Goal: Answer question/provide support: Share knowledge or assist other users

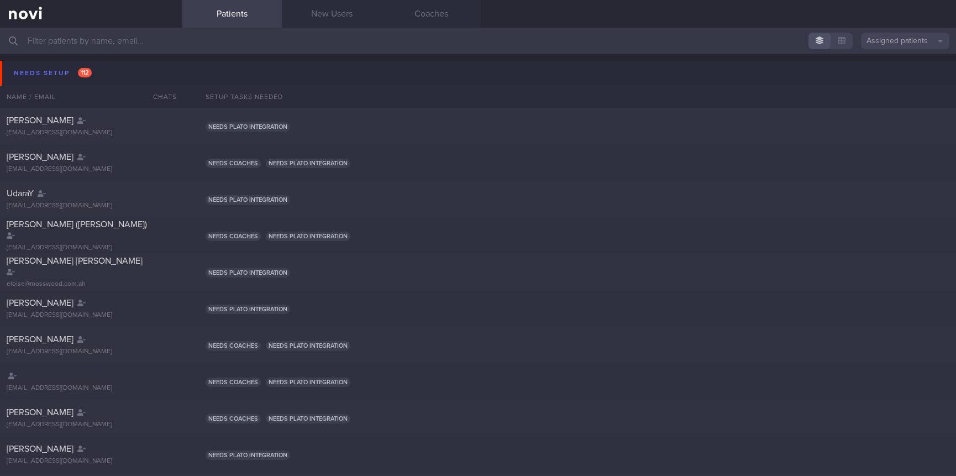
click at [95, 76] on button "Needs setup 112" at bounding box center [479, 73] width 959 height 25
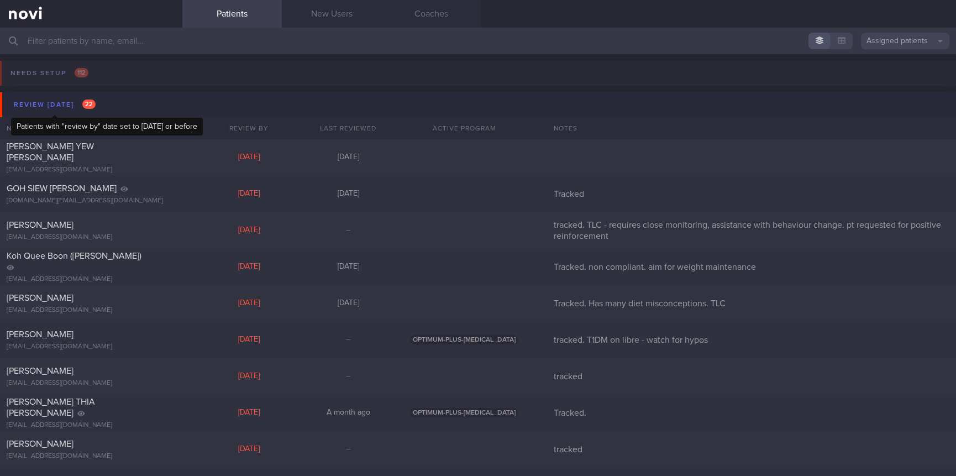
click at [85, 101] on span "22" at bounding box center [88, 103] width 13 height 9
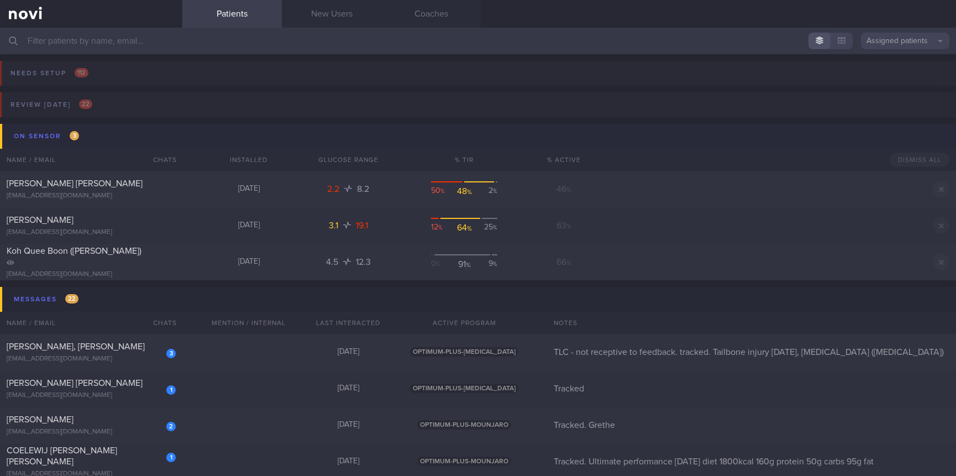
click at [92, 135] on button "On sensor 3" at bounding box center [479, 136] width 959 height 25
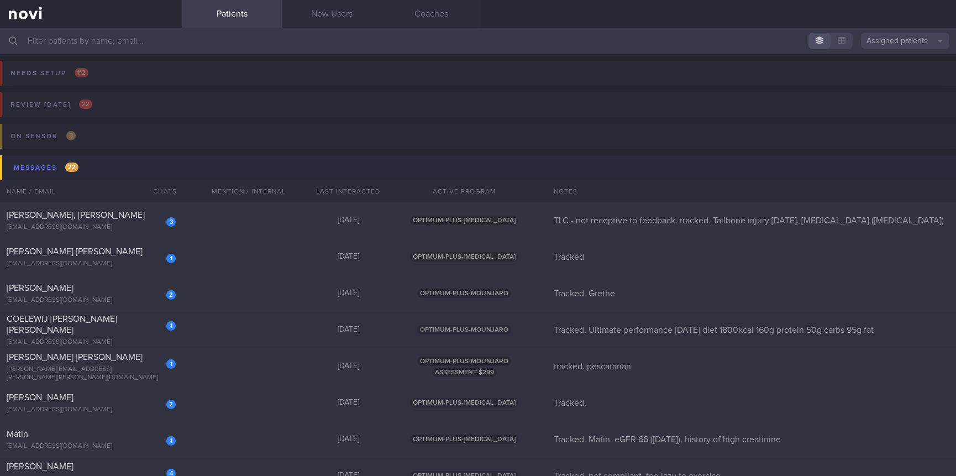
click at [114, 164] on button "Messages 22" at bounding box center [479, 167] width 959 height 25
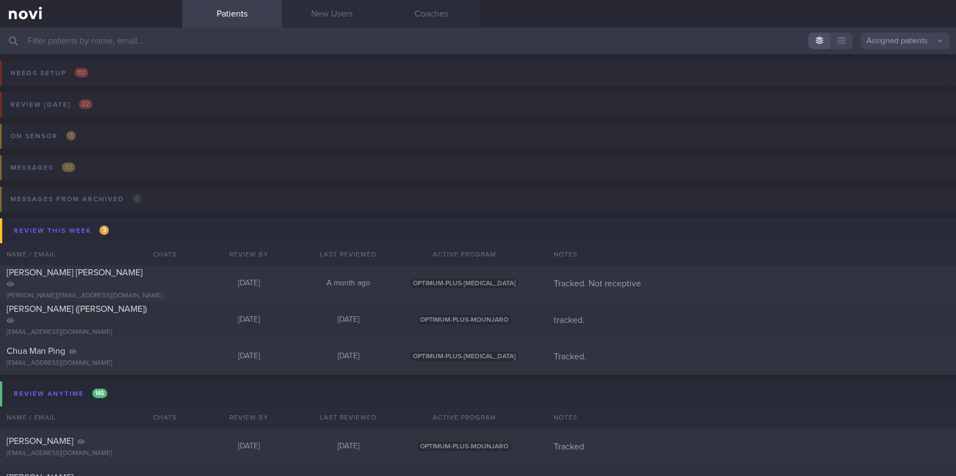
click at [157, 236] on button "Review this week 3" at bounding box center [479, 230] width 959 height 25
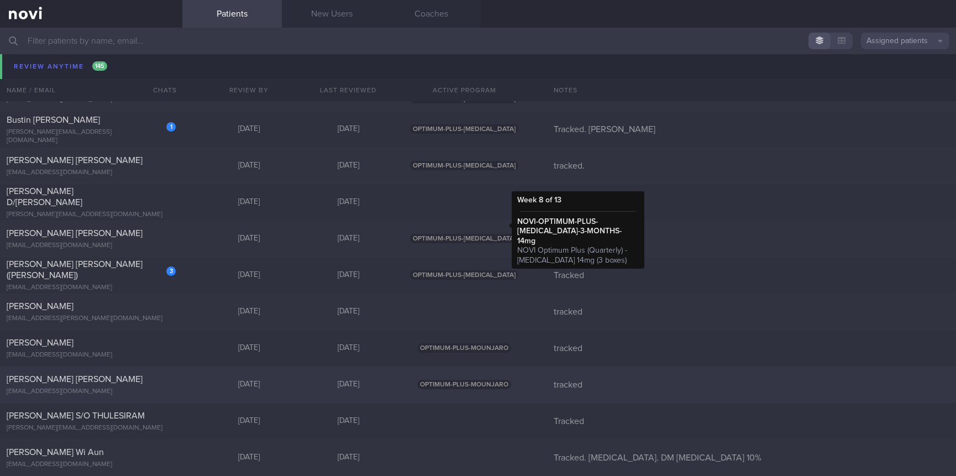
scroll to position [1326, 0]
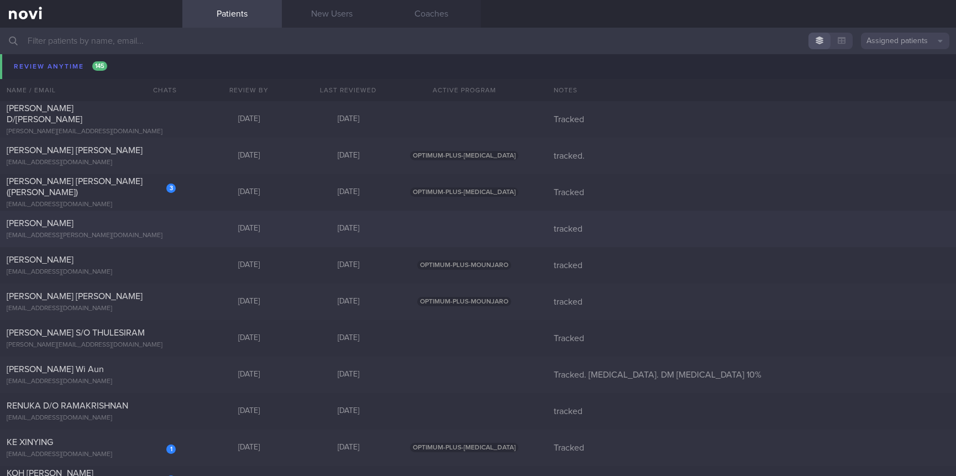
click at [530, 235] on div "GAUDIA NOEMI DE LEON gaudia.naomi@gmail.com Mon, 20 Oct Today tracked" at bounding box center [478, 229] width 956 height 36
select select "9"
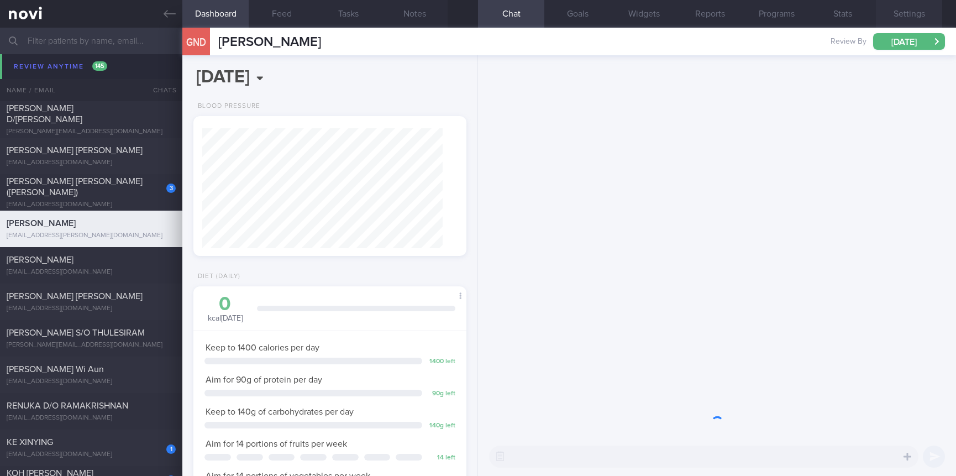
scroll to position [136, 240]
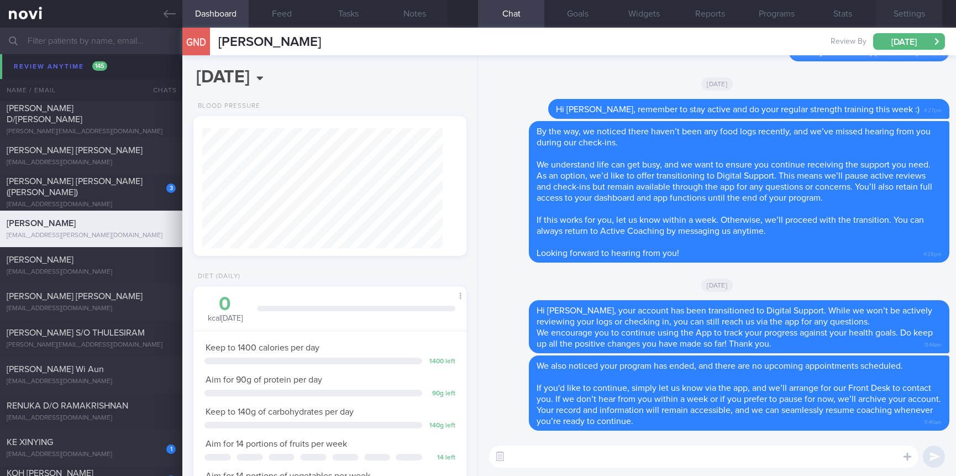
click at [920, 15] on button "Settings" at bounding box center [909, 14] width 66 height 28
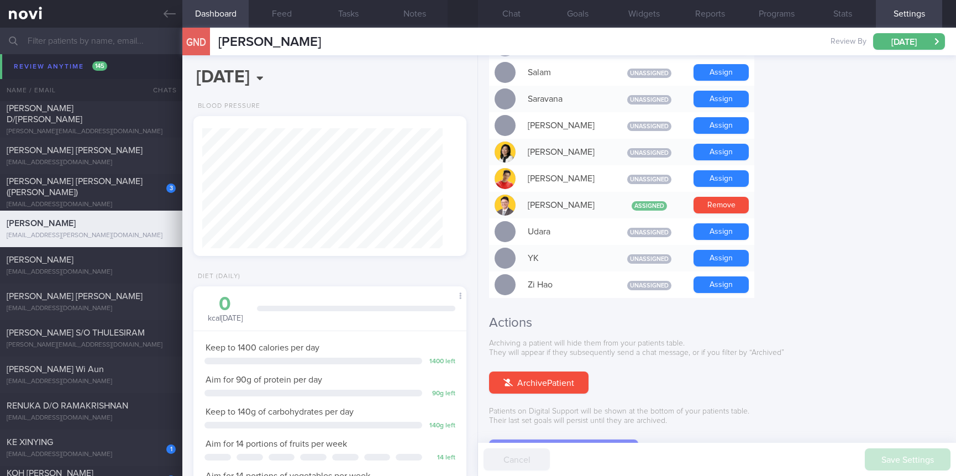
scroll to position [978, 0]
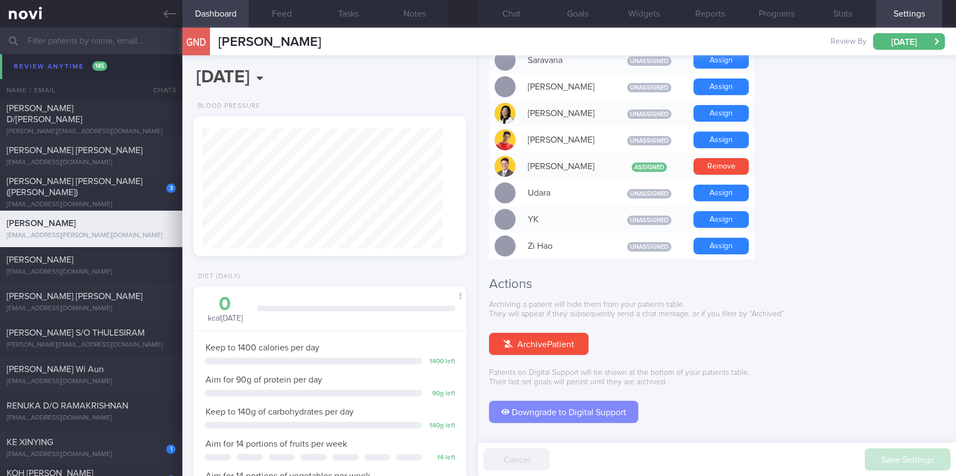
click at [567, 401] on button "Downgrade to Digital Support" at bounding box center [563, 412] width 149 height 22
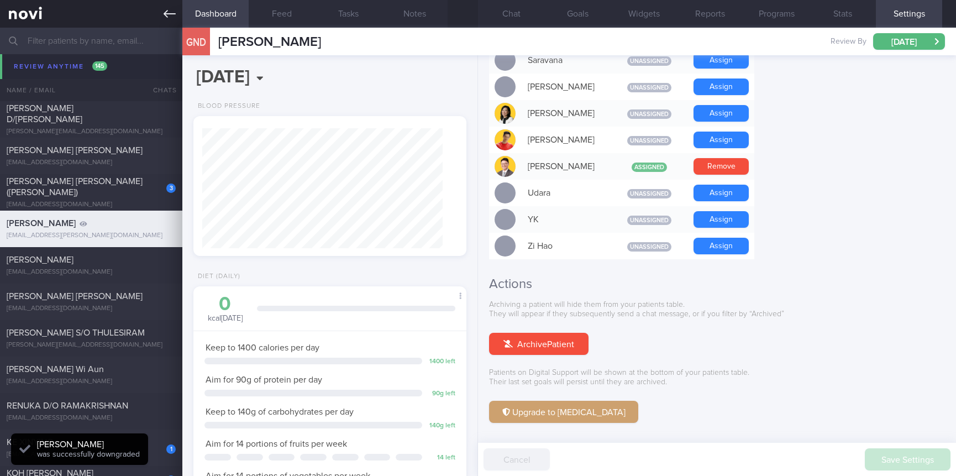
click at [176, 9] on link at bounding box center [91, 14] width 182 height 28
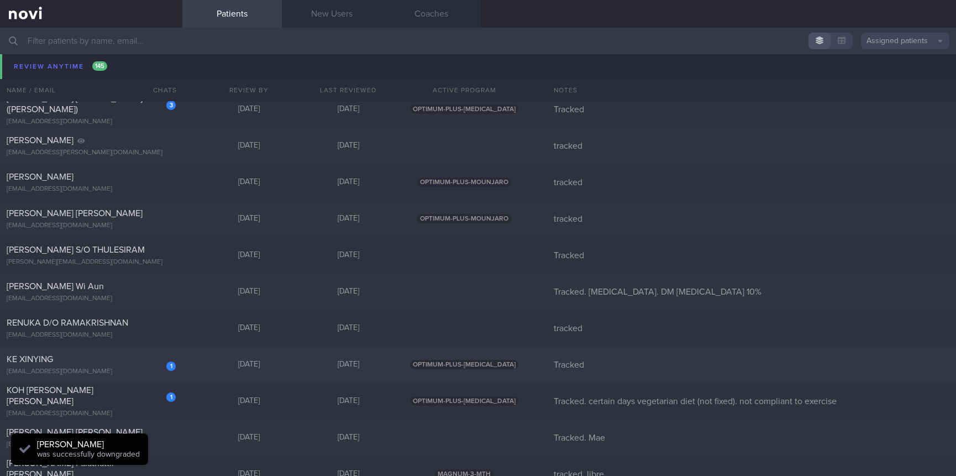
scroll to position [1492, 0]
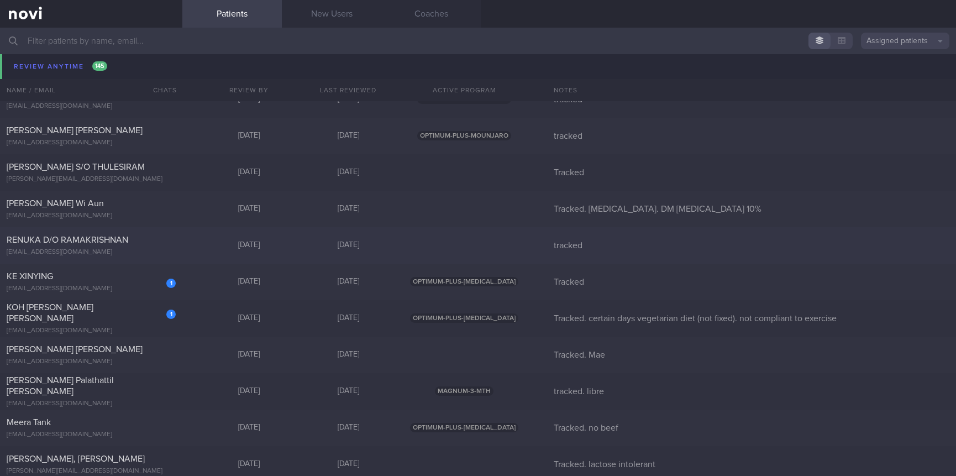
click at [360, 235] on div "RENUKA D/O RAMAKRISHNAN ramakrishnanrenuka05@gmail.com Mon, 20 Oct Today tracked" at bounding box center [478, 245] width 956 height 36
select select "9"
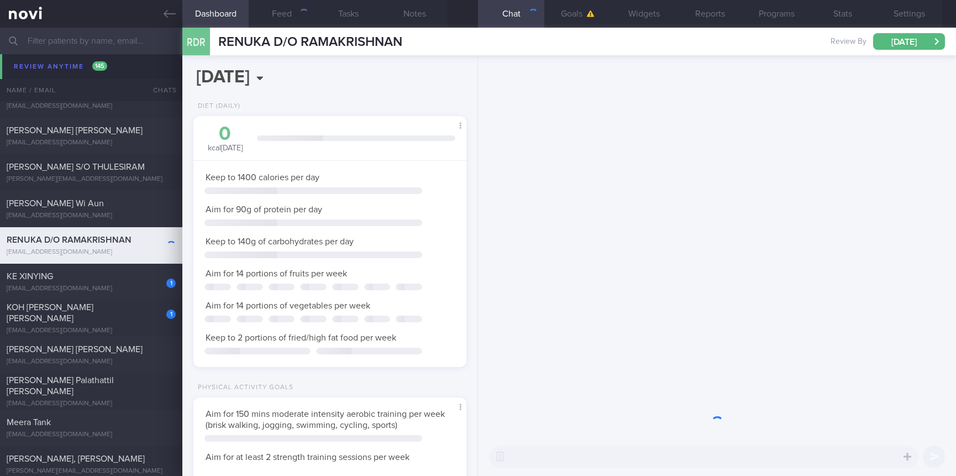
scroll to position [552441, 552337]
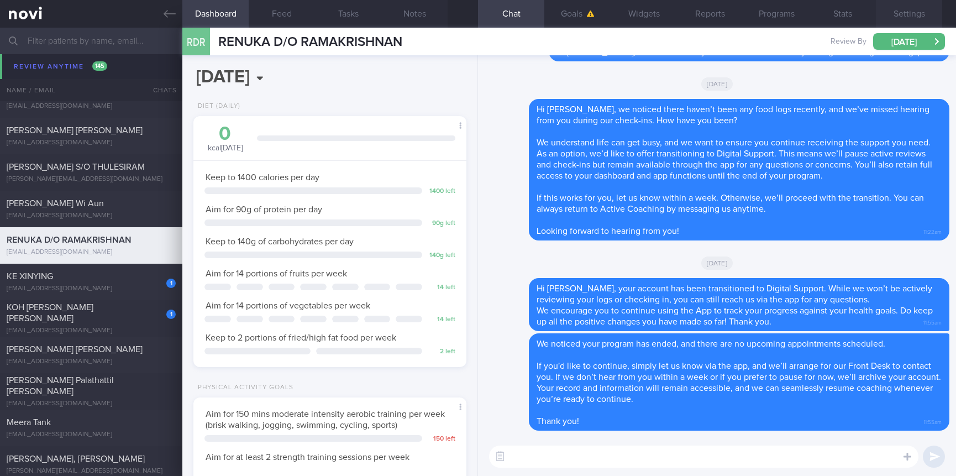
click at [906, 15] on button "Settings" at bounding box center [909, 14] width 66 height 28
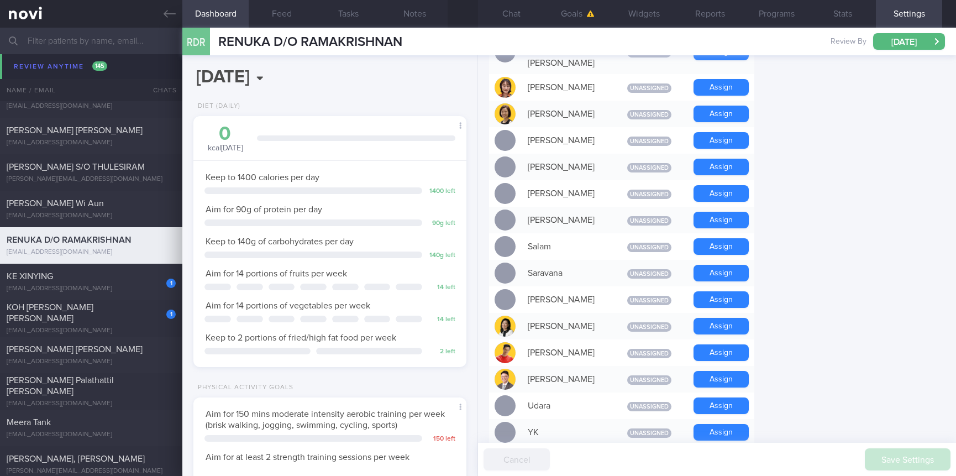
scroll to position [978, 0]
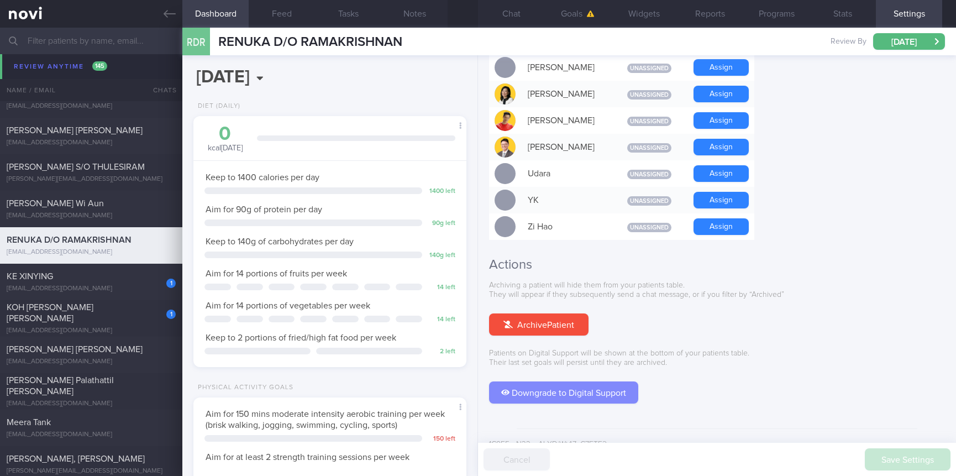
click at [583, 381] on button "Downgrade to Digital Support" at bounding box center [563, 392] width 149 height 22
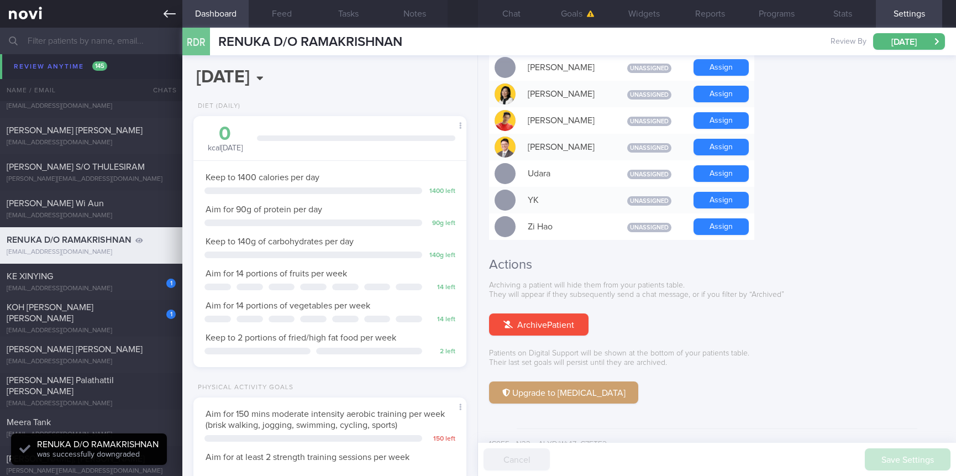
click at [163, 2] on link at bounding box center [91, 14] width 182 height 28
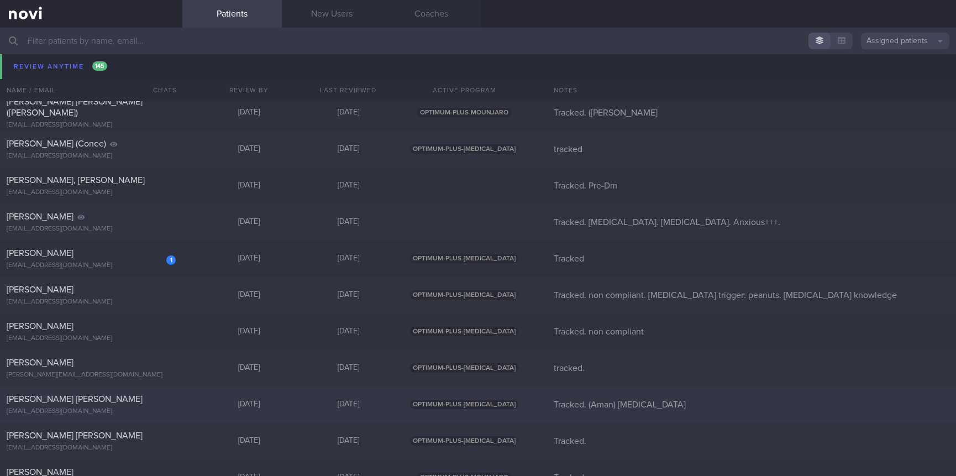
scroll to position [2072, 0]
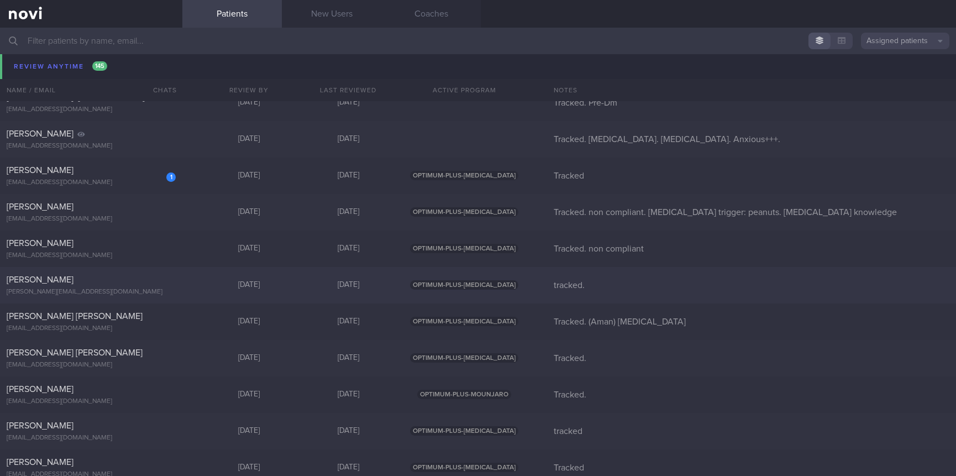
click at [367, 277] on div "Amelia Rashid amelia.rashid04@gmail.com Mon, 20 Oct Today OPTIMUM-PLUS-RYBELSUS…" at bounding box center [478, 285] width 956 height 36
select select "9"
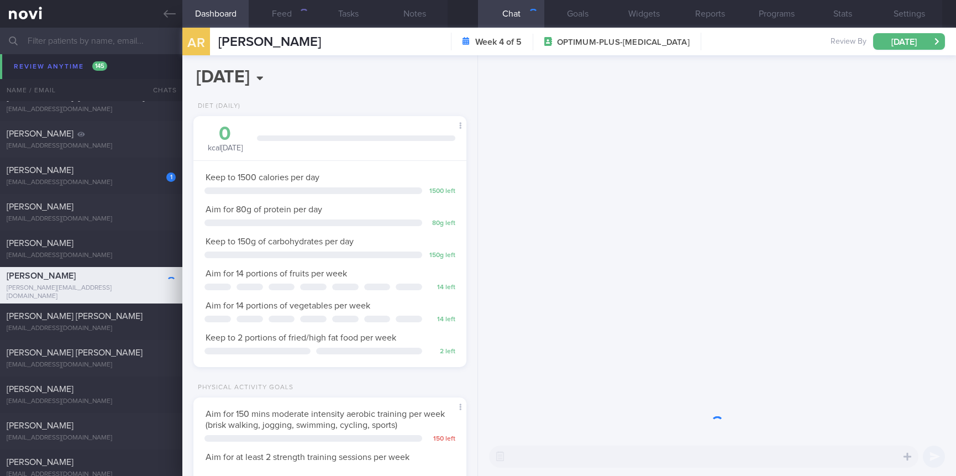
scroll to position [136, 240]
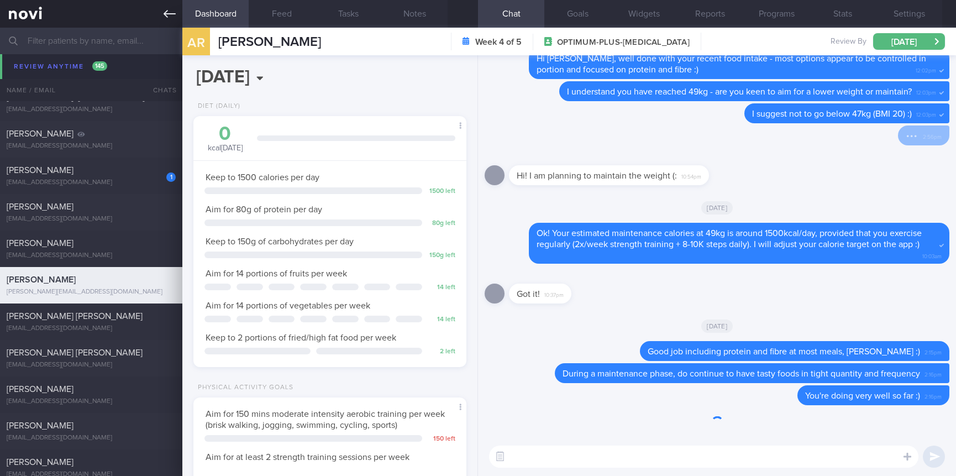
click at [159, 8] on link at bounding box center [91, 14] width 182 height 28
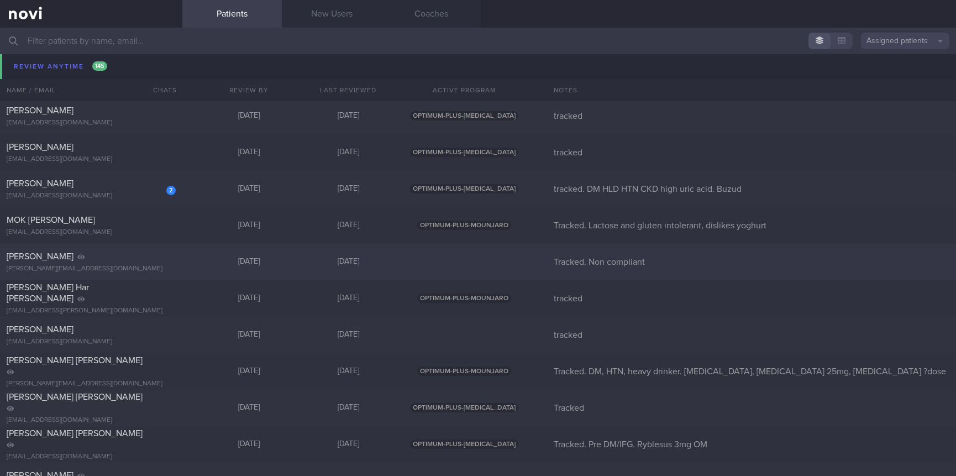
scroll to position [3398, 0]
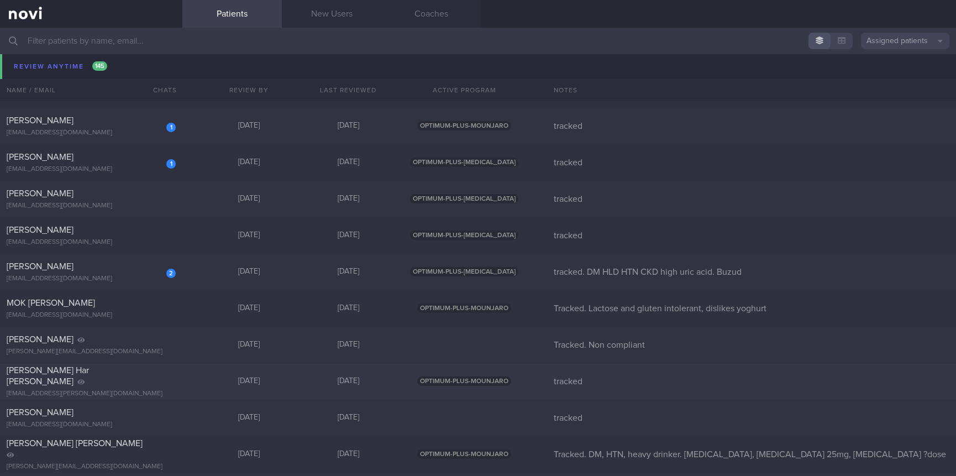
click at [237, 427] on div "Nurtasha Binte Jaafar nurtasha@gmail.com Fri, 31 Oct Today tracked" at bounding box center [478, 418] width 956 height 36
select select "9"
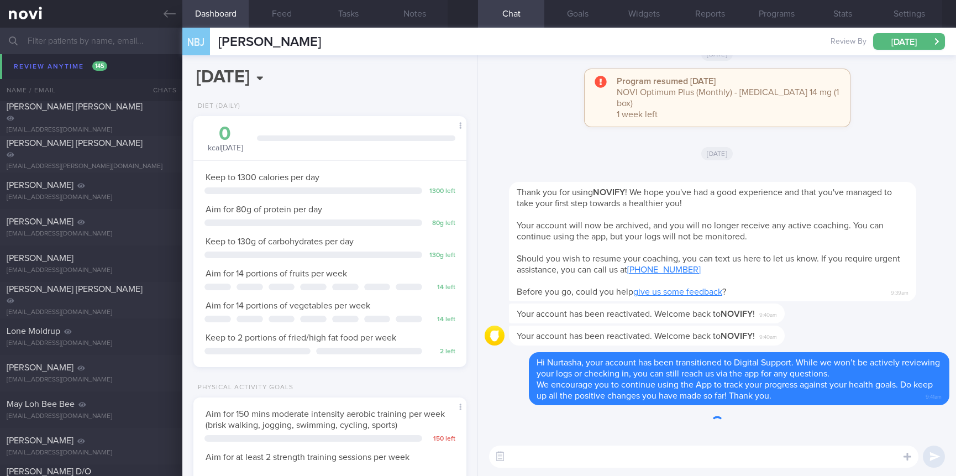
scroll to position [4973, 0]
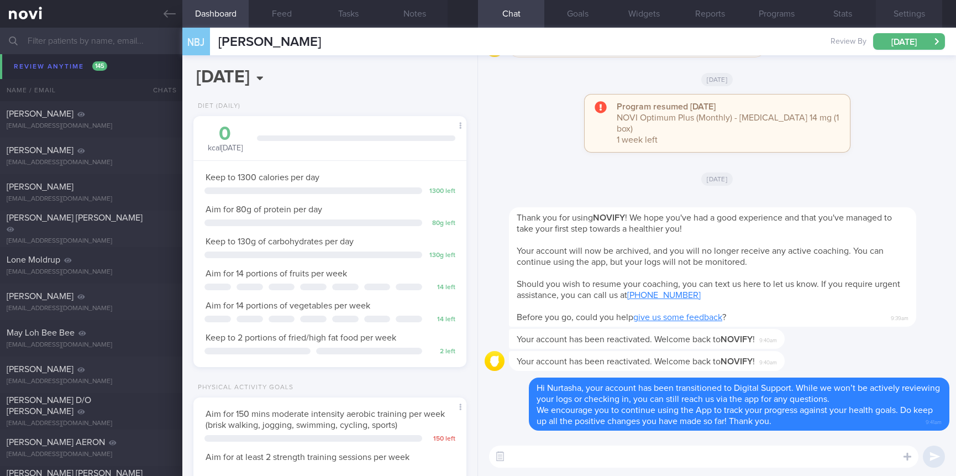
click at [915, 13] on button "Settings" at bounding box center [909, 14] width 66 height 28
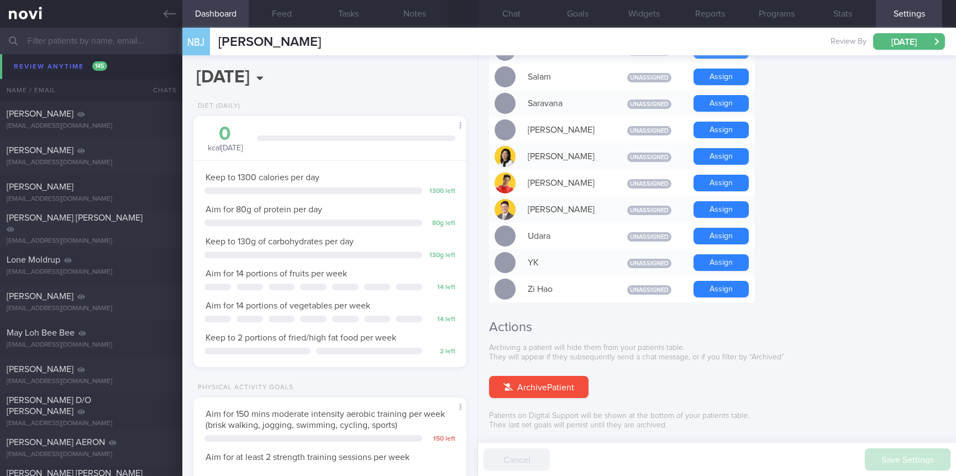
scroll to position [978, 0]
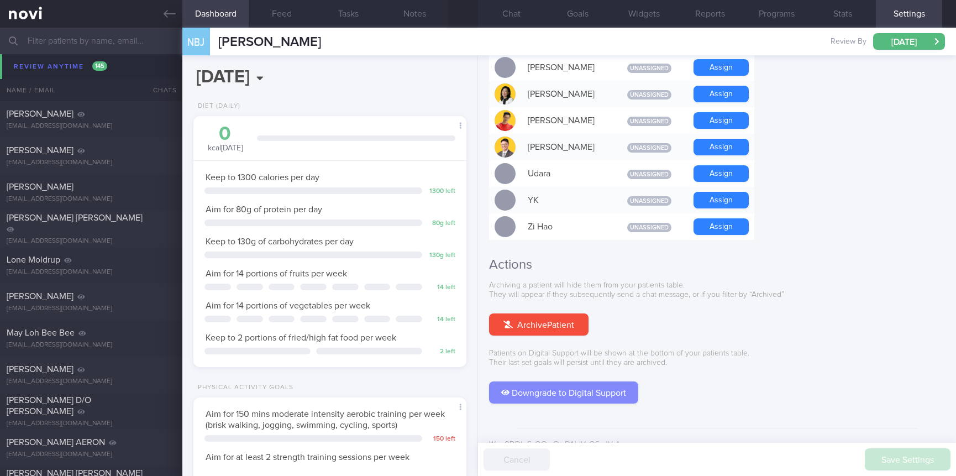
click at [540, 381] on button "Downgrade to Digital Support" at bounding box center [563, 392] width 149 height 22
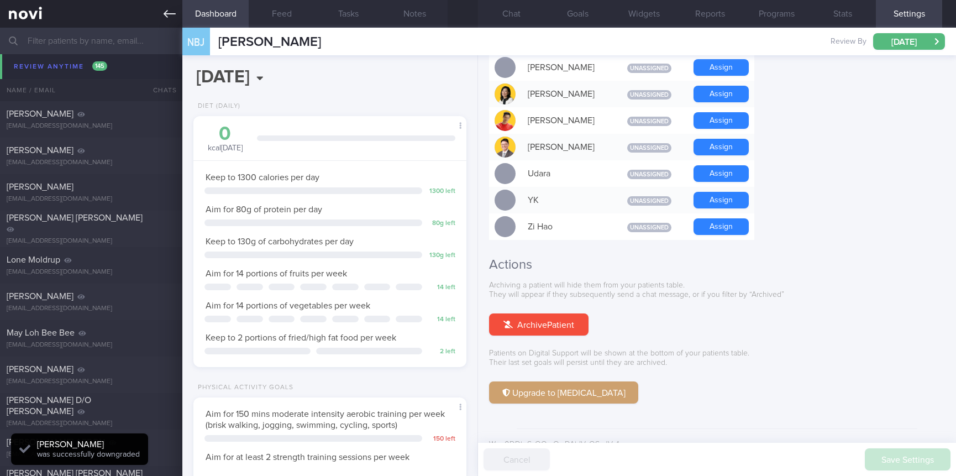
click at [160, 11] on link at bounding box center [91, 14] width 182 height 28
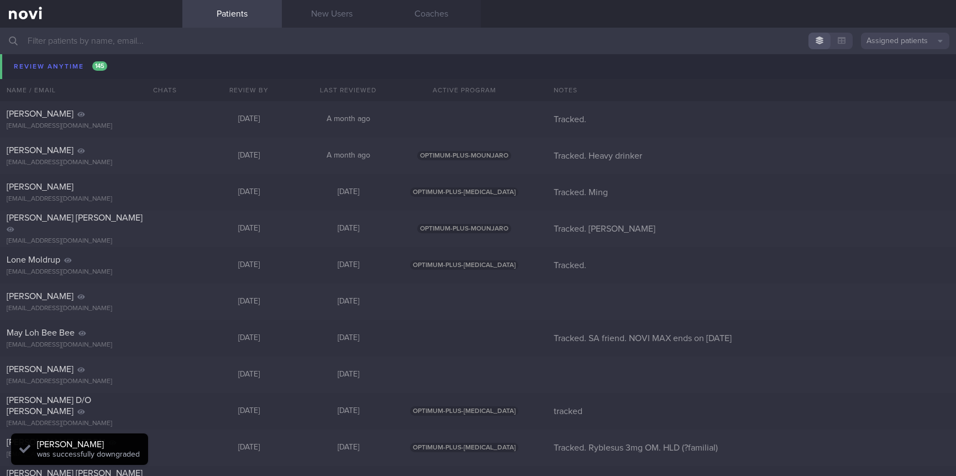
scroll to position [5305, 0]
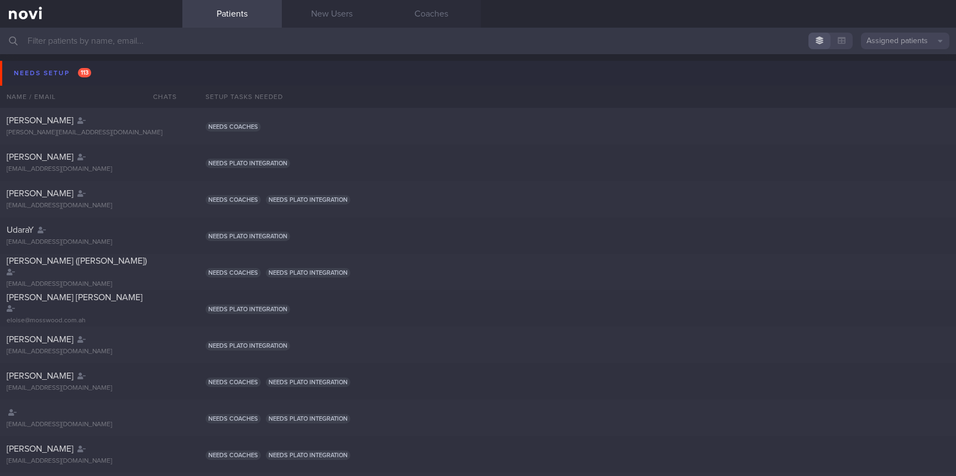
click at [88, 71] on span "113" at bounding box center [84, 72] width 13 height 9
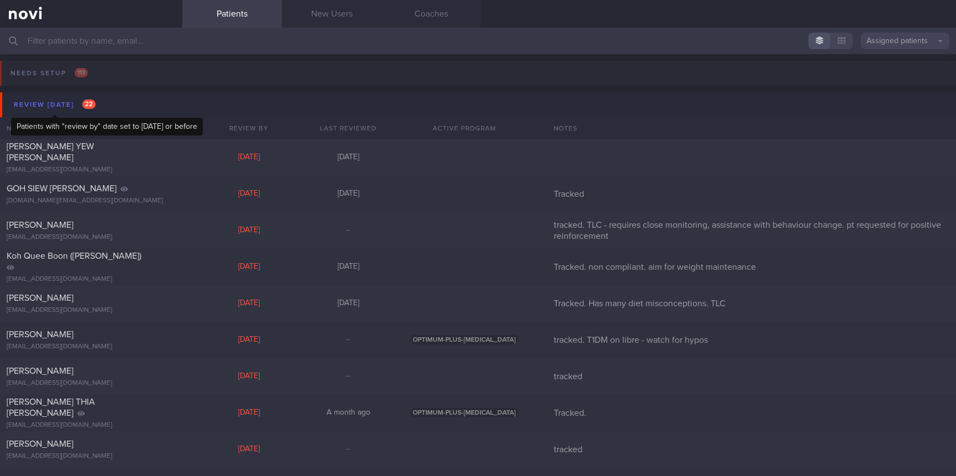
click at [70, 107] on div "Review today 22" at bounding box center [54, 104] width 87 height 15
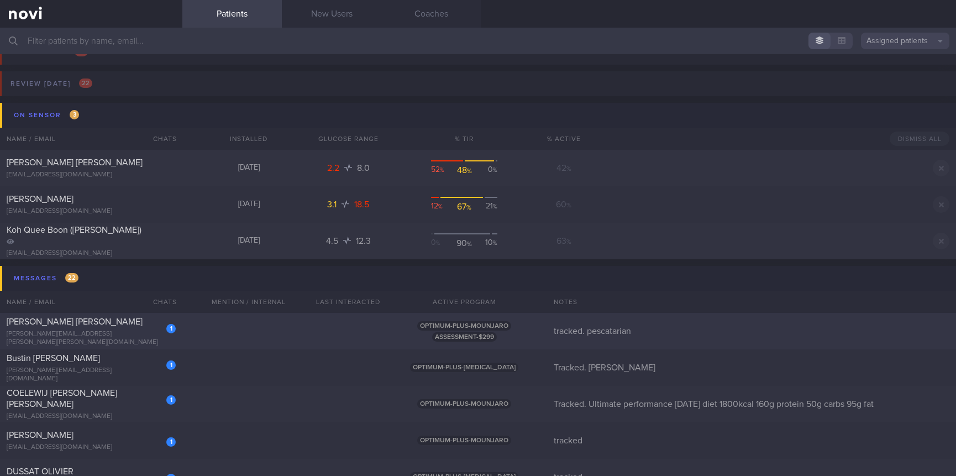
scroll to position [83, 0]
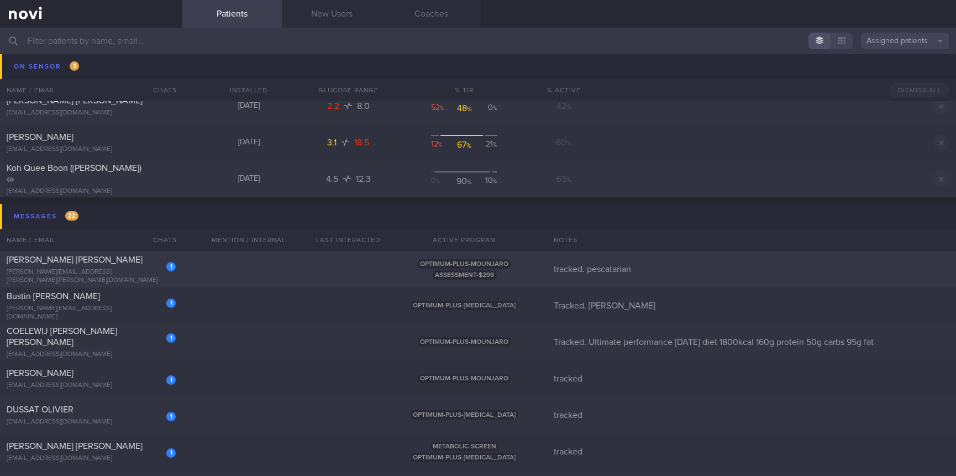
click at [230, 266] on div "1 ALEXANDER RICHARD COOK alex.richard.cook@gmail.com OPTIMUM-PLUS-MOUNJARO ASSE…" at bounding box center [478, 269] width 956 height 36
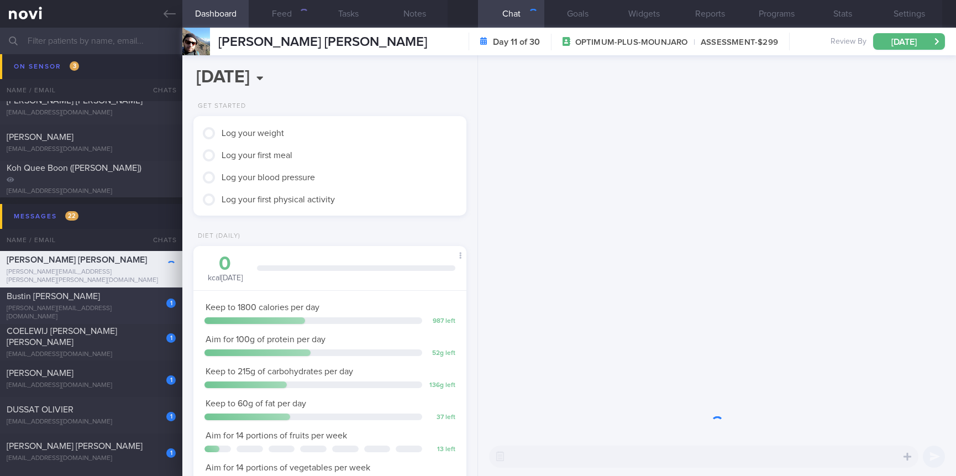
scroll to position [136, 240]
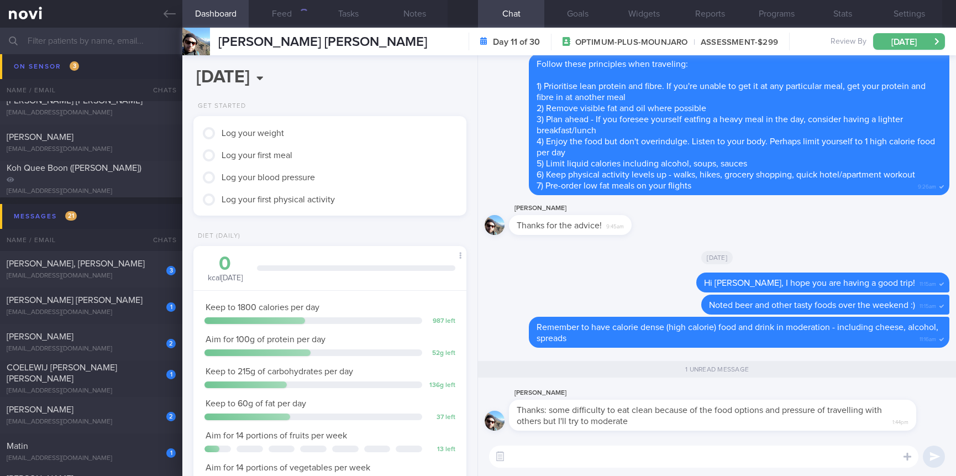
click at [706, 459] on textarea at bounding box center [703, 456] width 429 height 22
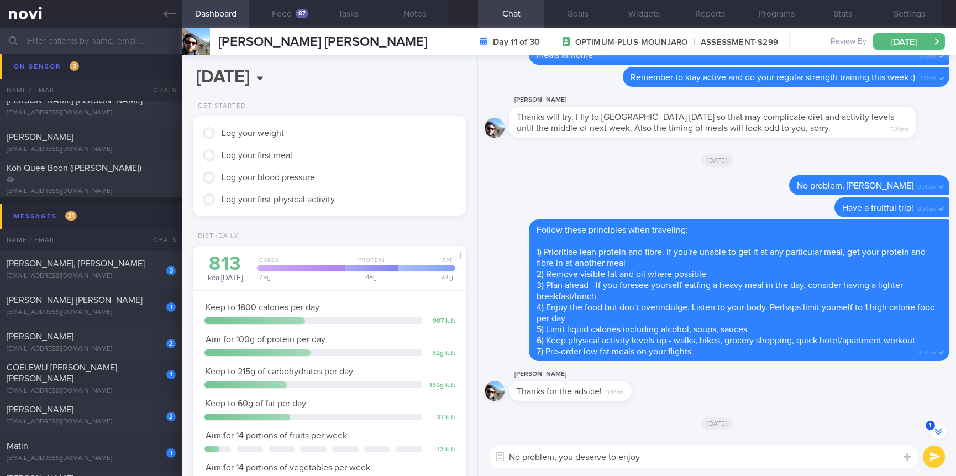
scroll to position [0, 0]
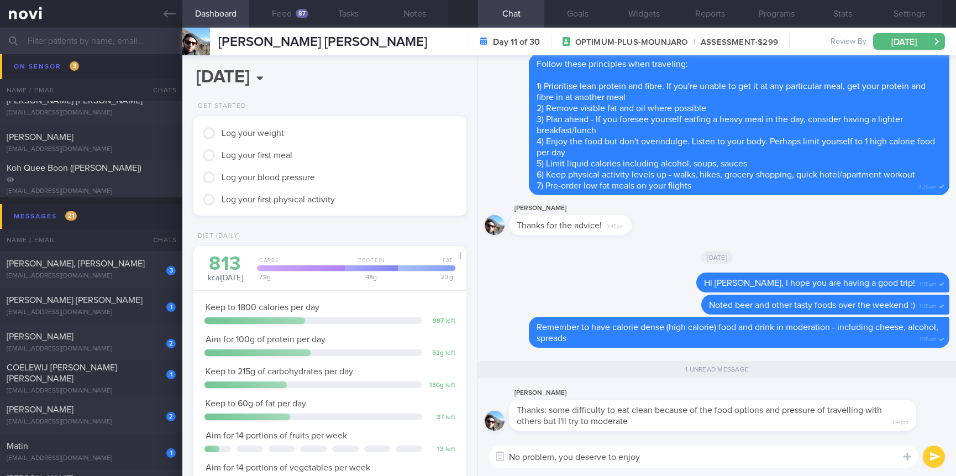
drag, startPoint x: 672, startPoint y: 458, endPoint x: 564, endPoint y: 454, distance: 108.4
click at [564, 454] on textarea "No problem, you deserve to enjoy" at bounding box center [703, 456] width 429 height 22
type textarea "No problem, do enjoy your meals with others too :)"
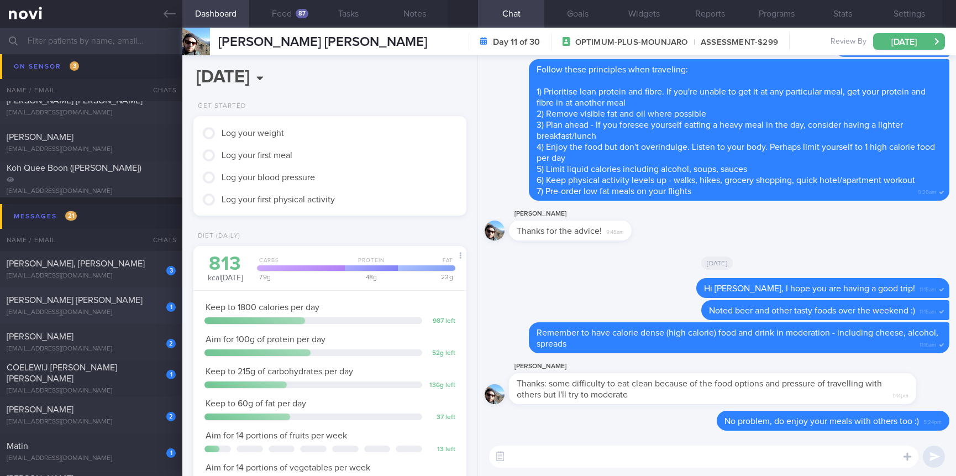
click at [126, 306] on div "1 RACHEL HO SZE YINN rachelraeho@gmail.com" at bounding box center [91, 306] width 182 height 22
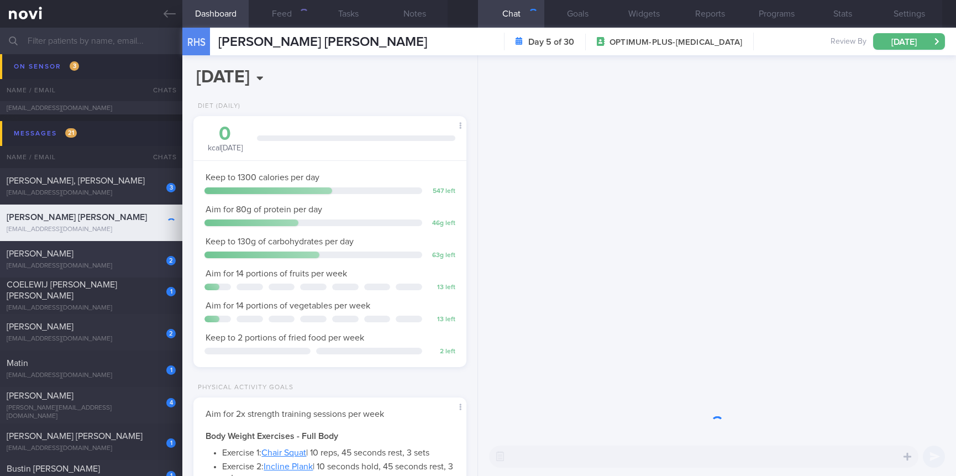
scroll to position [136, 240]
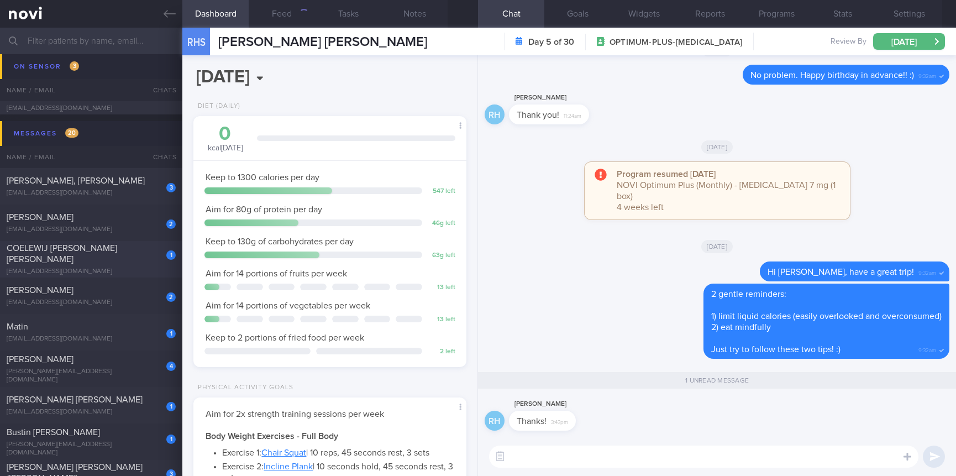
click at [128, 257] on div "COELEWIJ [PERSON_NAME] [PERSON_NAME]" at bounding box center [90, 254] width 166 height 22
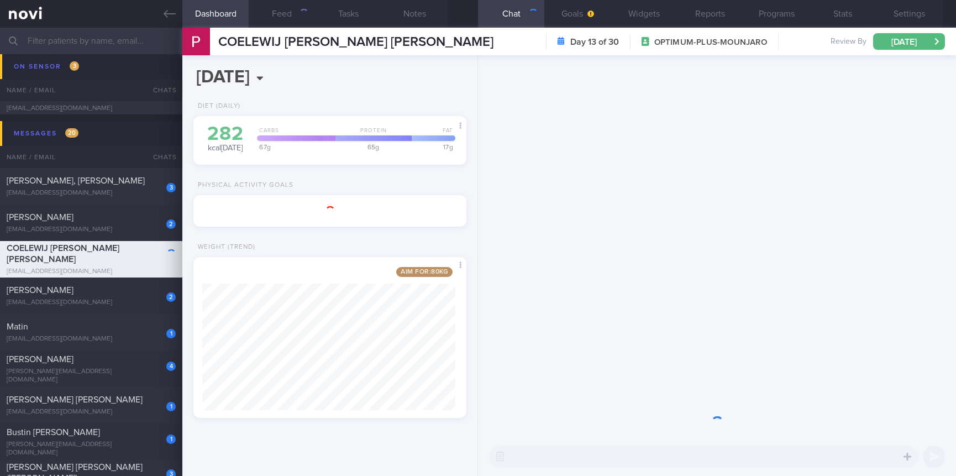
scroll to position [143, 253]
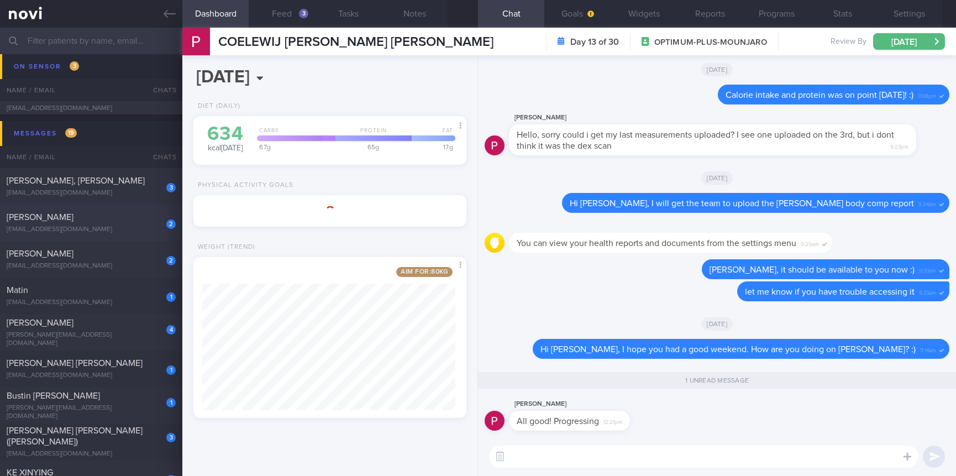
click at [129, 227] on div "[EMAIL_ADDRESS][DOMAIN_NAME]" at bounding box center [91, 229] width 169 height 8
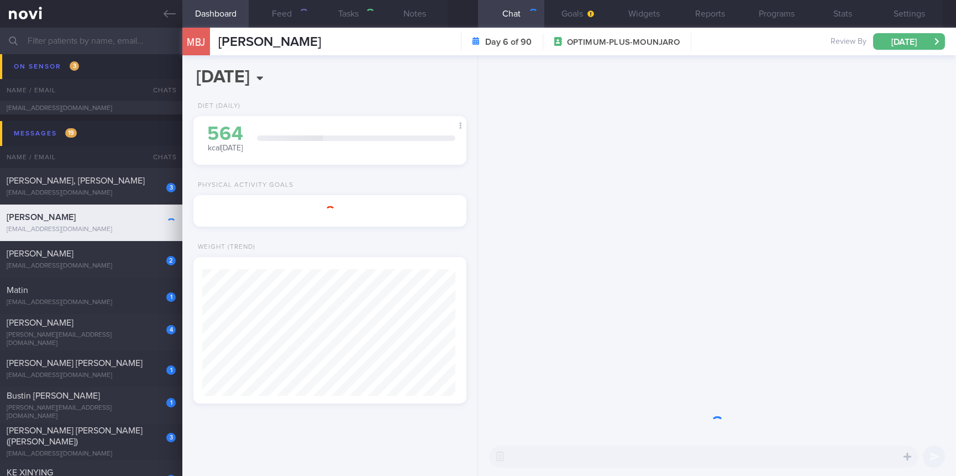
type input "Tracked. Grethe"
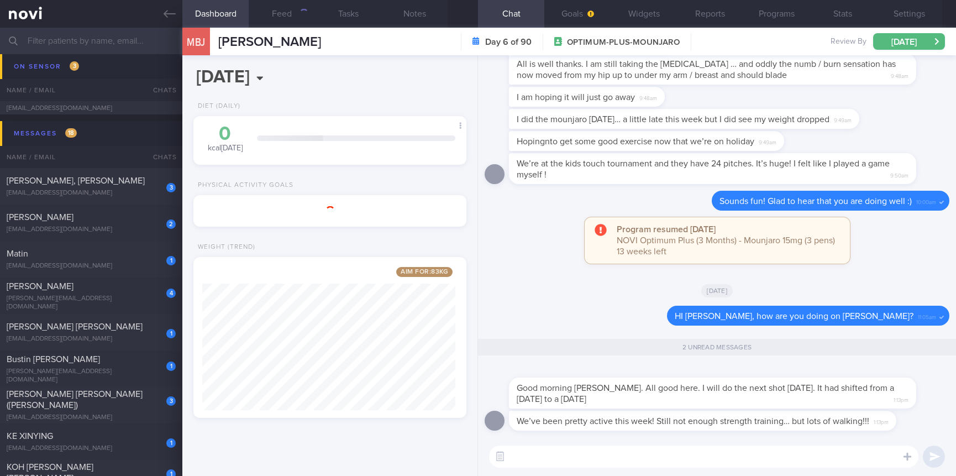
scroll to position [552441, 552337]
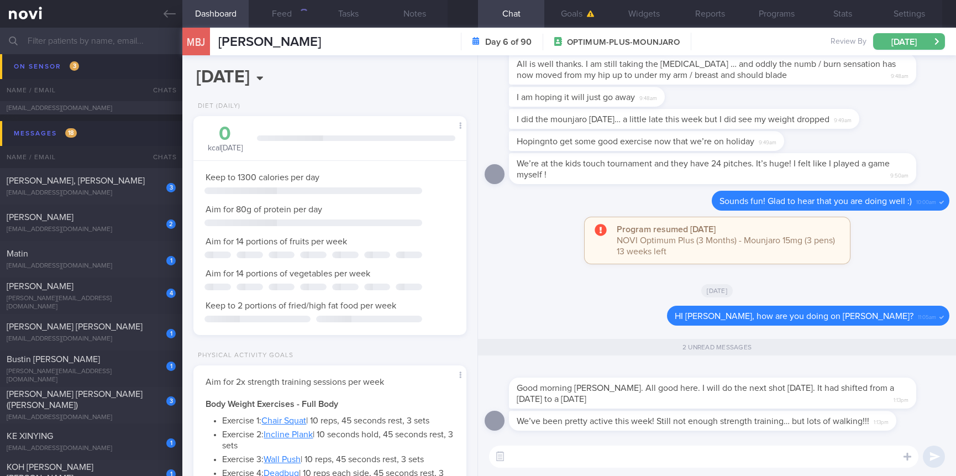
click at [692, 453] on textarea at bounding box center [703, 456] width 429 height 22
click at [689, 452] on textarea at bounding box center [703, 456] width 429 height 22
click at [680, 448] on textarea at bounding box center [703, 456] width 429 height 22
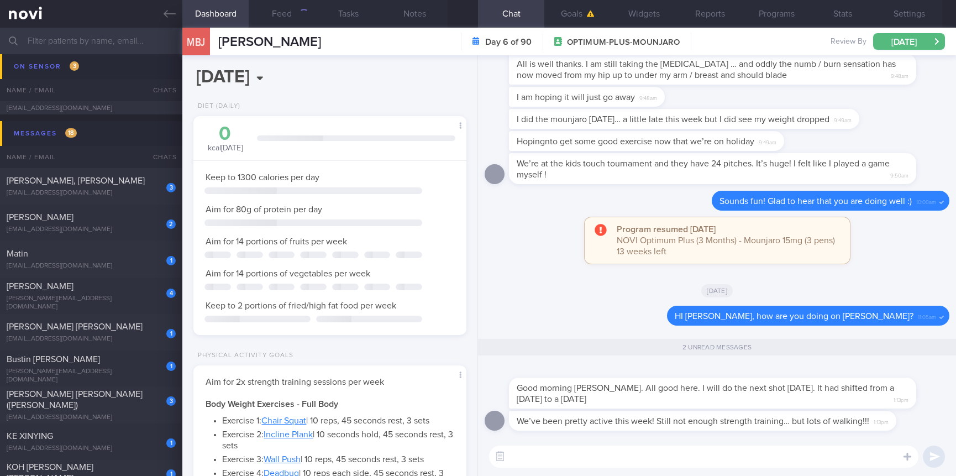
click at [679, 448] on textarea at bounding box center [703, 456] width 429 height 22
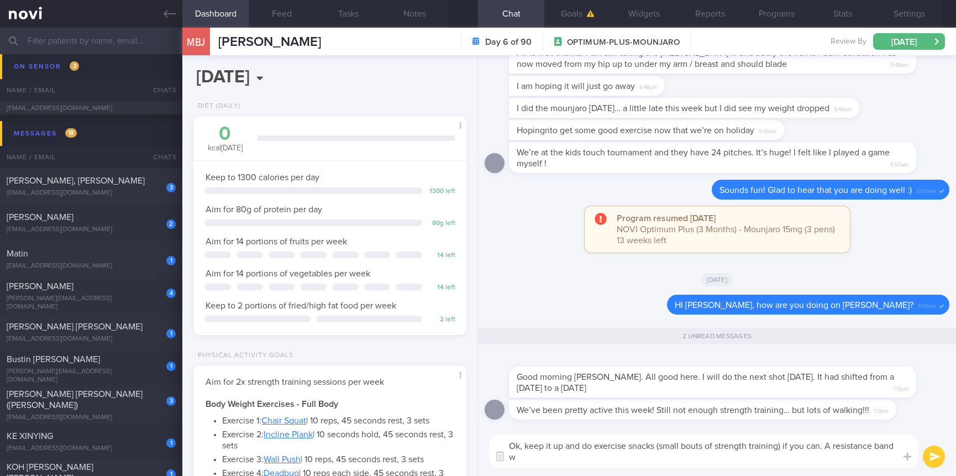
scroll to position [0, 0]
type textarea "Ok, keep it up and do exercise snacks (small bouts of strength training) if you…"
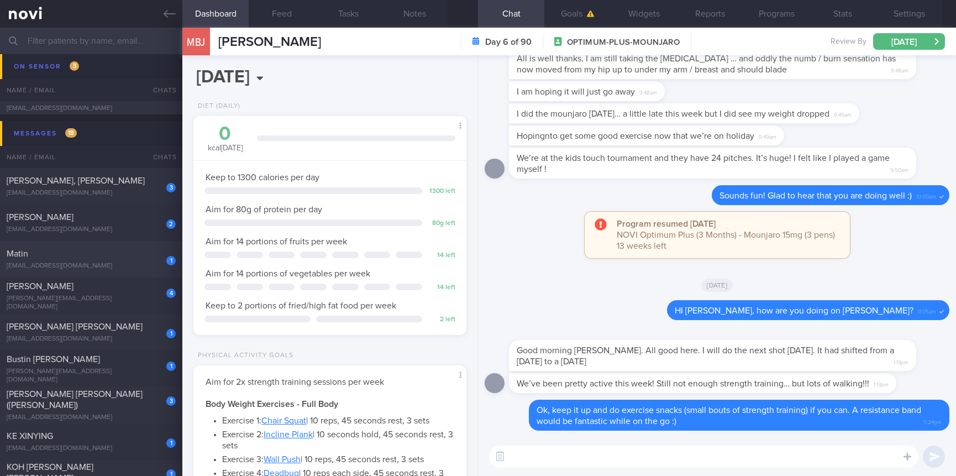
click at [114, 243] on div "1 Matin matinlee3zero@gmail.com Today OPTIMUM-PLUS-WEGOVY Tracked. Matin. eGFR …" at bounding box center [478, 259] width 956 height 36
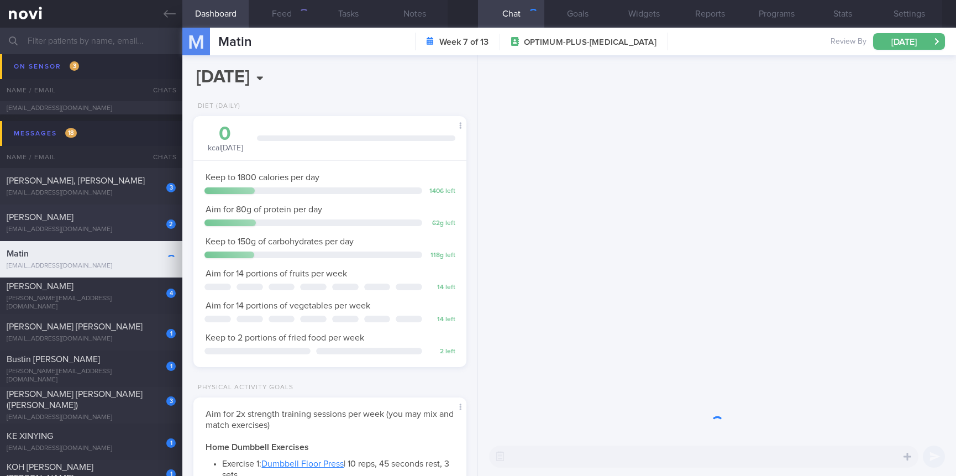
scroll to position [120, 240]
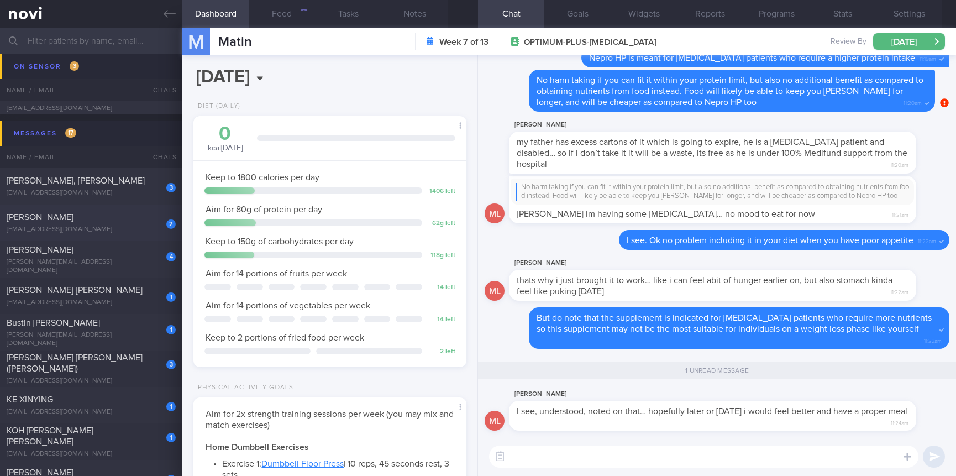
click at [109, 223] on div "2 Theresa Ong theresaongsl@gmail.com" at bounding box center [91, 223] width 182 height 22
type input "Tracked."
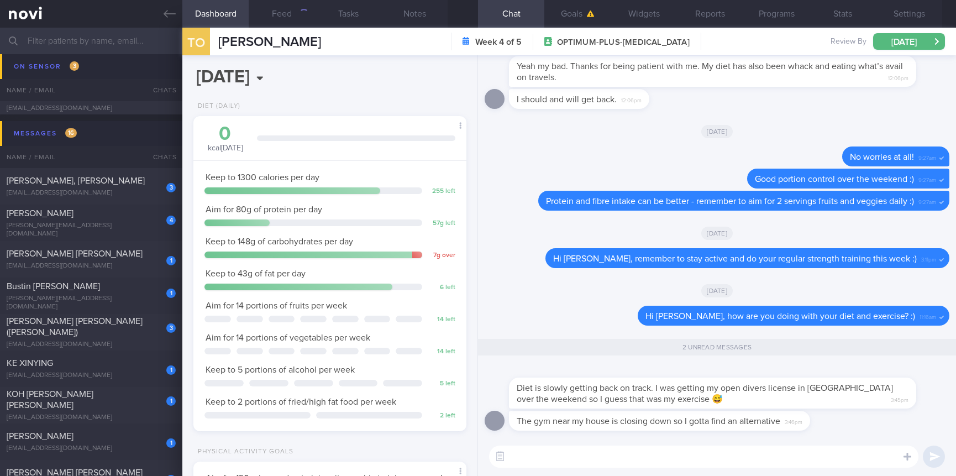
scroll to position [136, 240]
click at [627, 456] on textarea at bounding box center [703, 456] width 429 height 22
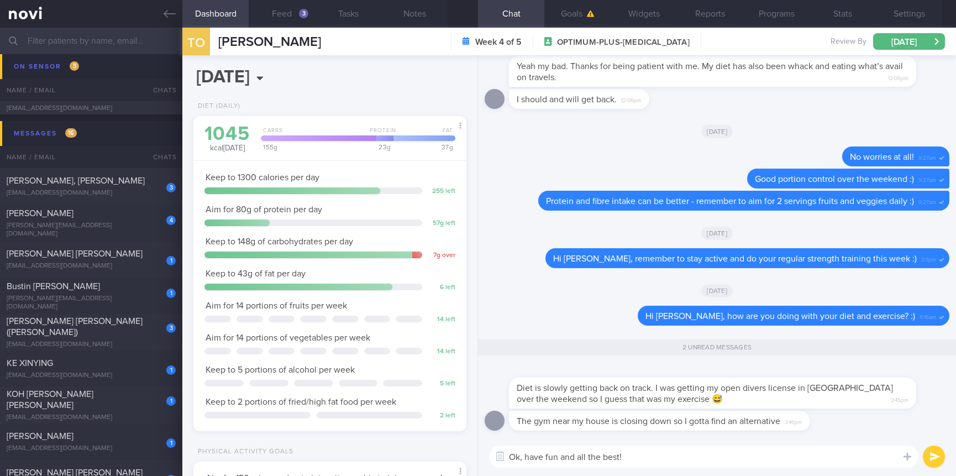
type textarea "Ok, have fun and all the best!"
drag, startPoint x: 710, startPoint y: 403, endPoint x: 840, endPoint y: 386, distance: 131.5
click at [840, 386] on div "Diet is slowly getting back on track. I was getting my open divers license in T…" at bounding box center [729, 386] width 440 height 44
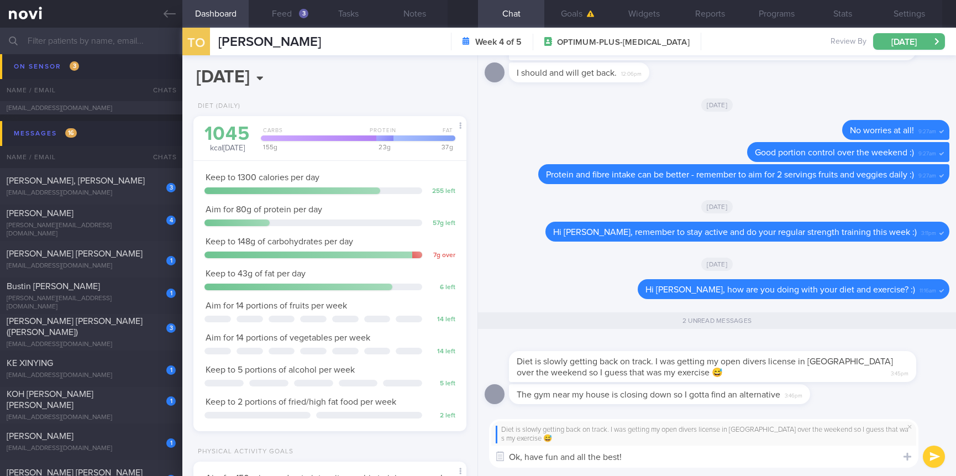
click at [931, 454] on button "submit" at bounding box center [934, 456] width 22 height 22
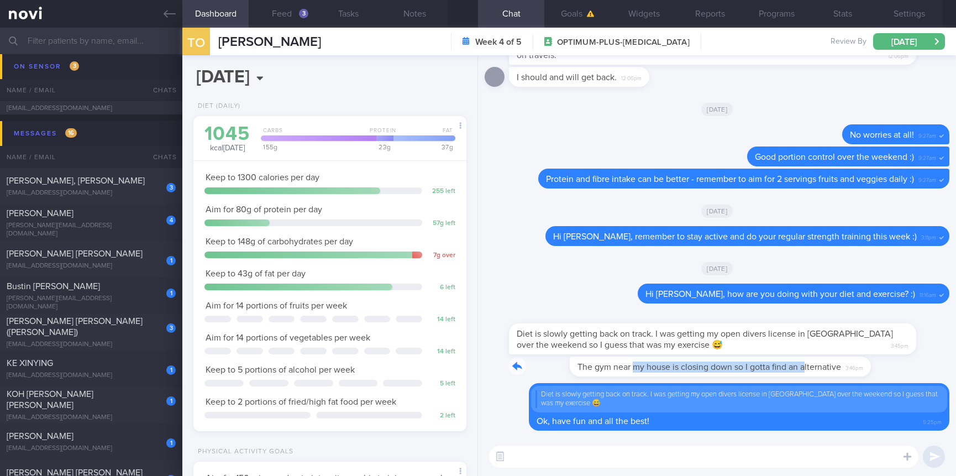
drag, startPoint x: 574, startPoint y: 374, endPoint x: 744, endPoint y: 365, distance: 170.4
click at [744, 365] on div "The gym near my house is closing down so I gotta find an alternative 3:46pm" at bounding box center [676, 366] width 334 height 20
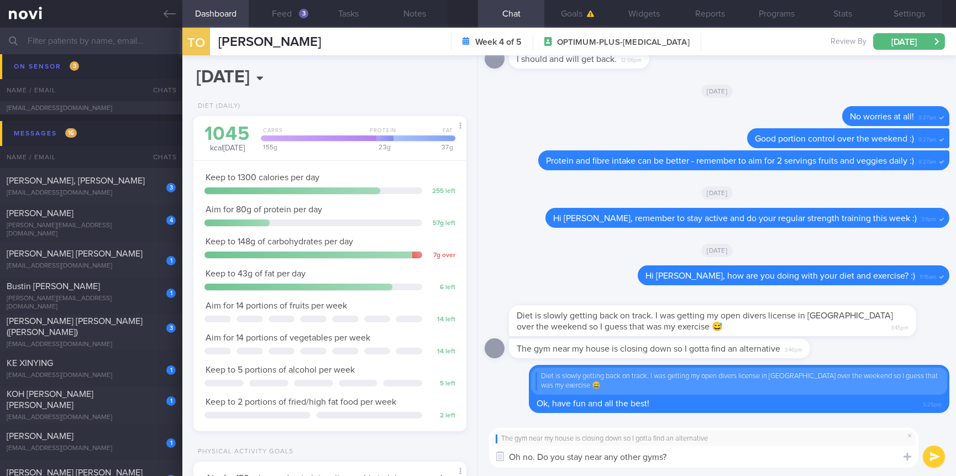
click at [587, 451] on textarea "Oh no. Do you stay near any other gyms?" at bounding box center [703, 456] width 429 height 22
type textarea "Oh no. Do you stay or work near any other gyms?"
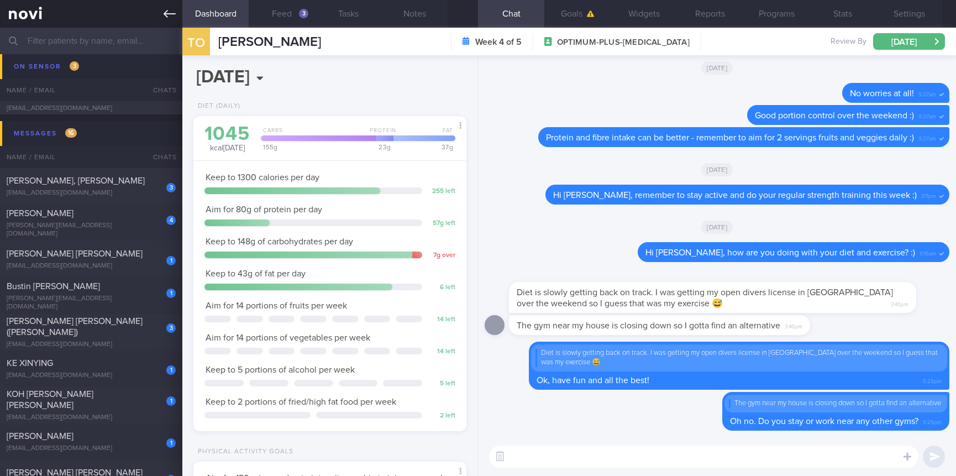
click at [85, 26] on link at bounding box center [91, 14] width 182 height 28
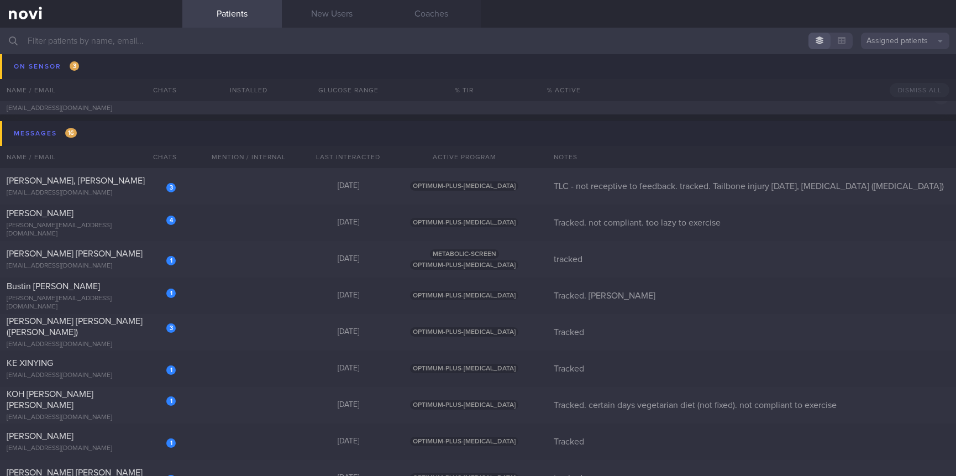
click at [83, 44] on input "text" at bounding box center [478, 41] width 956 height 27
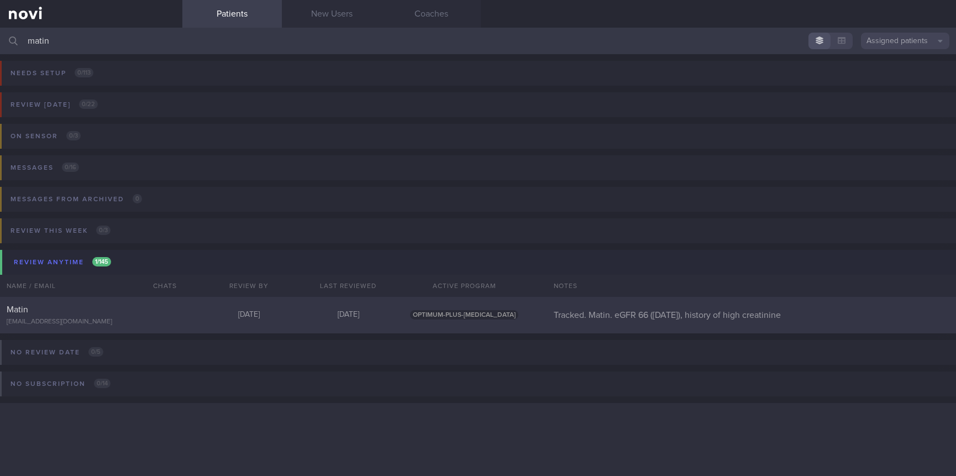
type input "matin"
click at [178, 300] on div "Matin matinlee3zero@gmail.com Mon, 20 Oct Today OPTIMUM-PLUS-WEGOVY Tracked. Ma…" at bounding box center [478, 315] width 956 height 36
select select "9"
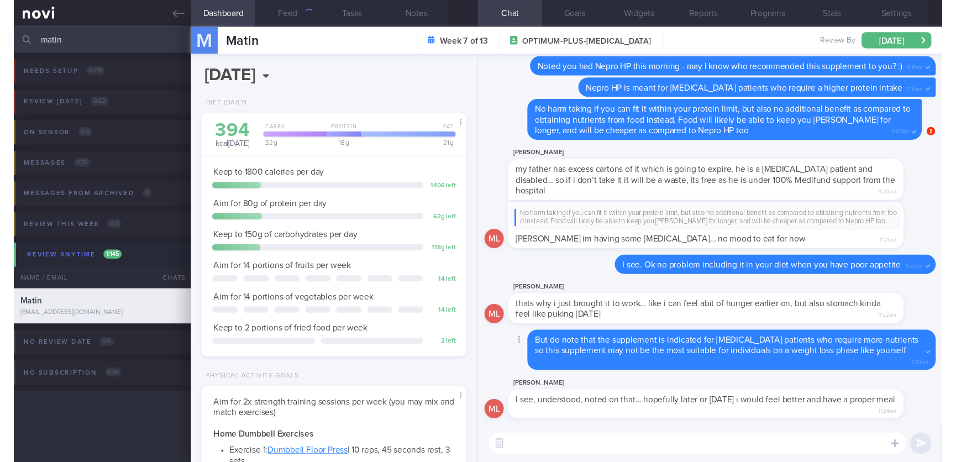
scroll to position [122, 244]
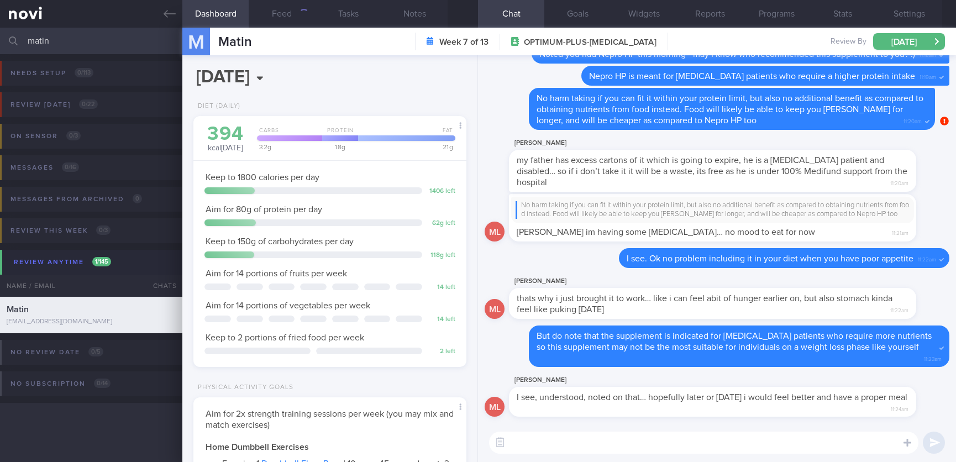
click at [596, 450] on textarea at bounding box center [703, 443] width 429 height 22
type textarea "I"
type textarea "I hope you feel 100% soon too!"
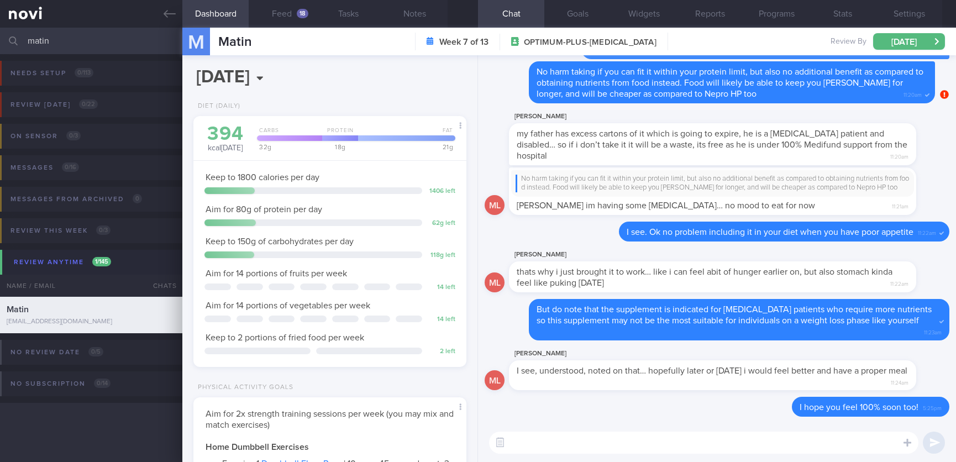
drag, startPoint x: 136, startPoint y: 40, endPoint x: -18, endPoint y: 35, distance: 154.3
click at [0, 35] on html "You are offline! Some functionality will be unavailable Patients New Users Coac…" at bounding box center [478, 231] width 956 height 462
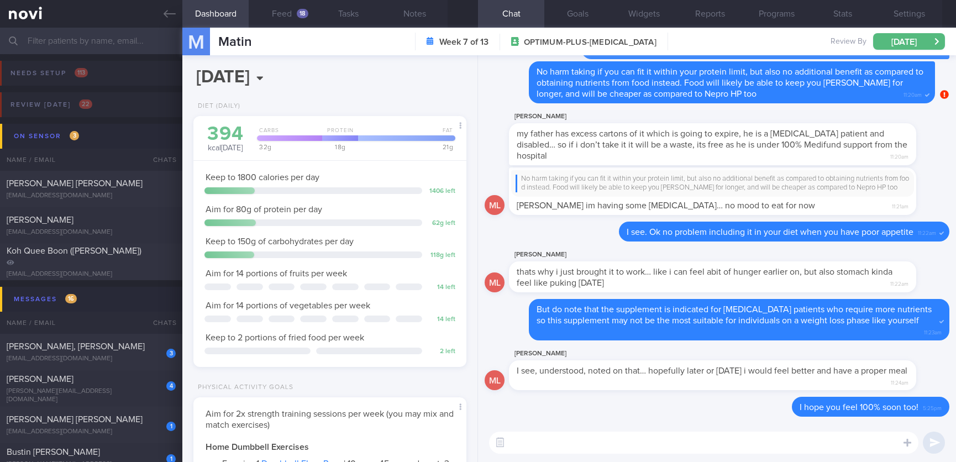
click at [149, 28] on input "text" at bounding box center [478, 41] width 956 height 27
click at [135, 384] on div "[PERSON_NAME]" at bounding box center [90, 379] width 166 height 11
type input "Tracked. not compliant. too lazy to exercise"
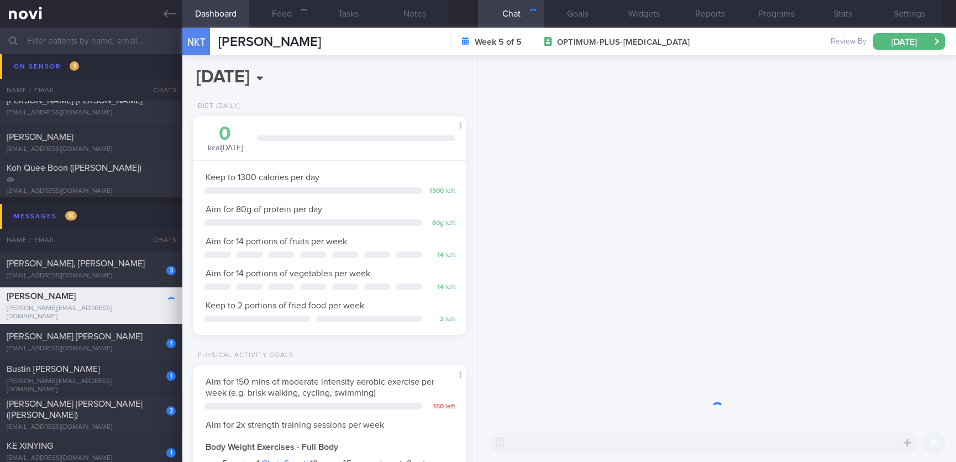
scroll to position [166, 0]
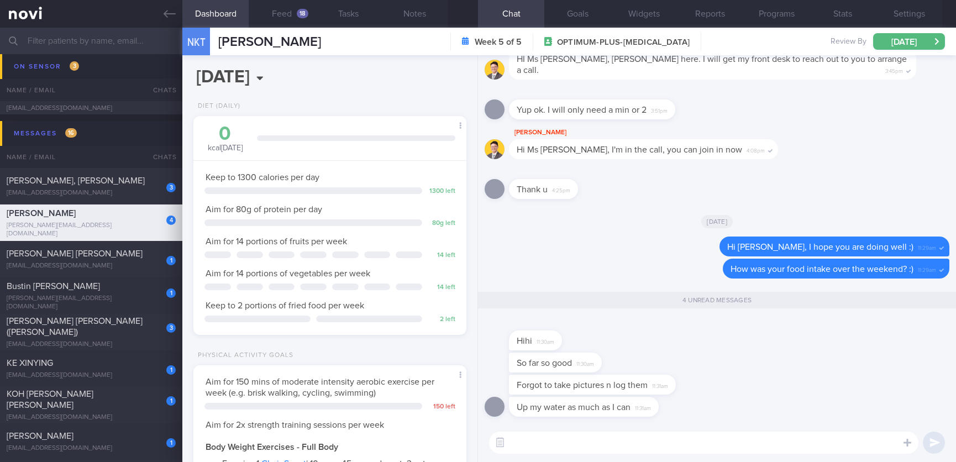
click at [558, 453] on textarea at bounding box center [703, 443] width 429 height 22
type textarea "No problem, just resume logging whenever you are ready to :)"
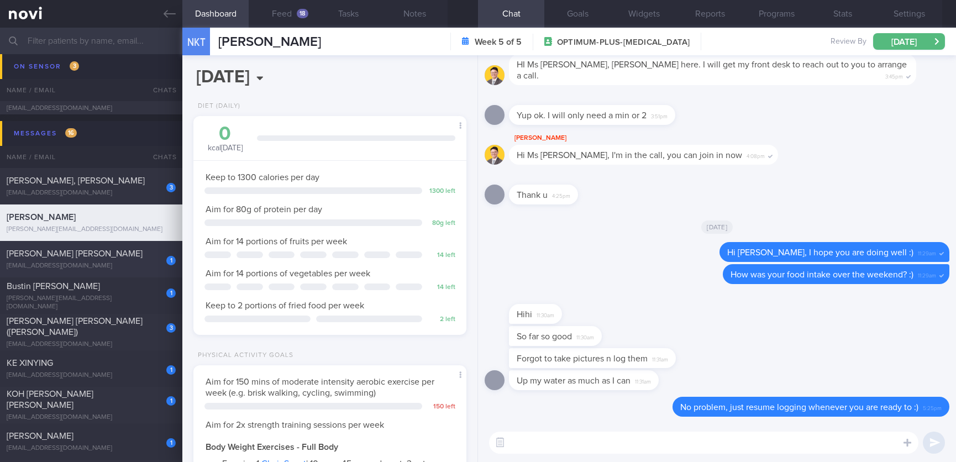
click at [145, 270] on div "[EMAIL_ADDRESS][DOMAIN_NAME]" at bounding box center [91, 266] width 169 height 8
type input "tracked"
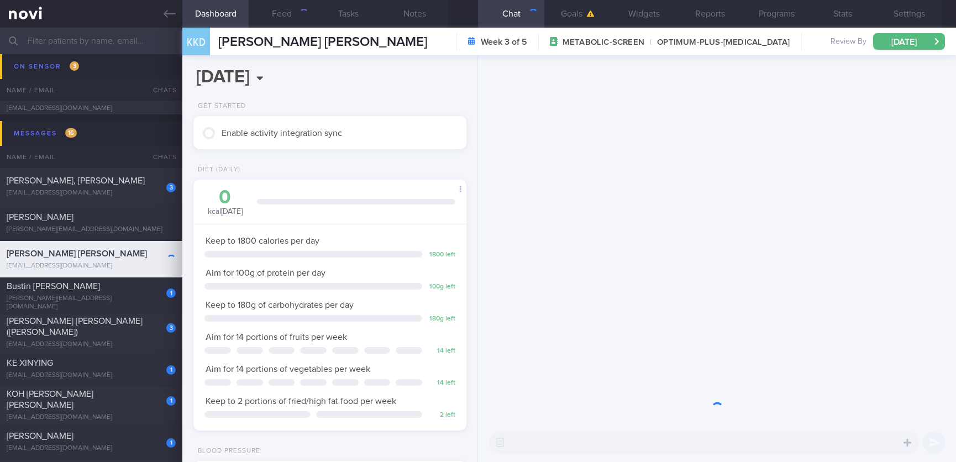
scroll to position [120, 240]
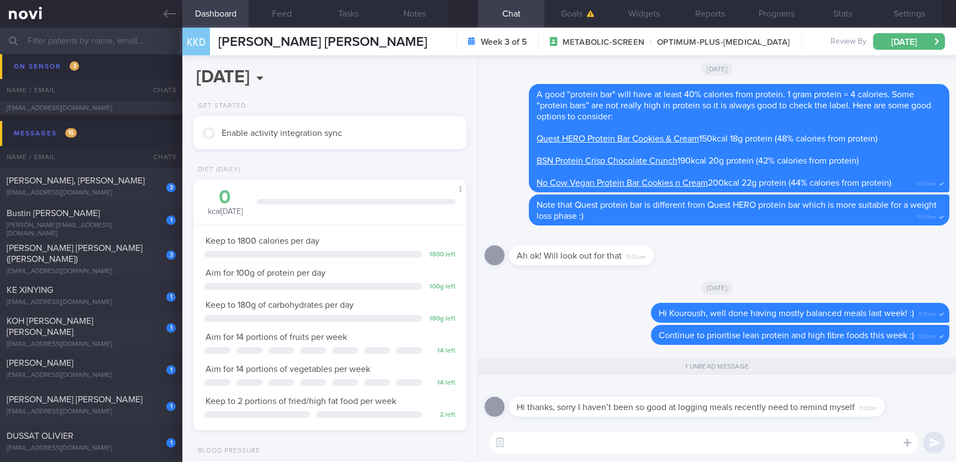
click at [659, 445] on textarea at bounding box center [703, 443] width 429 height 22
click at [657, 442] on textarea at bounding box center [703, 443] width 429 height 22
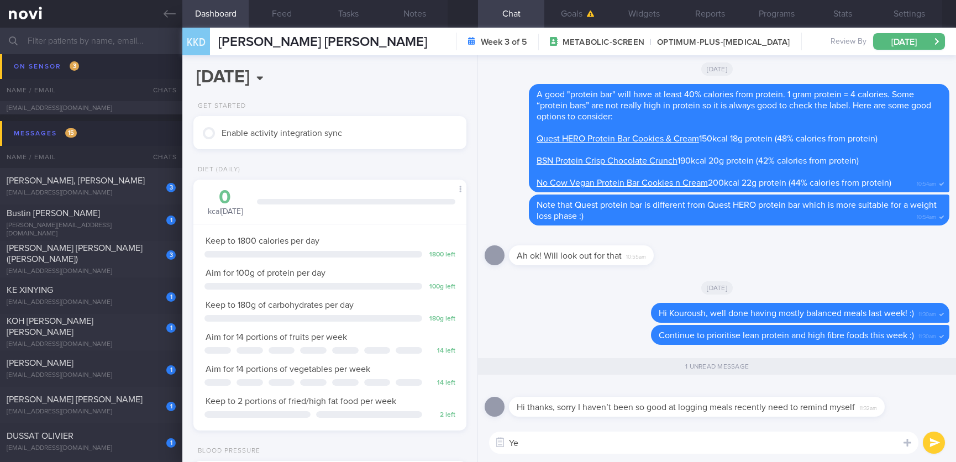
type textarea "Y"
type textarea "No worries Kourosh :)"
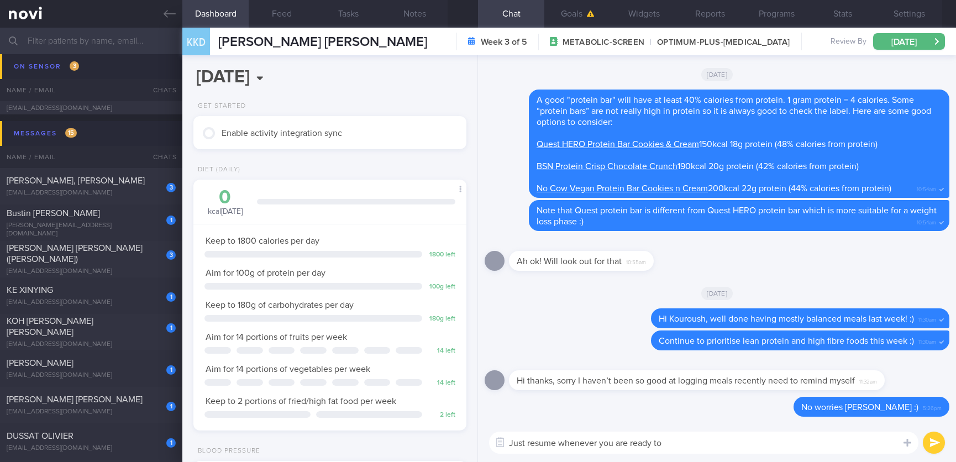
type textarea "Just resume whenever you are ready to"
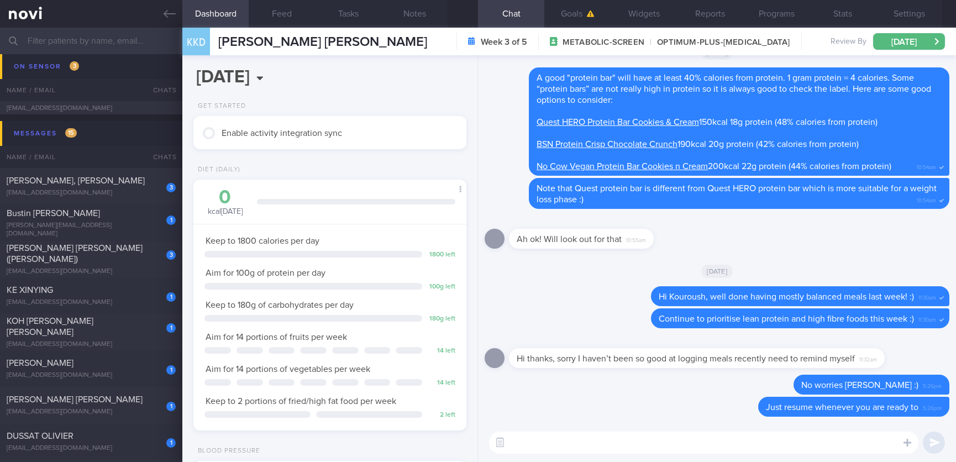
click at [692, 441] on textarea at bounding box center [703, 443] width 429 height 22
paste textarea "The purpose of logging your meals is to: 1) Increase your awareness of what you…"
type textarea "The purpose of logging your meals is to: 1) Increase your awareness of what you…"
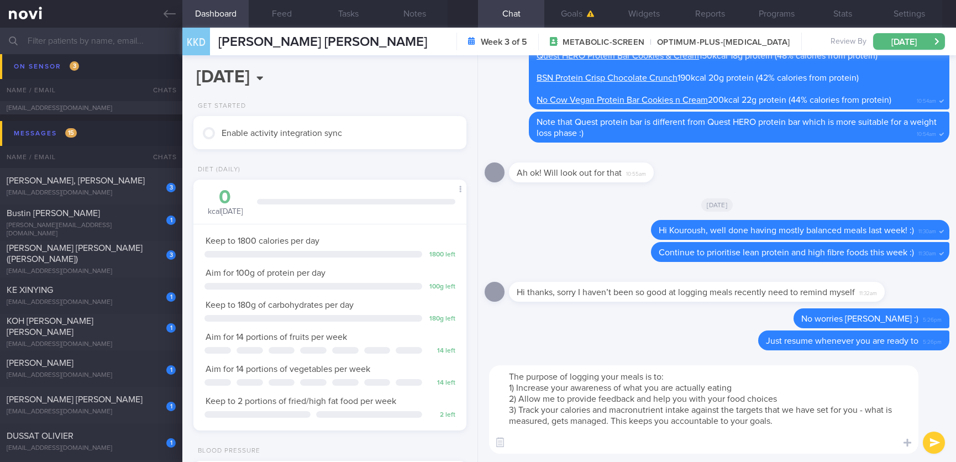
scroll to position [0, 0]
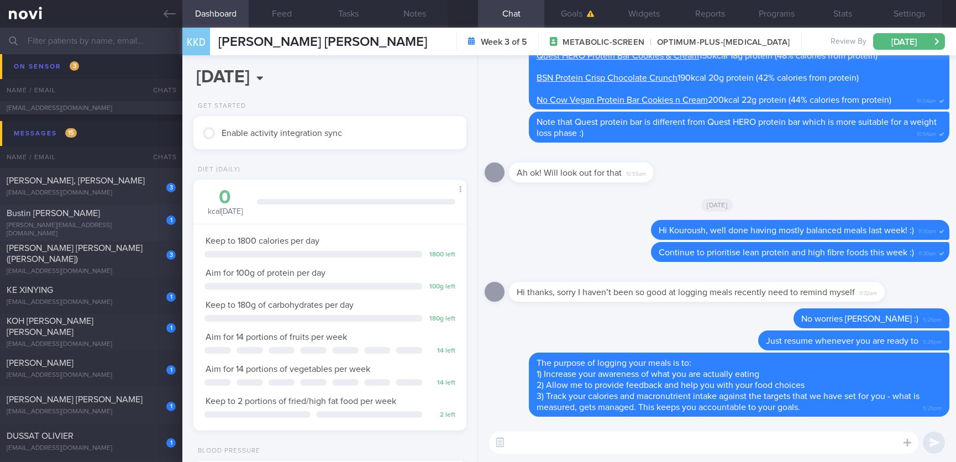
click at [134, 217] on div "Bustin [PERSON_NAME]" at bounding box center [90, 213] width 166 height 11
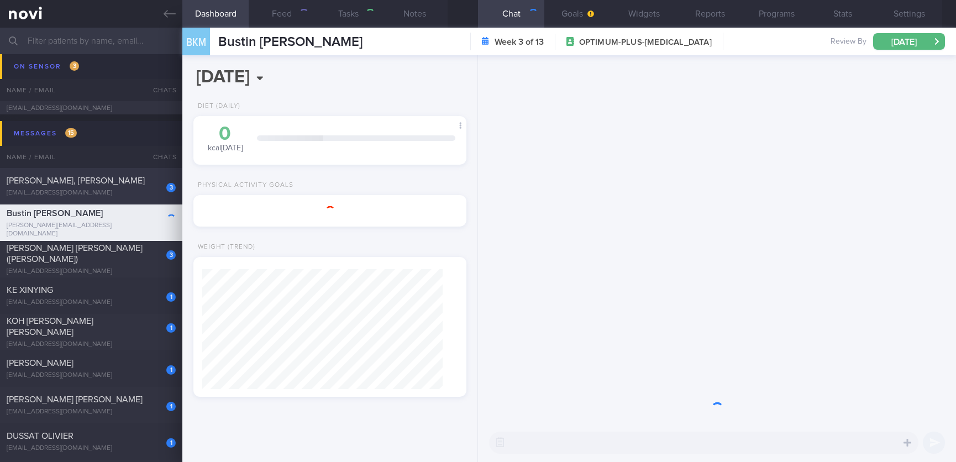
type input "Tracked. [PERSON_NAME]"
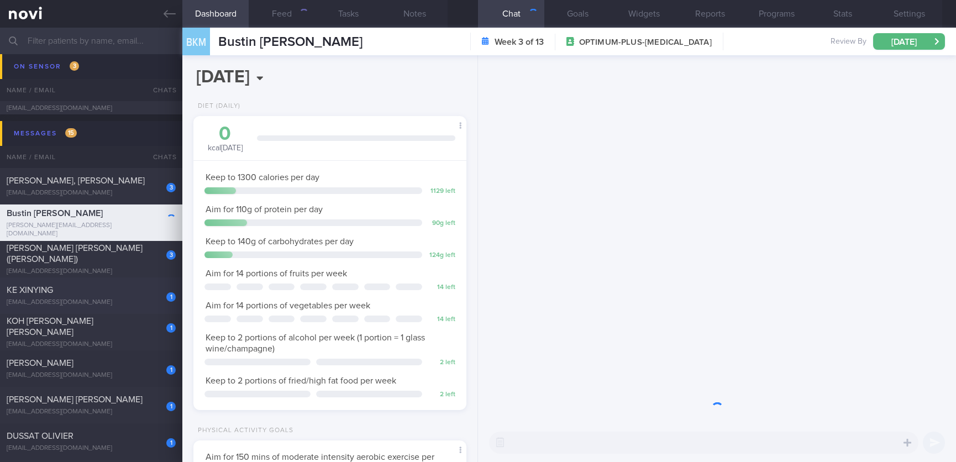
scroll to position [136, 240]
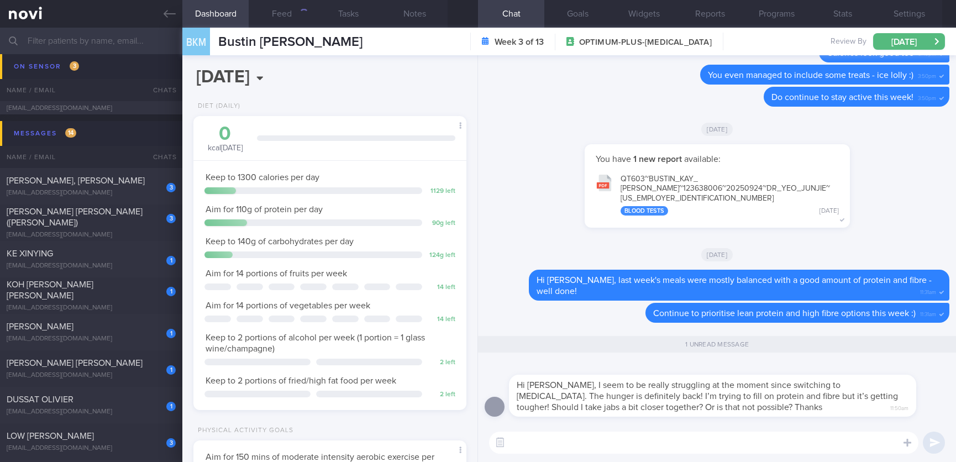
click at [661, 442] on textarea at bounding box center [703, 443] width 429 height 22
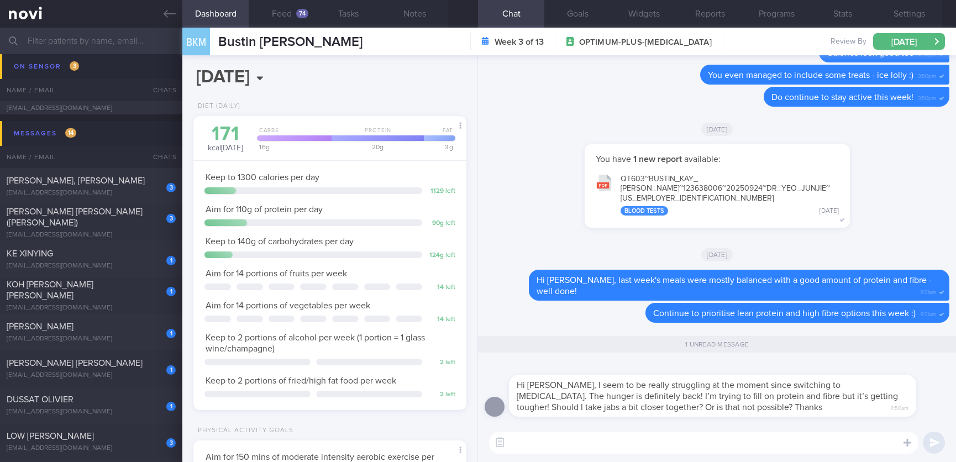
click at [561, 443] on textarea at bounding box center [703, 443] width 429 height 22
click at [916, 8] on button "Settings" at bounding box center [909, 14] width 66 height 28
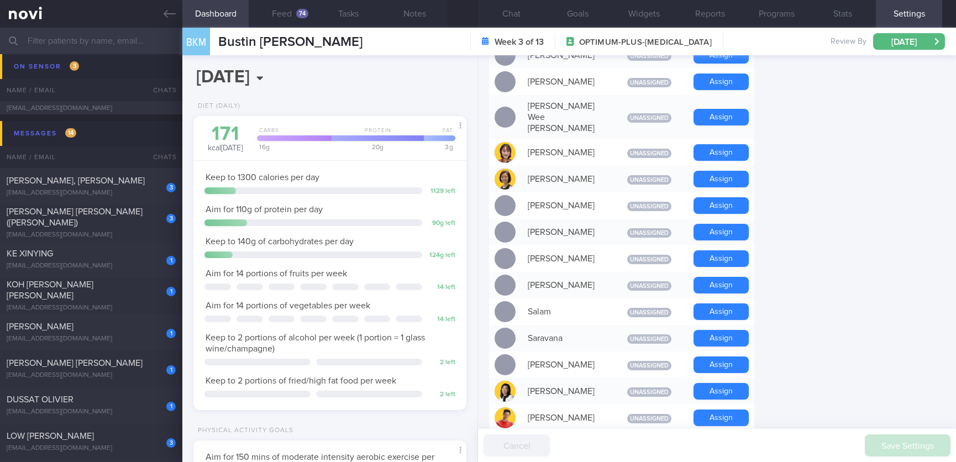
scroll to position [580, 0]
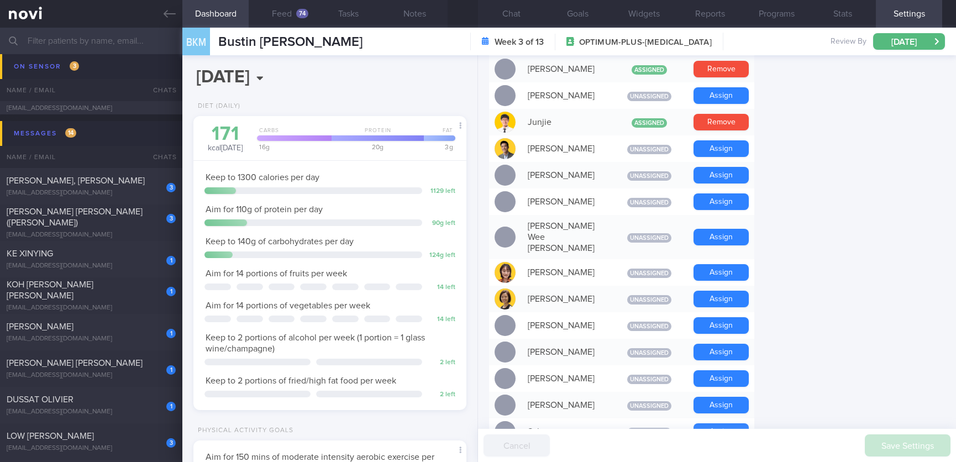
click at [508, 9] on button "Chat" at bounding box center [511, 14] width 66 height 28
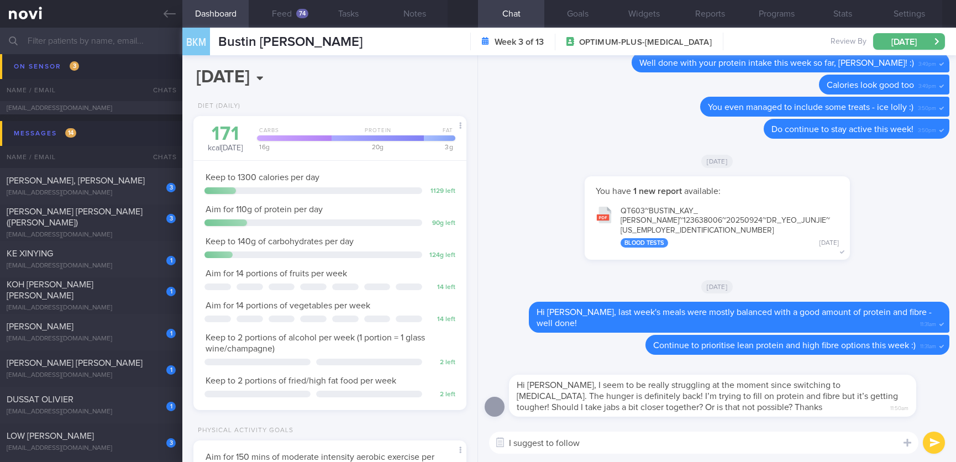
click at [610, 441] on textarea "I suggest to follow" at bounding box center [703, 443] width 429 height 22
click at [400, 15] on button "Notes" at bounding box center [414, 14] width 66 height 28
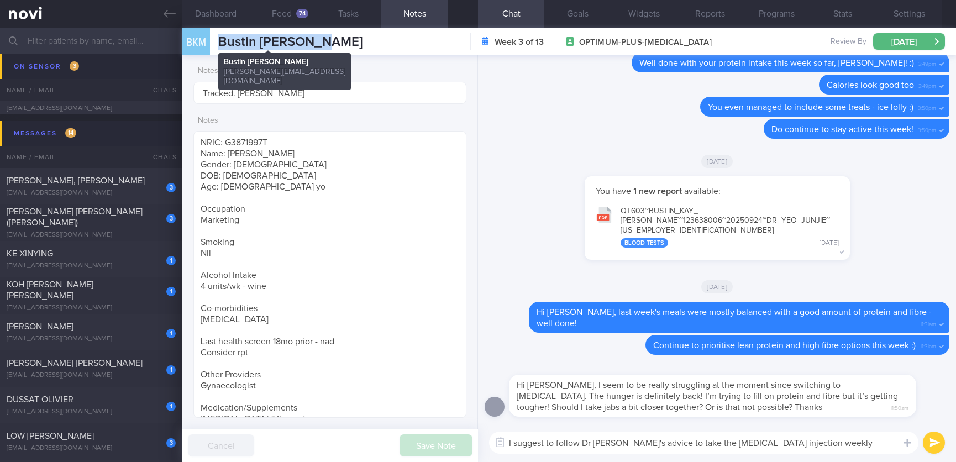
drag, startPoint x: 331, startPoint y: 44, endPoint x: 218, endPoint y: 43, distance: 113.3
click at [218, 43] on div "BKM Bustin Kay Marie Bustin Kay Marie kay@gailkennyrecruitment.com Week 3 of 13…" at bounding box center [569, 42] width 774 height 28
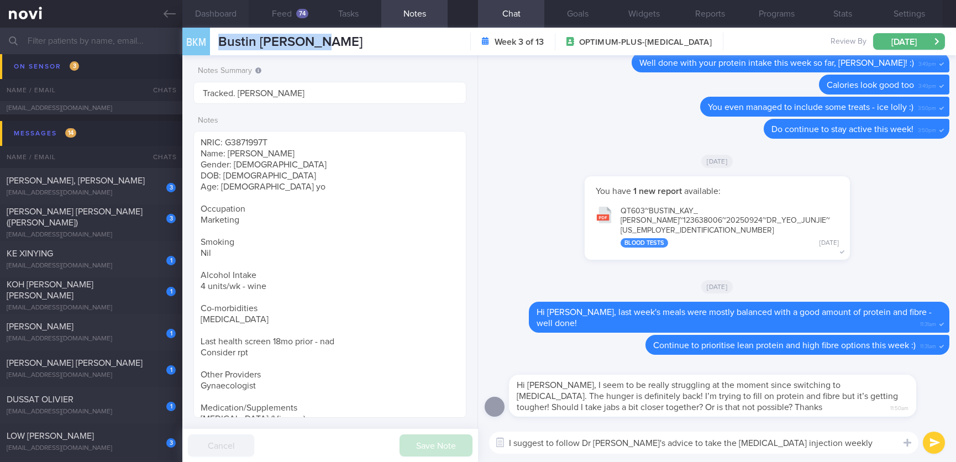
copy span "Bustin [PERSON_NAME]"
click at [796, 455] on div "I suggest to follow Dr JJ's advice to take the Wegovy injection weekly I sugges…" at bounding box center [717, 442] width 478 height 39
click at [796, 450] on textarea "I suggest to follow Dr JJ's advice to take the Wegovy injection weekly" at bounding box center [703, 443] width 429 height 22
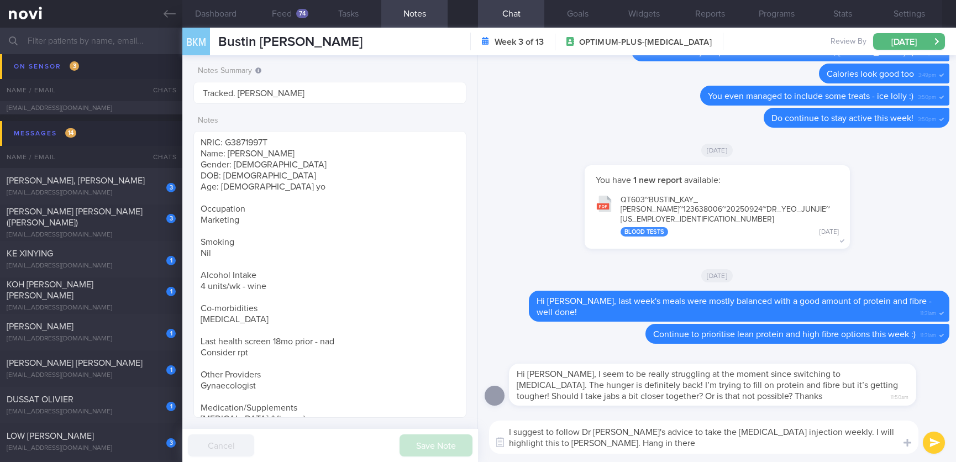
type textarea "I suggest to follow Dr [PERSON_NAME]'s advice to take the [MEDICAL_DATA] inject…"
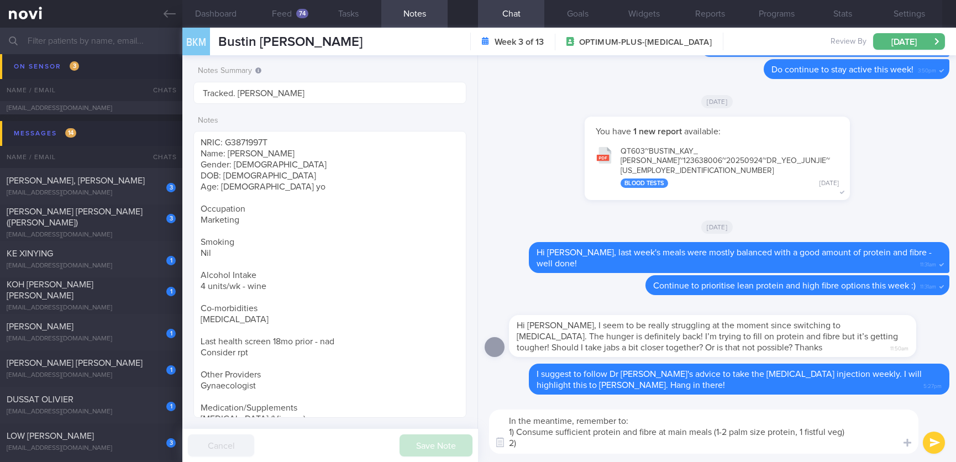
click at [803, 429] on textarea "In the meantime, remember to: 1) Consume sufficient protein and fibre at main m…" at bounding box center [703, 431] width 429 height 44
click at [800, 450] on textarea "In the meantime, remember to: 1) Consume sufficient protein and fibre at main m…" at bounding box center [703, 431] width 429 height 44
click at [220, 10] on button "Dashboard" at bounding box center [215, 14] width 66 height 28
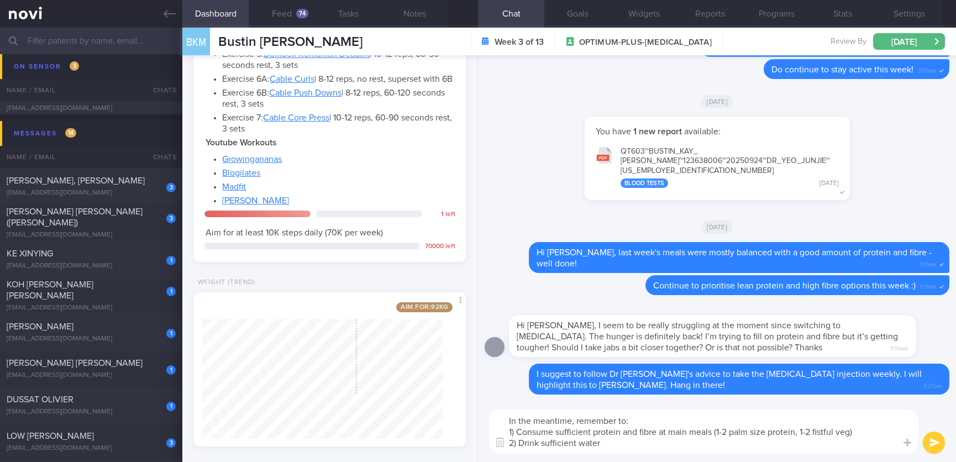
scroll to position [607, 0]
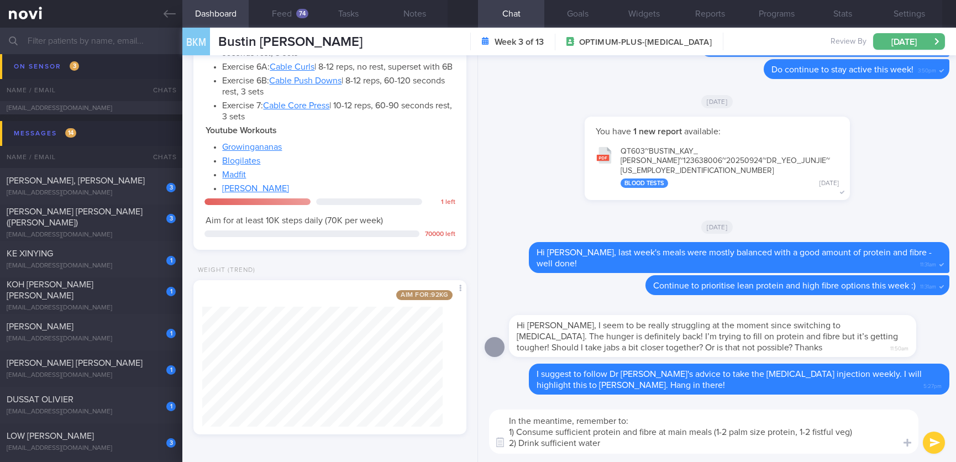
click at [619, 445] on textarea "In the meantime, remember to: 1) Consume sufficient protein and fibre at main m…" at bounding box center [703, 431] width 429 height 44
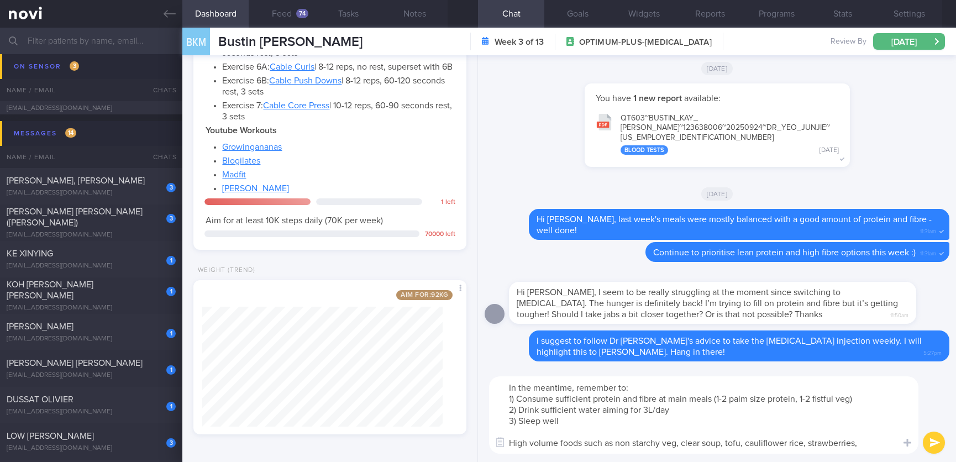
scroll to position [0, 0]
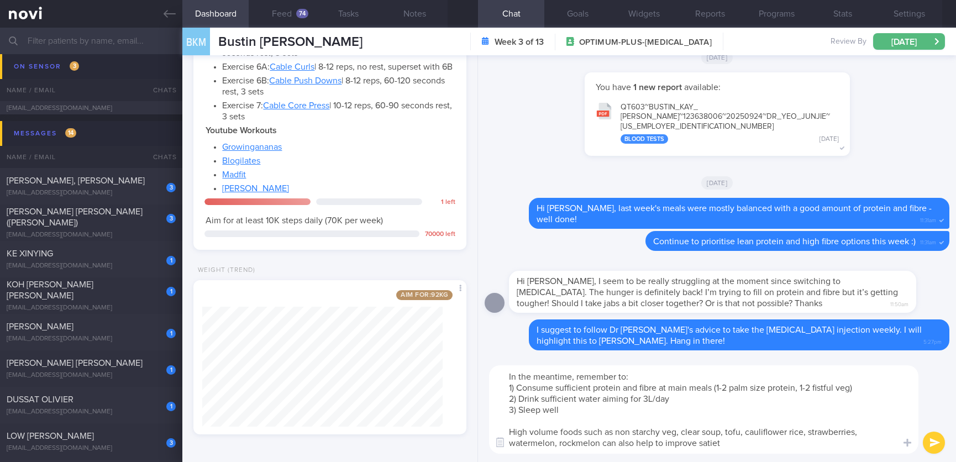
type textarea "In the meantime, remember to: 1) Consume sufficient protein and fibre at main m…"
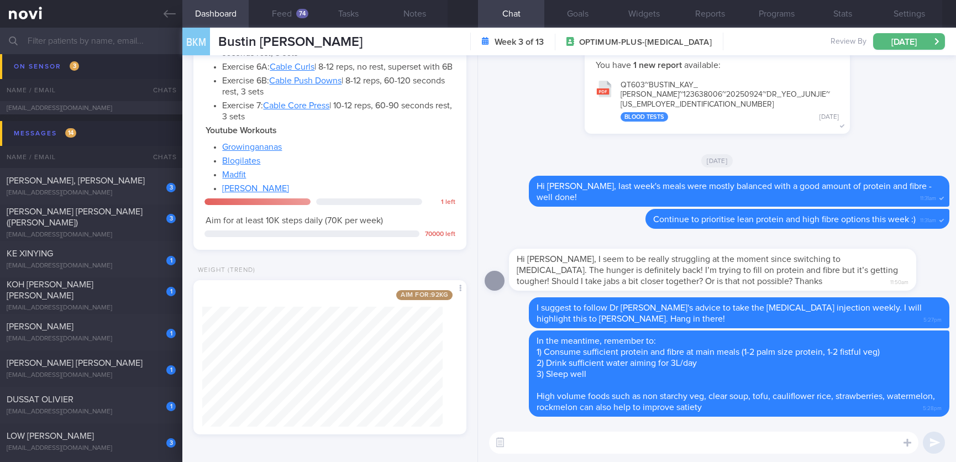
click at [905, 153] on div "[DATE]" at bounding box center [717, 160] width 465 height 31
drag, startPoint x: 388, startPoint y: 25, endPoint x: 234, endPoint y: 36, distance: 154.5
click at [226, 32] on div "Dashboard Feed 74 Tasks Notes Chat Goals Widgets Reports Programs Stats Setting…" at bounding box center [569, 245] width 774 height 434
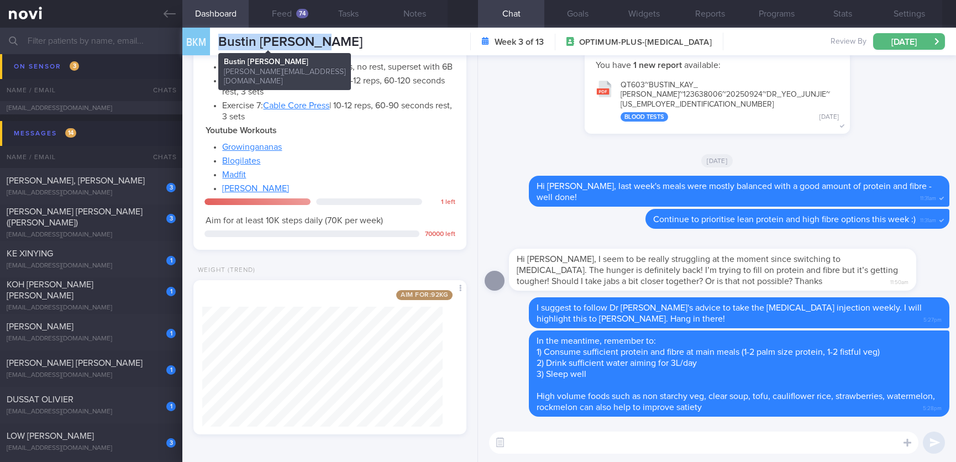
drag, startPoint x: 215, startPoint y: 38, endPoint x: 351, endPoint y: 36, distance: 135.9
click at [351, 36] on div "BKM Bustin Kay Marie Bustin Kay Marie kay@gailkennyrecruitment.com Week 3 of 13…" at bounding box center [569, 42] width 774 height 28
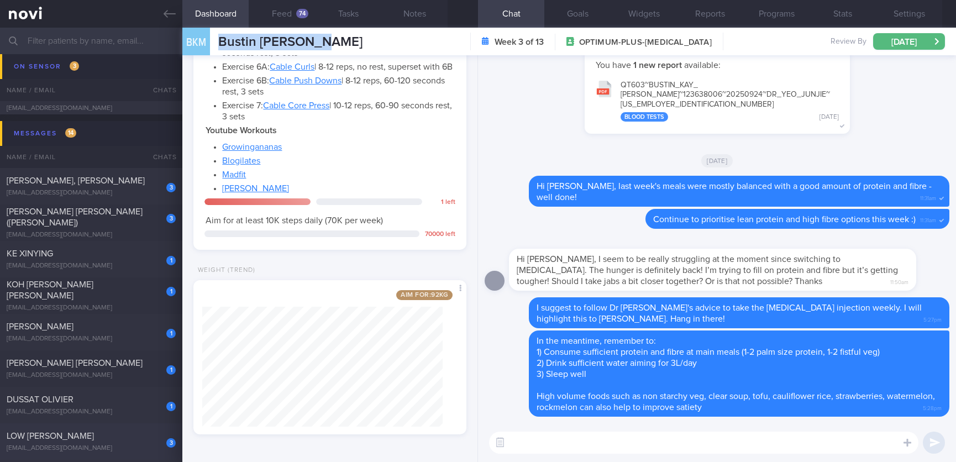
copy span "Bustin [PERSON_NAME]"
click at [823, 215] on span "Continue to prioritise lean protein and high fibre options this week :)" at bounding box center [784, 219] width 262 height 9
click at [125, 237] on div "3 LEONG FOONG LIN (CAROLINE) cacabeki@gmail.com Today OPTIMUM-PLUS-WEGOVY Track…" at bounding box center [478, 222] width 956 height 36
type input "Tracked"
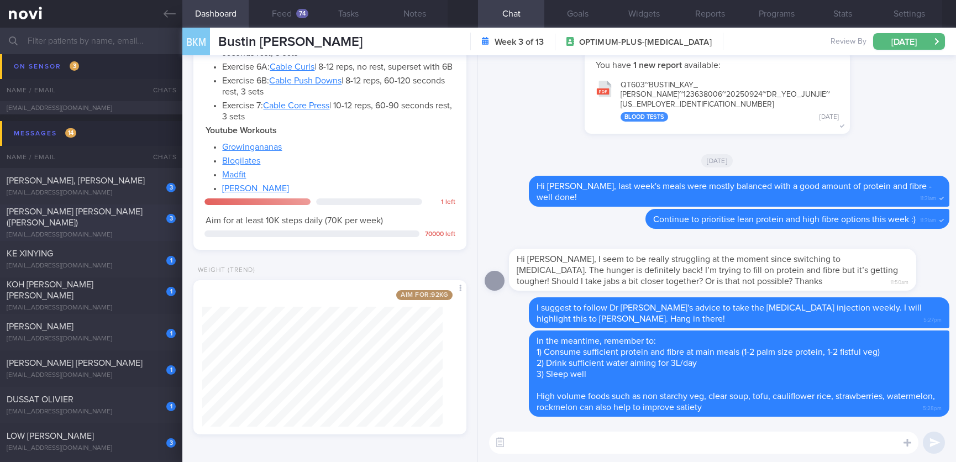
type textarea "Ms LEONG FOONG LIN (CAROLINE) cacabeki@gmail.com +6583283843 NRIC: S7040802C Na…"
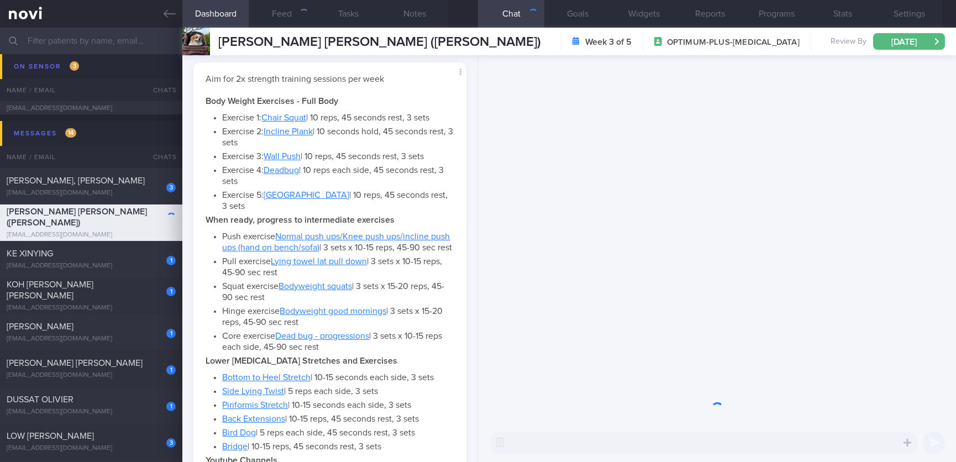
scroll to position [120, 240]
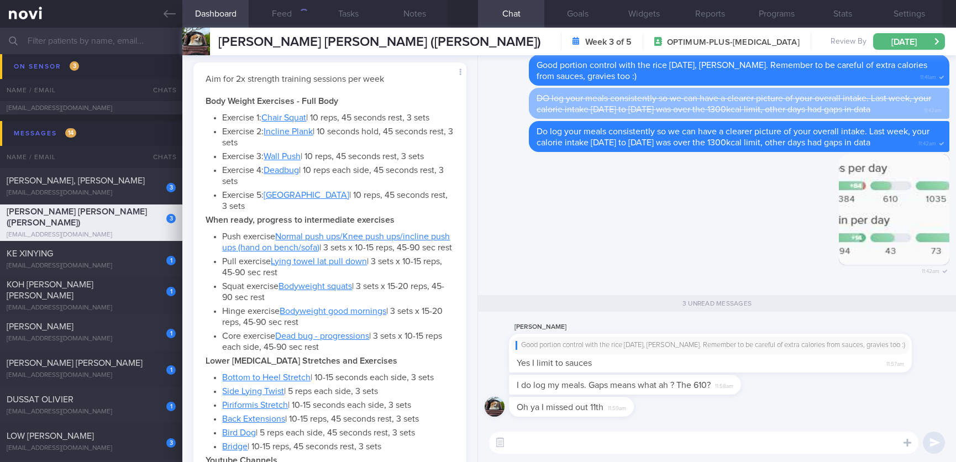
click at [639, 435] on textarea at bounding box center [703, 443] width 429 height 22
drag, startPoint x: 638, startPoint y: 391, endPoint x: 728, endPoint y: 397, distance: 89.8
click at [732, 387] on div "I do log my meals. Gaps means what ah ? The 610? 11:58am" at bounding box center [625, 385] width 232 height 20
click at [716, 404] on div "Oh ya I missed out 11th 11:59am" at bounding box center [717, 410] width 465 height 27
drag, startPoint x: 671, startPoint y: 392, endPoint x: 810, endPoint y: 386, distance: 139.4
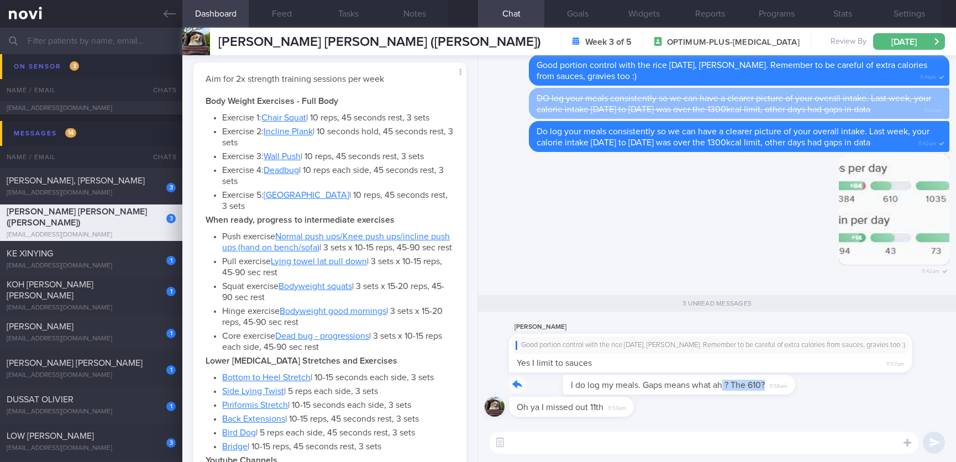
click at [810, 386] on div "I do log my meals. Gaps means what ah ? The 610? 11:58am" at bounding box center [717, 386] width 465 height 22
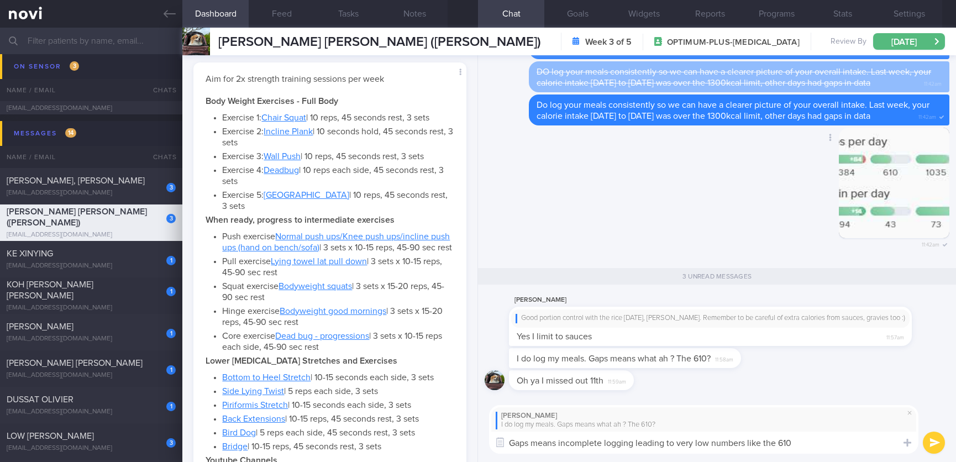
click at [882, 184] on button "button" at bounding box center [894, 183] width 111 height 111
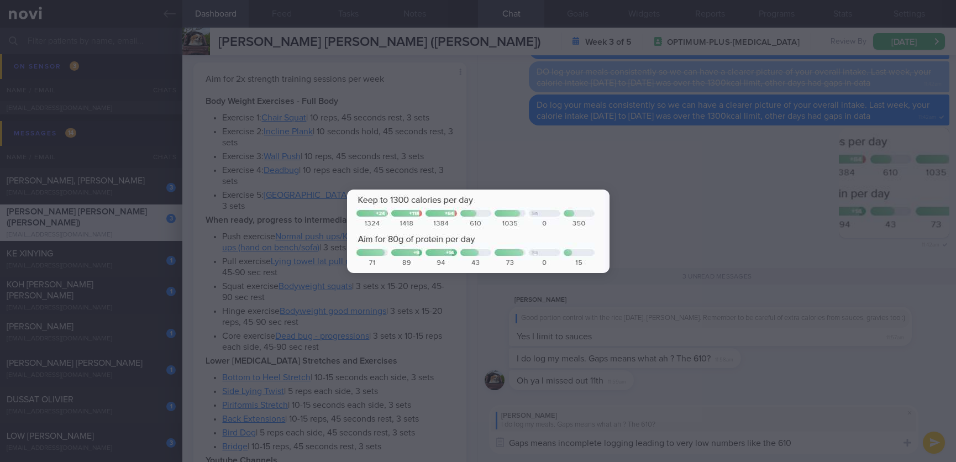
click at [764, 232] on div at bounding box center [478, 231] width 956 height 462
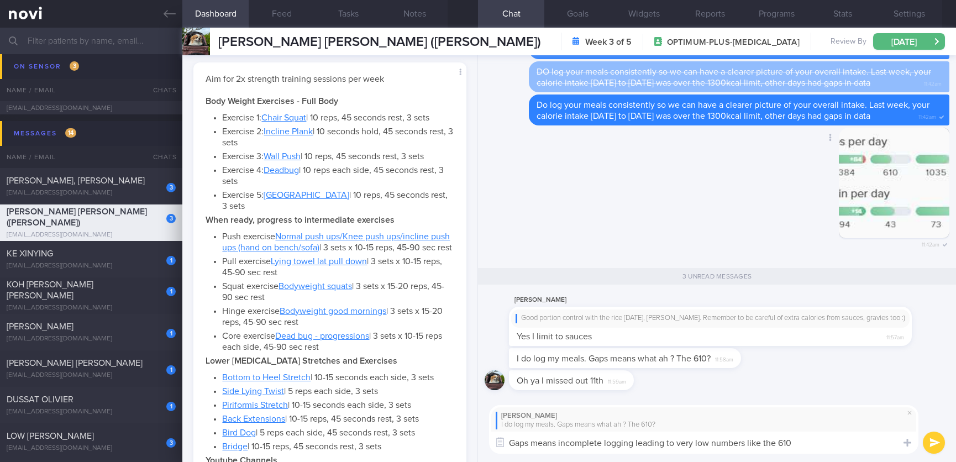
click at [897, 174] on button "button" at bounding box center [894, 183] width 111 height 111
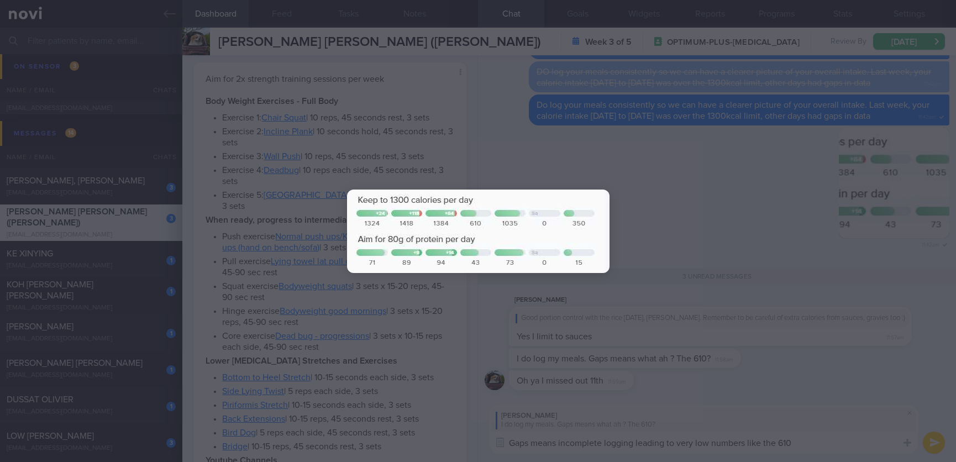
click at [792, 261] on div at bounding box center [478, 231] width 956 height 462
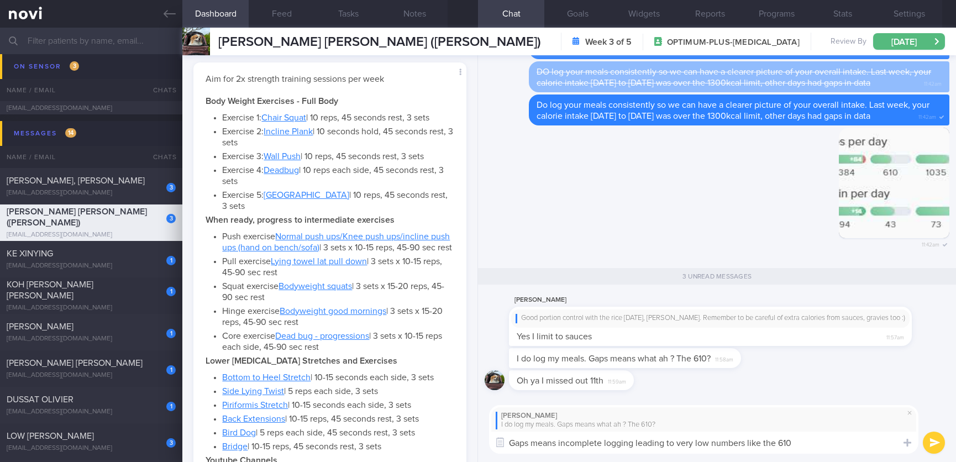
click at [820, 453] on textarea "Gaps means incomplete logging leading to very low numbers like the 610" at bounding box center [703, 443] width 429 height 22
type textarea "Gaps means incomplete logging leading to very low numbers like the 610, 0, 350"
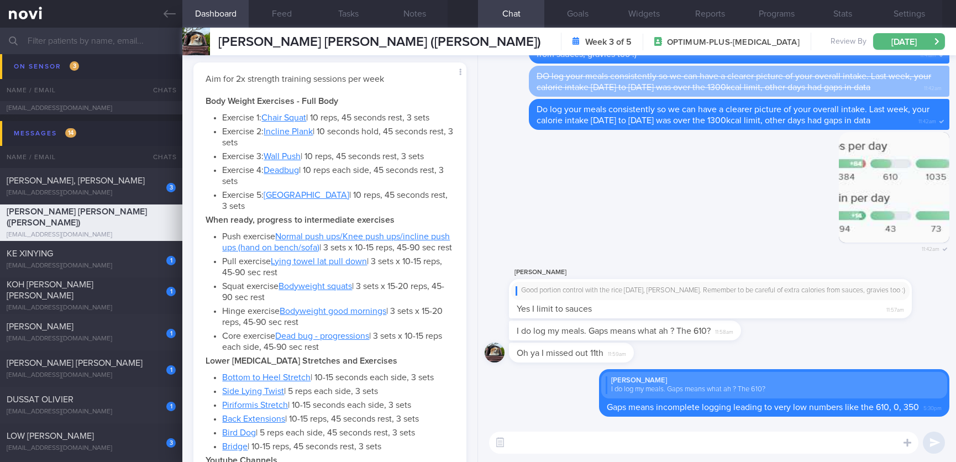
click at [682, 434] on textarea at bounding box center [703, 443] width 429 height 22
type textarea "But no worries, just be as consistent as you can :)"
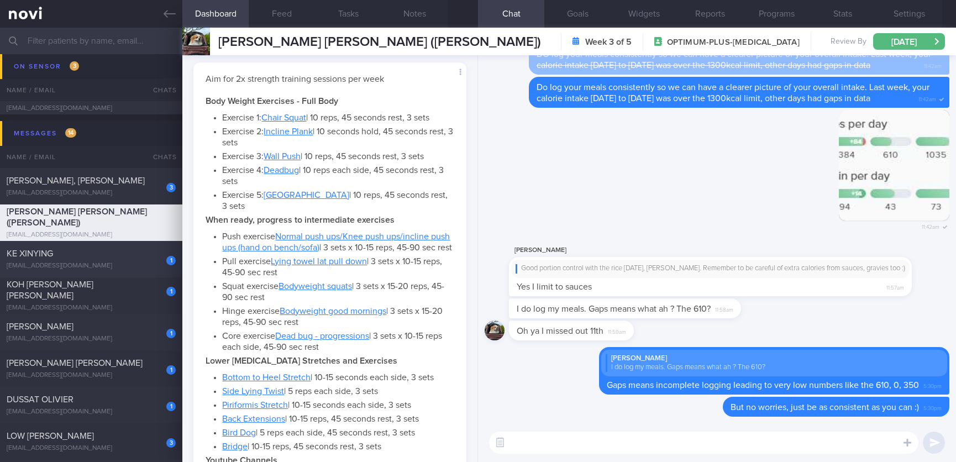
click at [132, 256] on div "KE XINYING" at bounding box center [90, 253] width 166 height 11
type textarea "(Husband Arshay OP+) NKDA NRIC: S8433176G Name: KE XINYING Gender: Female DOB: …"
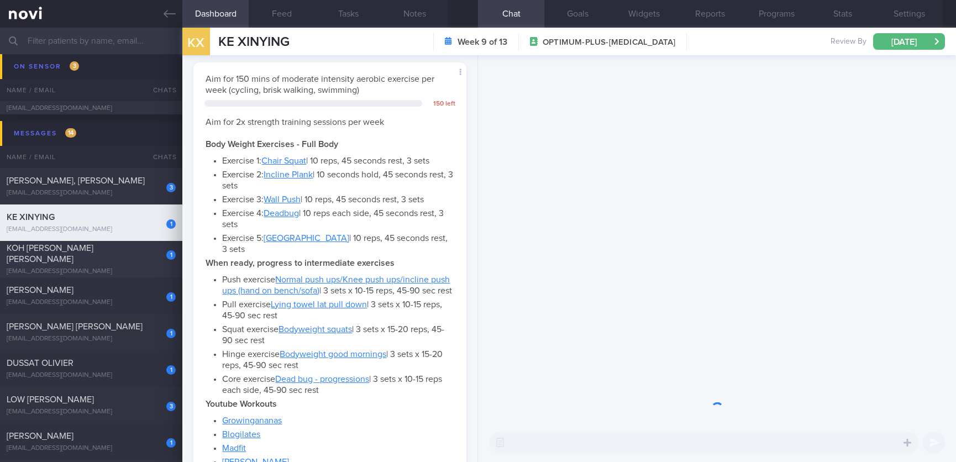
scroll to position [136, 240]
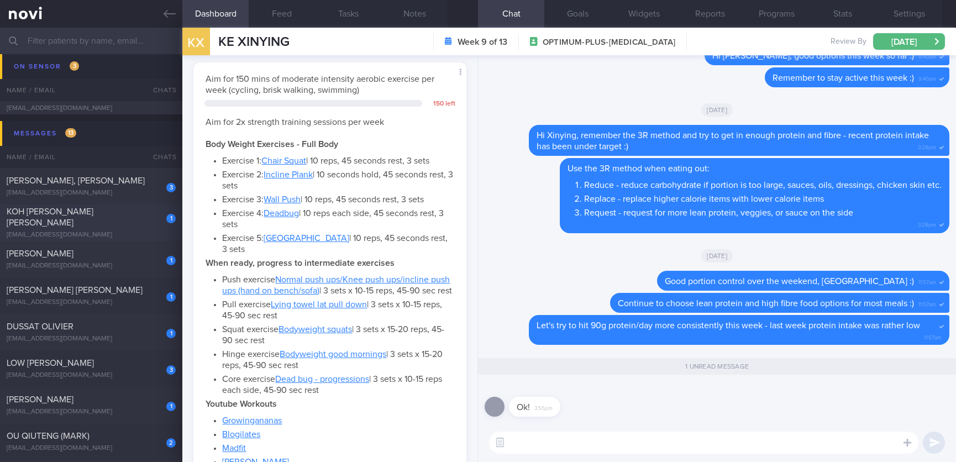
click at [141, 223] on div "1 KOH CHIN SHIM VERON veronkoh@outlook.com" at bounding box center [91, 222] width 182 height 33
type input "Tracked. certain days vegetarian diet (not fixed). not compliant to exercise"
type textarea "NRIC: S7507339I Name: KOH CHIN SHIM VERON Gender: Female DOB: 3 Mar 1975 Age: 4…"
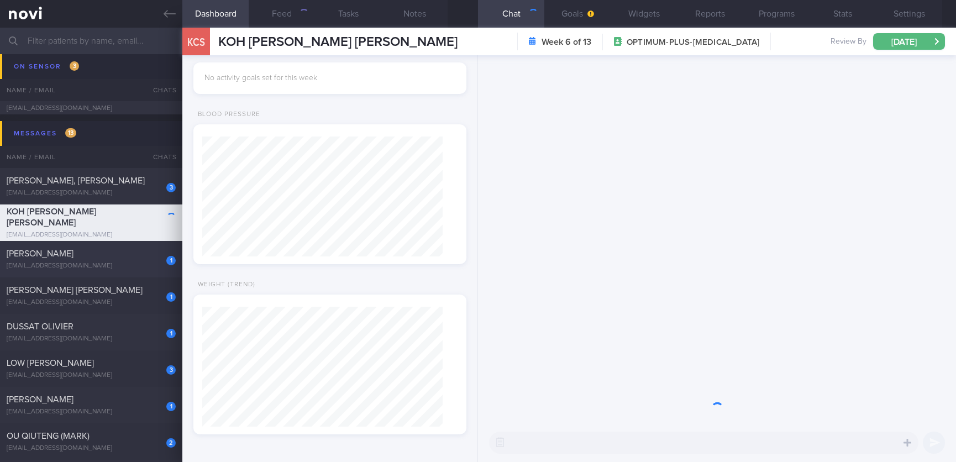
scroll to position [120, 240]
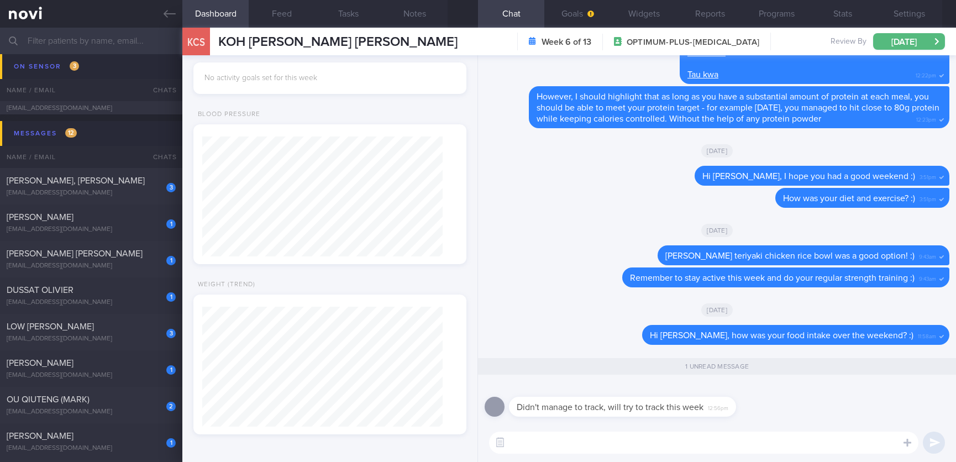
click at [612, 442] on textarea at bounding box center [703, 443] width 429 height 22
type textarea "Ok, yes just resume whenever you are ready :)"
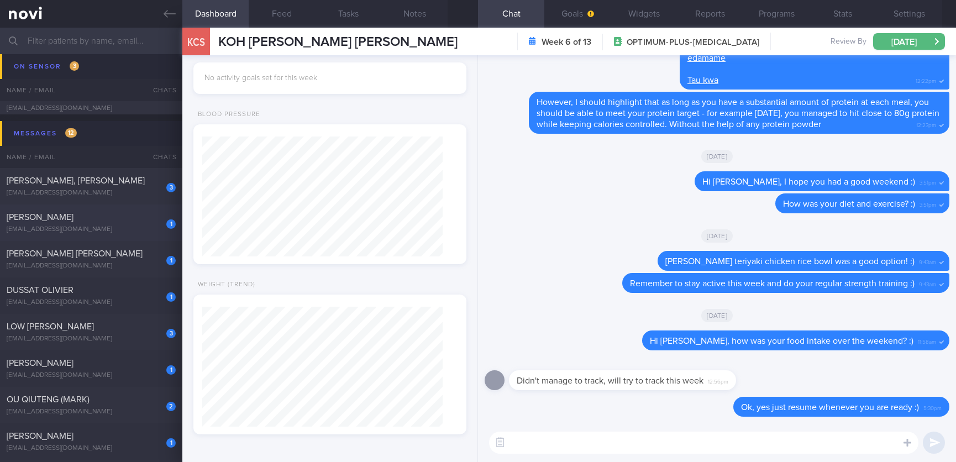
click at [129, 230] on div "m.dalgleish9@gmail.com" at bounding box center [91, 229] width 169 height 8
type input "Tracked"
type textarea "Ms Michaela-Ann Dalgleish G3003707W 23 December 2024 22 Aug 1983 m.dalgleish9@g…"
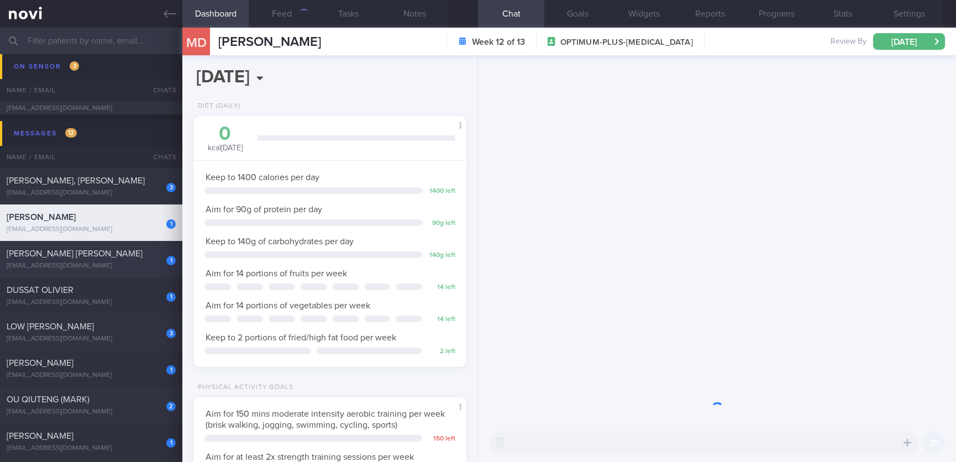
scroll to position [136, 240]
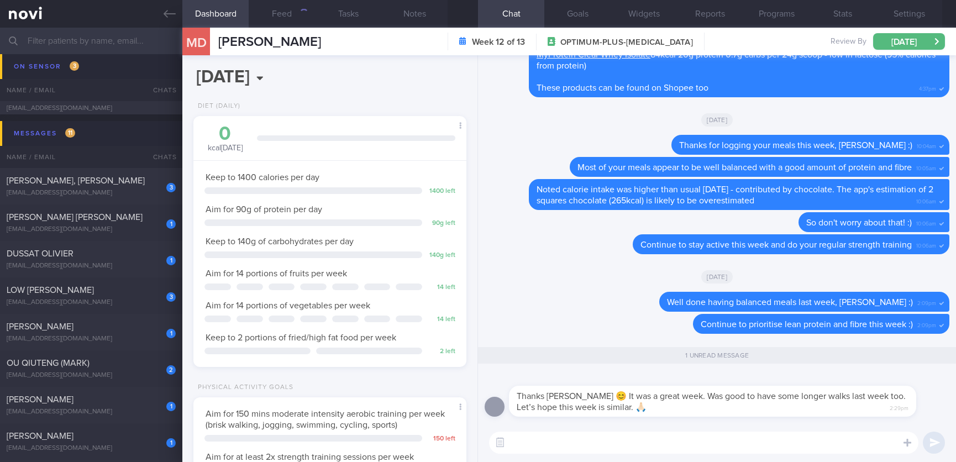
click at [776, 433] on textarea at bounding box center [703, 443] width 429 height 22
type textarea "That's great to hear, Michaela! Keep up the consistency :)"
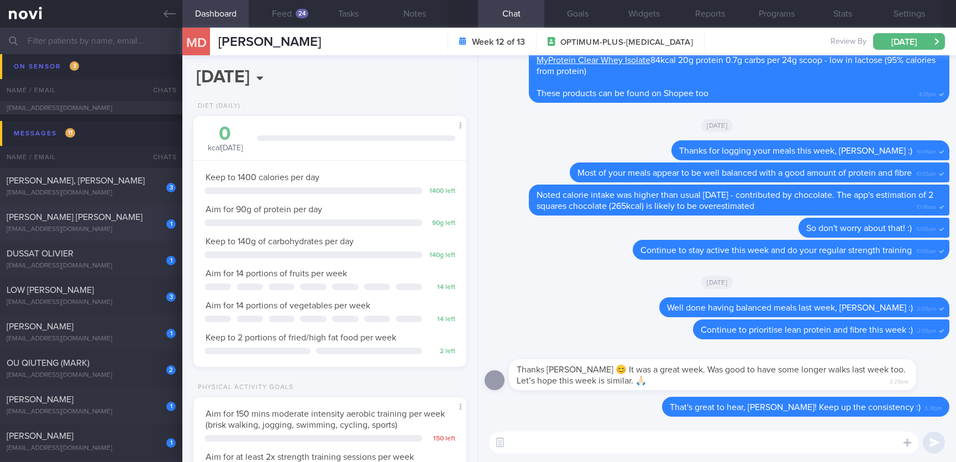
click at [135, 232] on div "[EMAIL_ADDRESS][DOMAIN_NAME]" at bounding box center [91, 229] width 169 height 8
type input "tracked."
type textarea "(husband WINSTON EMMANUEL LONGUE OP+) NRIC: S7607695B Name: Vanessa Veronica Bo…"
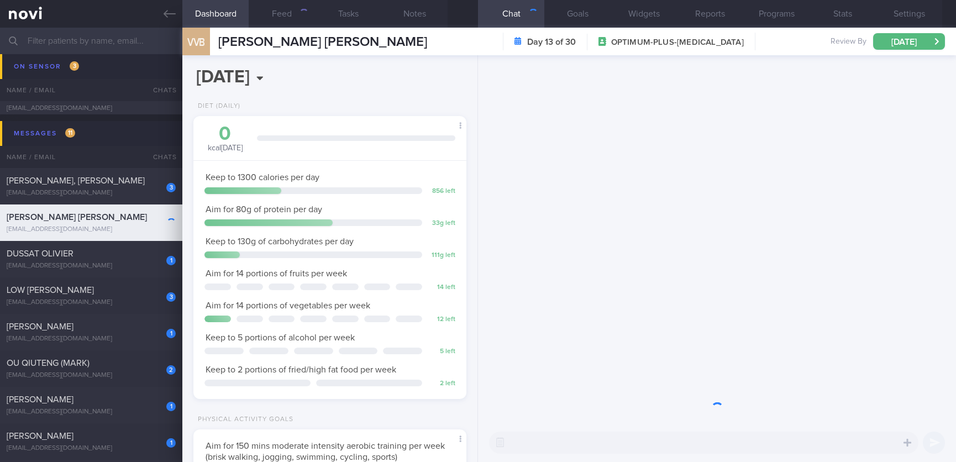
scroll to position [136, 240]
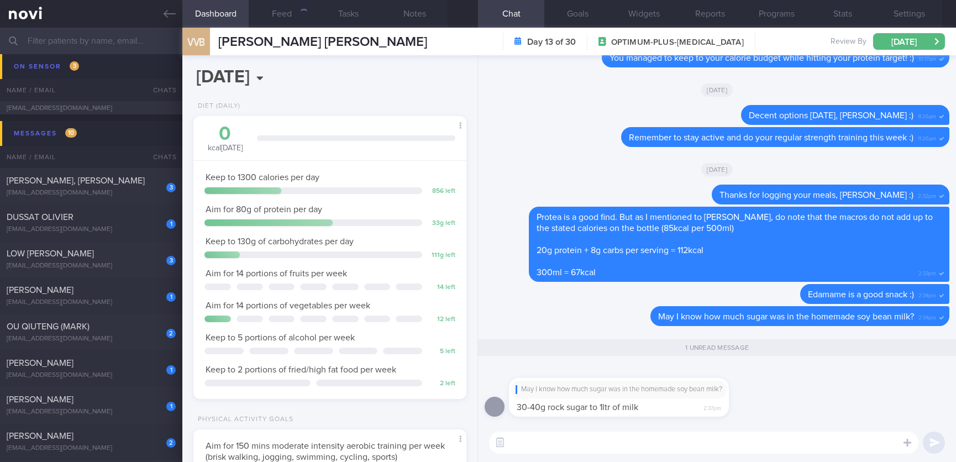
click at [611, 434] on textarea at bounding box center [703, 443] width 429 height 22
drag, startPoint x: 589, startPoint y: 408, endPoint x: 517, endPoint y: 409, distance: 71.8
click at [517, 409] on div "May I know how much sugar was in the homemade soy bean milk? 30-40g rock sugar …" at bounding box center [619, 397] width 220 height 39
copy span "30-40g rock sugar to 1ltr of milk"
click at [290, 16] on button "Feed" at bounding box center [282, 14] width 66 height 28
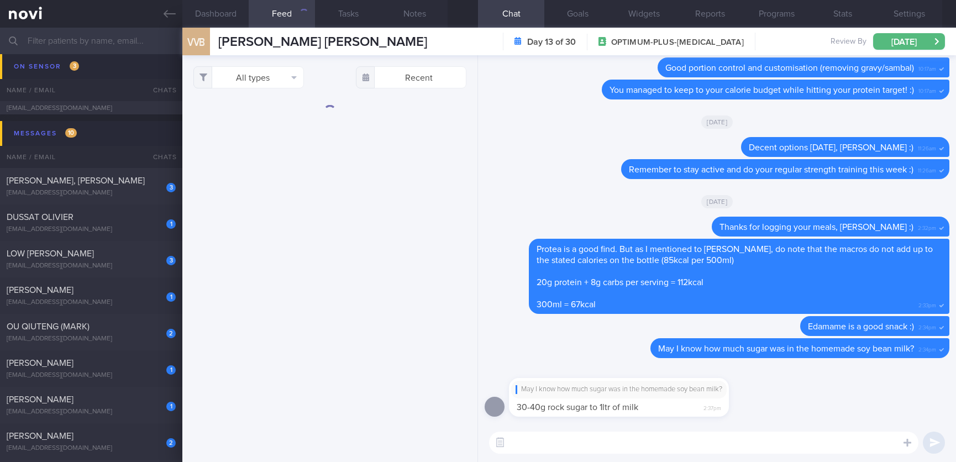
click at [568, 438] on textarea at bounding box center [703, 443] width 429 height 22
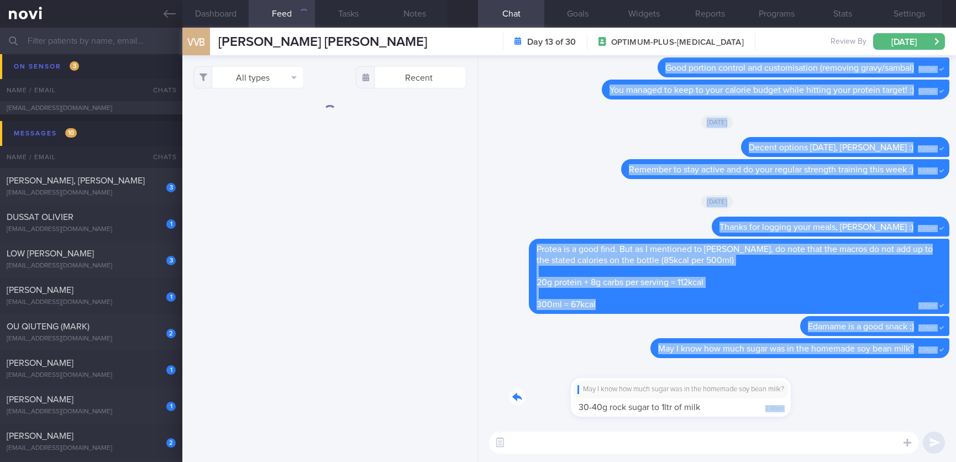
click at [823, 429] on div "May I know how much sugar was in the homemade soy bean milk? 30-40g rock sugar …" at bounding box center [717, 258] width 478 height 407
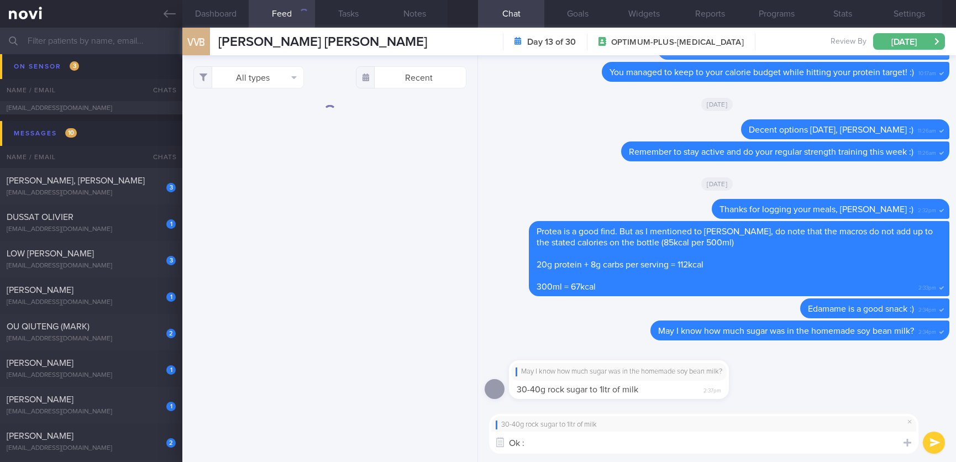
type textarea "Ok :)"
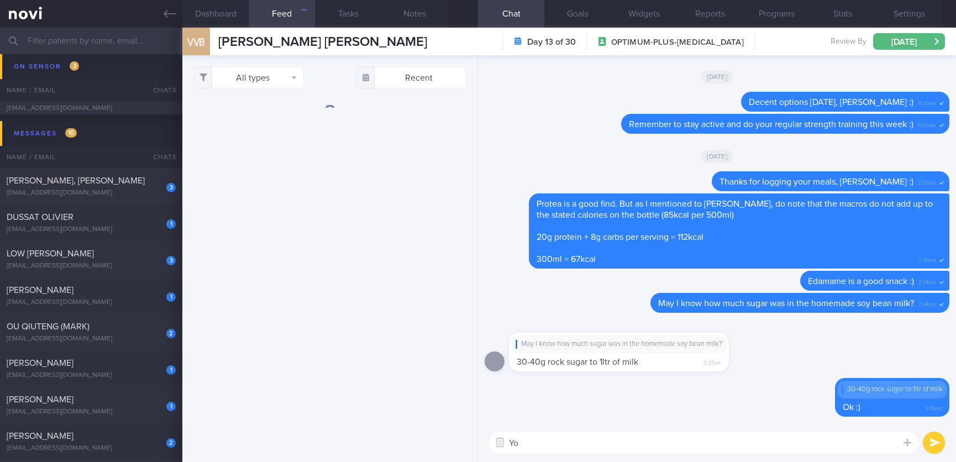
type textarea "Y"
type textarea "I have adjusted the numbers"
click at [243, 73] on button "All types" at bounding box center [248, 77] width 111 height 22
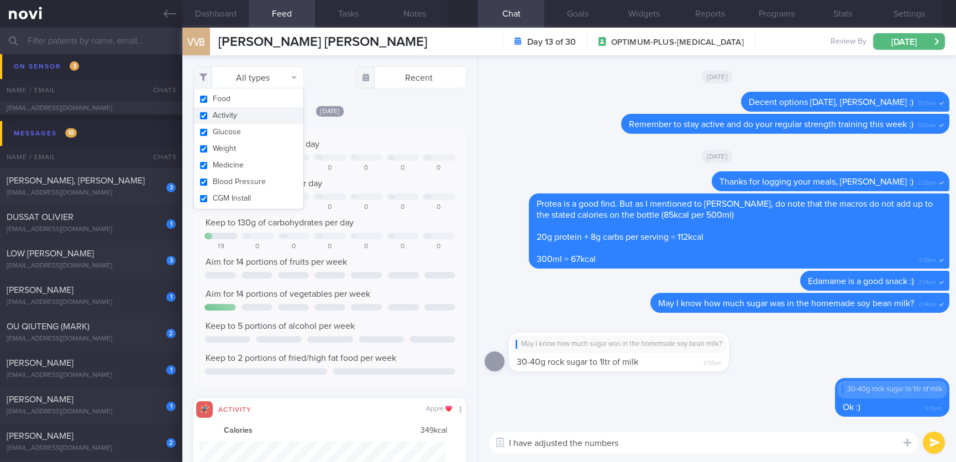
click at [252, 120] on button "Activity" at bounding box center [248, 115] width 109 height 17
click at [250, 136] on button "Glucose" at bounding box center [248, 132] width 109 height 17
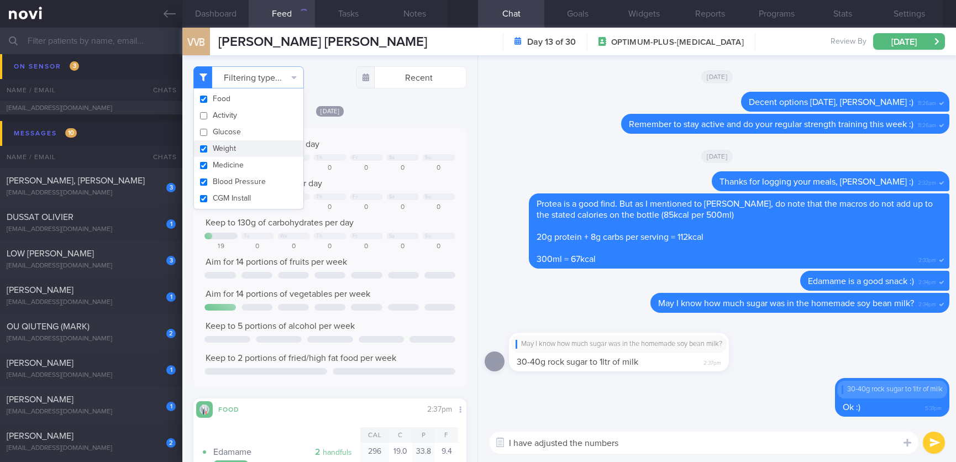
checkbox input "false"
click at [262, 148] on button "Weight" at bounding box center [248, 148] width 109 height 17
click at [257, 160] on button "Medicine" at bounding box center [248, 165] width 109 height 17
click at [259, 186] on button "Blood Pressure" at bounding box center [248, 182] width 109 height 17
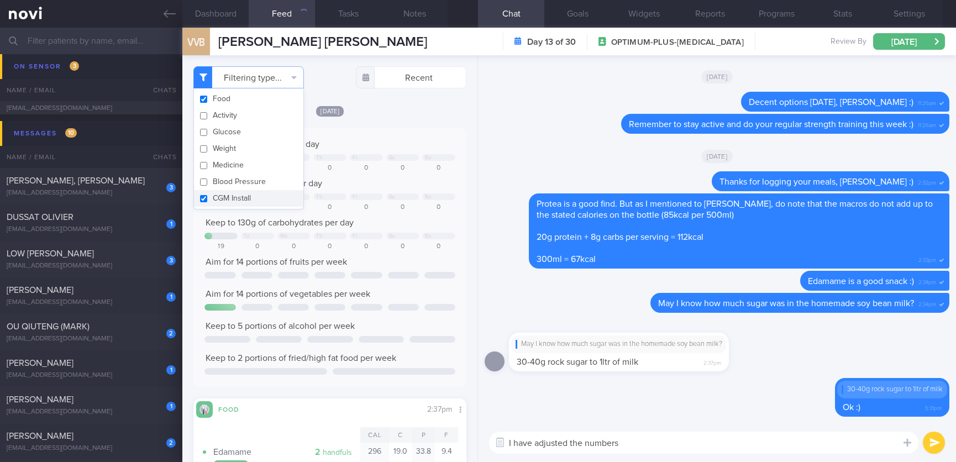
checkbox input "false"
click at [261, 193] on button "CGM Install" at bounding box center [248, 198] width 109 height 17
checkbox input "false"
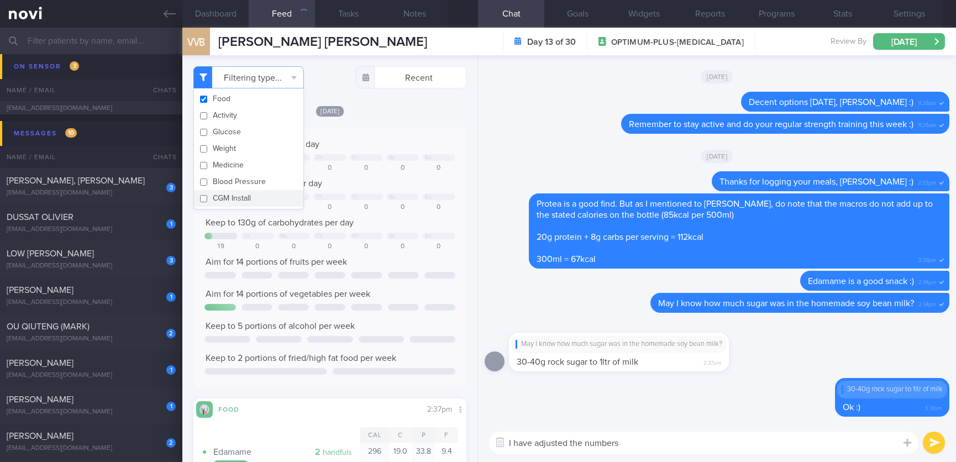
click at [365, 244] on div "0" at bounding box center [366, 247] width 33 height 8
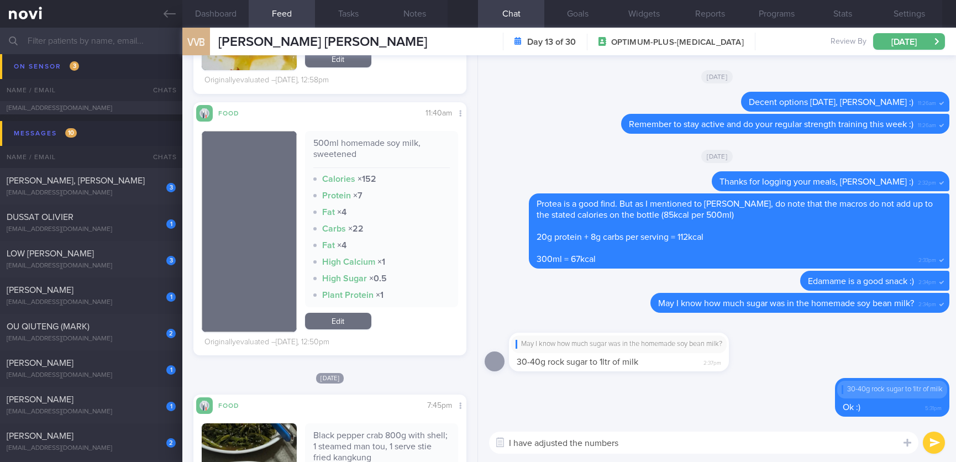
scroll to position [1989, 0]
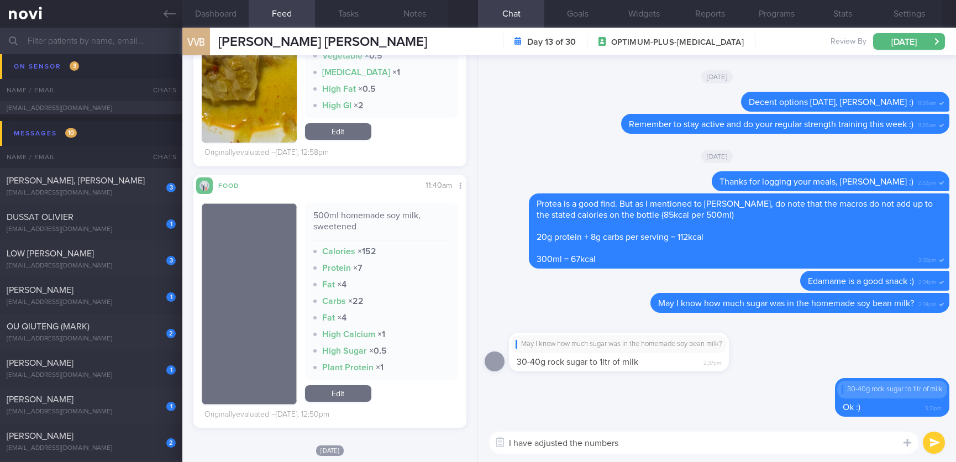
click at [355, 393] on link "Edit" at bounding box center [338, 393] width 66 height 17
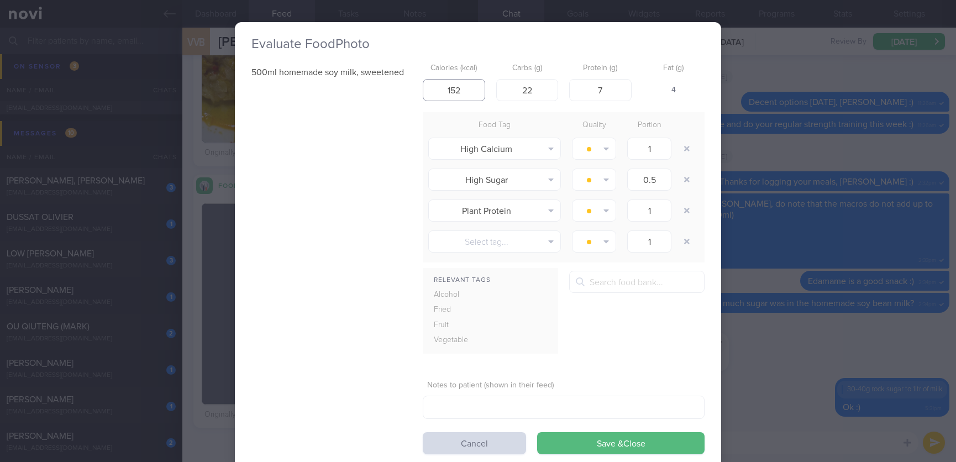
drag, startPoint x: 464, startPoint y: 93, endPoint x: 401, endPoint y: 93, distance: 63.0
click at [401, 93] on div "500ml homemade soy milk, sweetened Calories (kcal) 152 Carbs (g) 22 Protein (g)…" at bounding box center [477, 256] width 453 height 396
click at [735, 424] on div "Evaluate Food Photo 500ml homemade soy milk, sweetened Calories (kcal) 152 Carb…" at bounding box center [478, 231] width 956 height 462
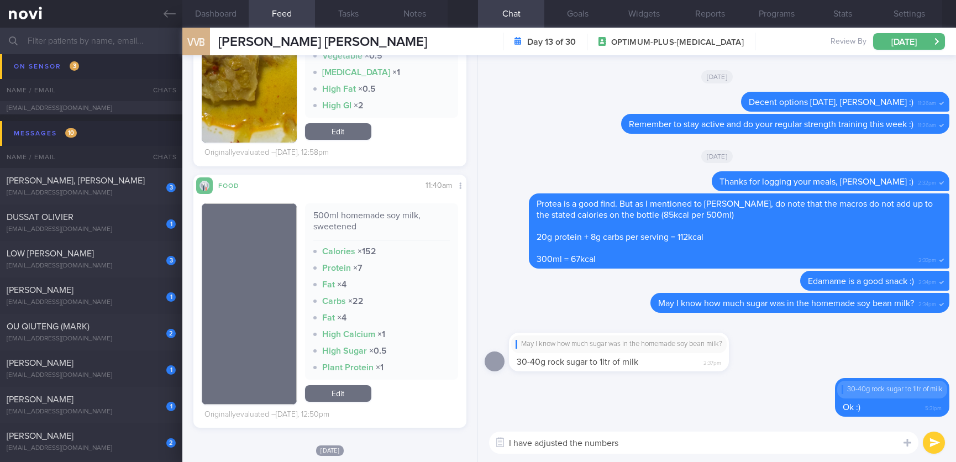
click at [680, 433] on textarea "I have adjusted the numbers" at bounding box center [703, 443] width 429 height 22
drag, startPoint x: 663, startPoint y: 439, endPoint x: 497, endPoint y: 443, distance: 165.8
click at [497, 443] on div "Chat Templates Admin CGM Weight Nutrition Physical Activity Infographics Articl…" at bounding box center [717, 442] width 478 height 39
type textarea "Ok, then 150+kcal seems to check out"
drag, startPoint x: 349, startPoint y: 388, endPoint x: 435, endPoint y: 205, distance: 202.7
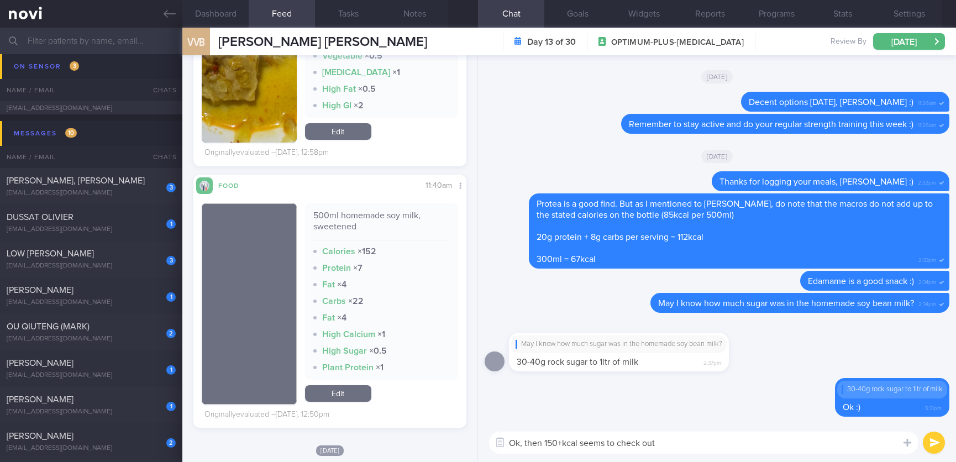
click at [349, 388] on link "Edit" at bounding box center [338, 393] width 66 height 17
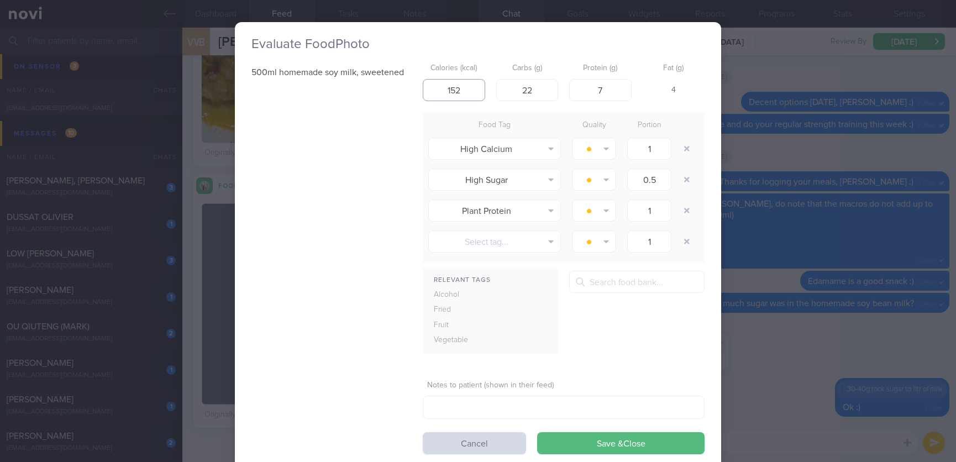
drag, startPoint x: 459, startPoint y: 88, endPoint x: 411, endPoint y: 91, distance: 48.1
click at [411, 91] on div "500ml homemade soy milk, sweetened Calories (kcal) 152 Carbs (g) 22 Protein (g)…" at bounding box center [477, 256] width 453 height 396
type input "250"
drag, startPoint x: 538, startPoint y: 90, endPoint x: 488, endPoint y: 90, distance: 50.3
click at [488, 90] on div "Calories (kcal) 250 Carbs (g) 22 Protein (g) 7 Fat (g) 15" at bounding box center [564, 80] width 282 height 44
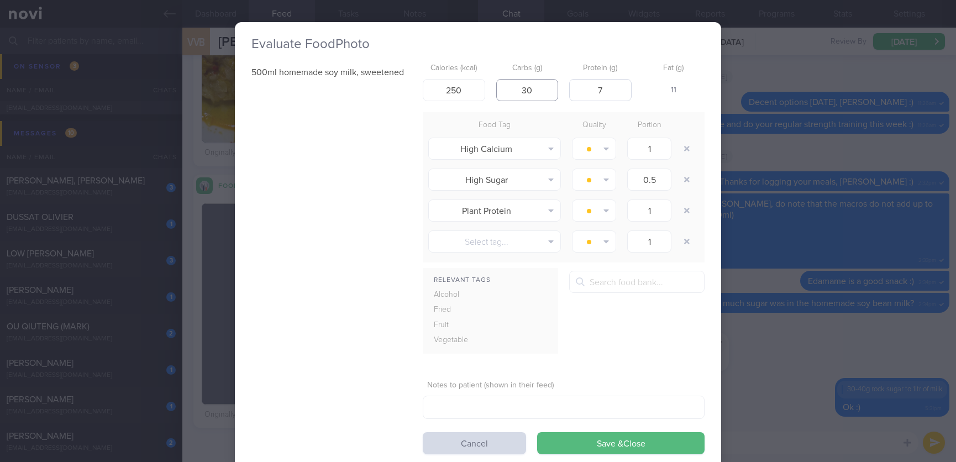
type input "30"
drag, startPoint x: 597, startPoint y: 92, endPoint x: 588, endPoint y: 91, distance: 8.9
click at [588, 91] on input "7" at bounding box center [600, 90] width 62 height 22
type input "10"
click at [684, 145] on icon "button" at bounding box center [687, 149] width 6 height 8
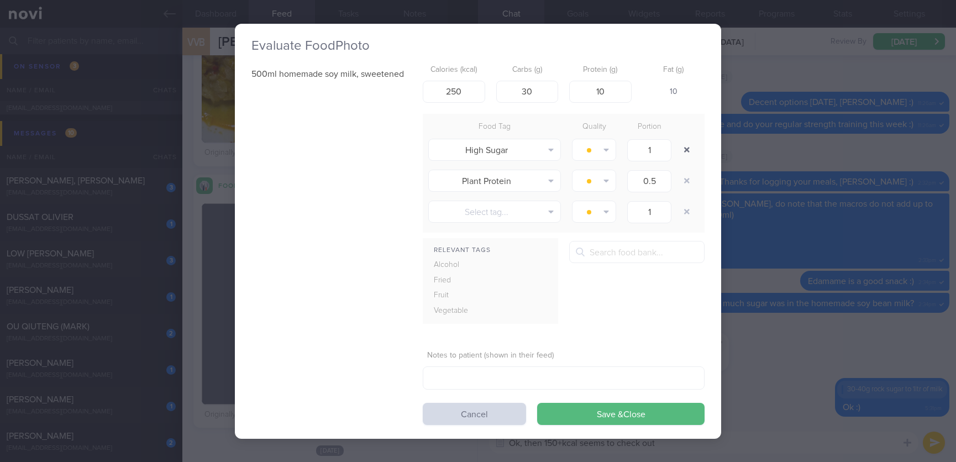
type input "0.5"
type input "1"
click at [682, 158] on button "button" at bounding box center [687, 150] width 20 height 20
type input "1"
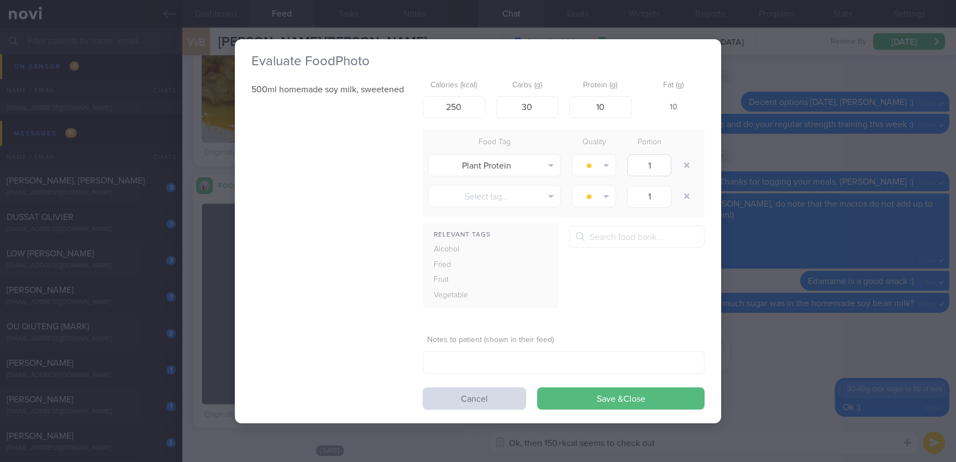
click at [693, 165] on button "button" at bounding box center [687, 165] width 20 height 20
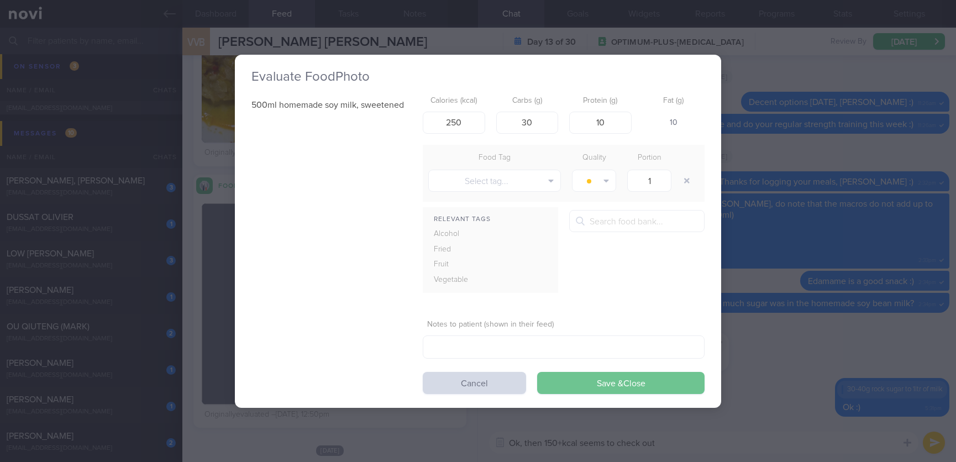
click at [619, 384] on button "Save & Close" at bounding box center [620, 383] width 167 height 22
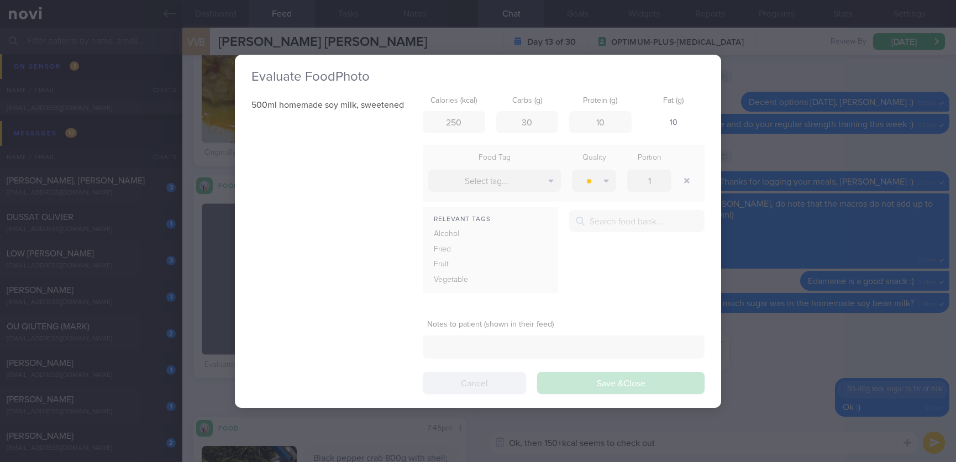
click at [706, 435] on div "Evaluate Food Photo 500ml homemade soy milk, sweetened Calories (kcal) 250 Carb…" at bounding box center [478, 231] width 486 height 462
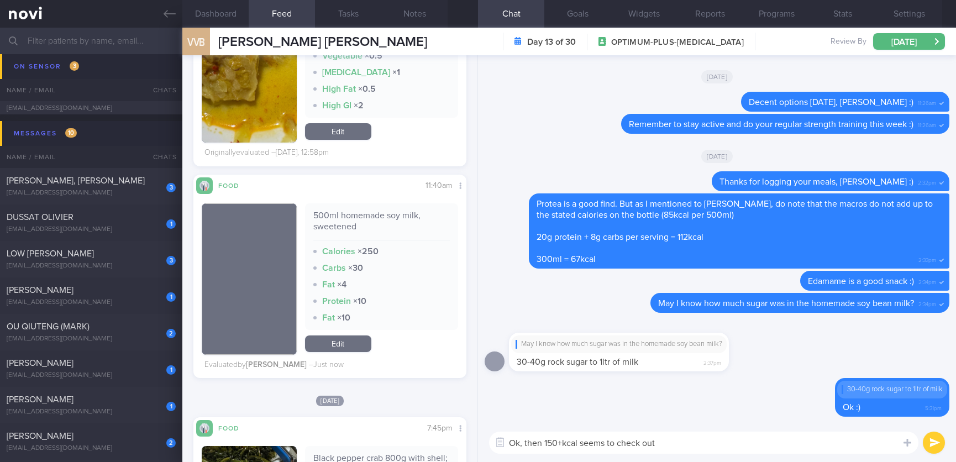
drag, startPoint x: 709, startPoint y: 438, endPoint x: 692, endPoint y: 443, distance: 17.5
click at [706, 438] on textarea "Ok, then 150+kcal seems to check out" at bounding box center [703, 443] width 429 height 22
drag, startPoint x: 688, startPoint y: 444, endPoint x: 523, endPoint y: 452, distance: 164.8
click at [523, 452] on textarea "Ok, then 150+kcal seems to check out" at bounding box center [703, 443] width 429 height 22
type textarea "Ok, I have adjusted the calories (before: 150kcal, now: 250kcal)"
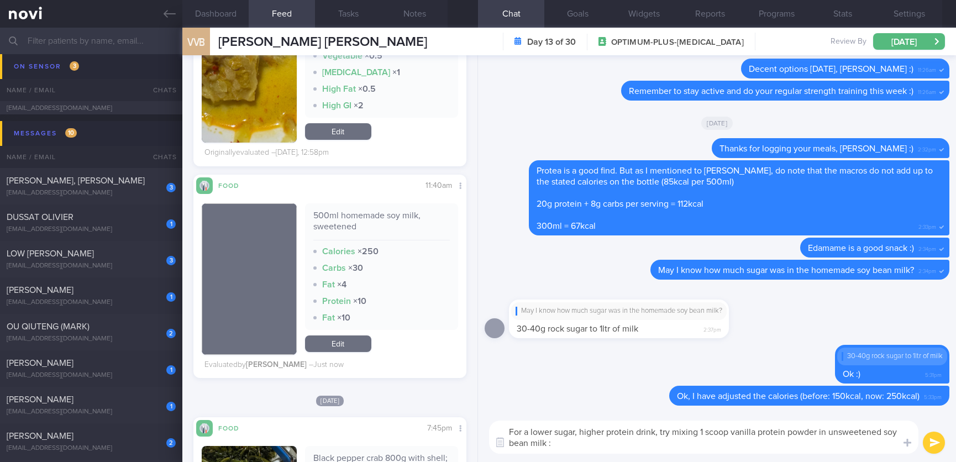
type textarea "For a lower sugar, higher protein drink, try mixing 1 scoop vanilla protein pow…"
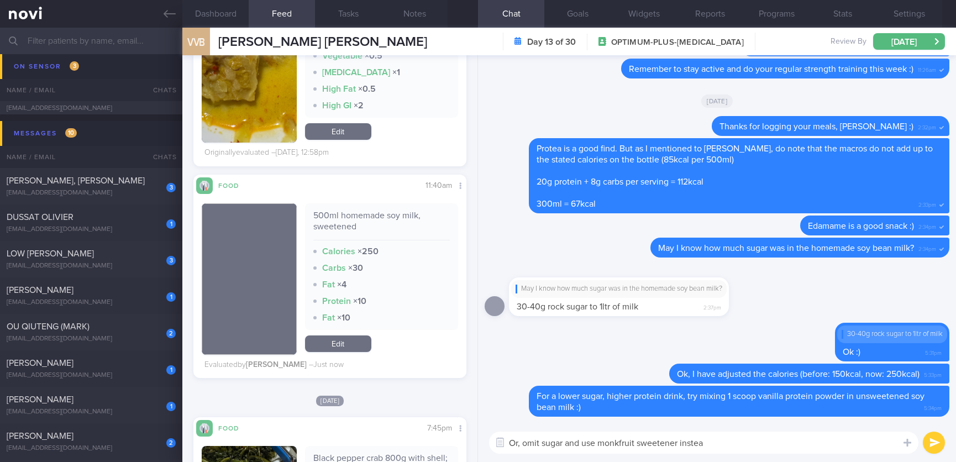
type textarea "Or, omit sugar and use monkfruit sweetener instead"
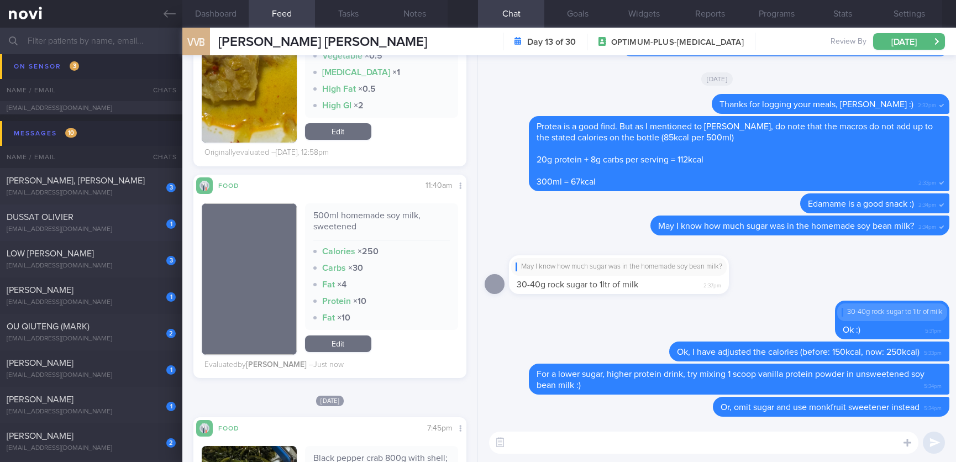
click at [118, 218] on div "DUSSAT OLIVIER" at bounding box center [90, 217] width 166 height 11
type input "tracked"
type textarea "DM, no sensor Gym 3x/week with empower PT Swim 800-1200m 1-2x/week step count: …"
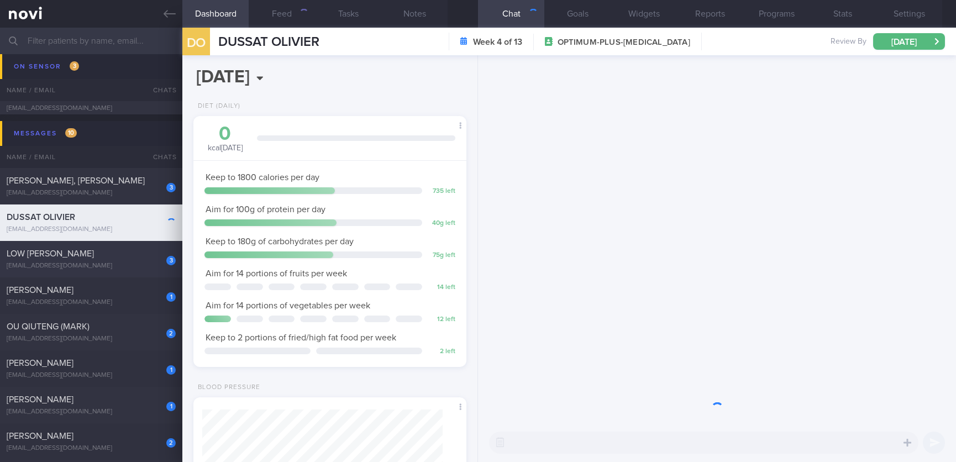
scroll to position [120, 240]
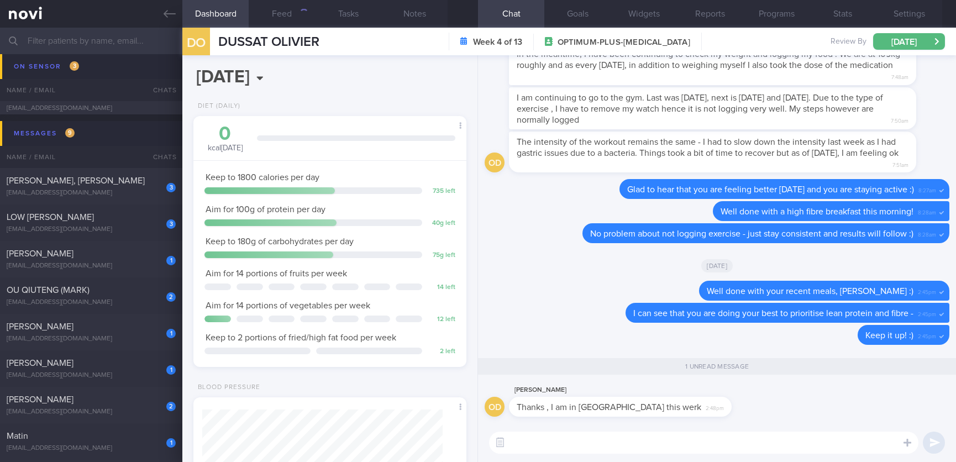
click at [622, 444] on textarea at bounding box center [703, 443] width 429 height 22
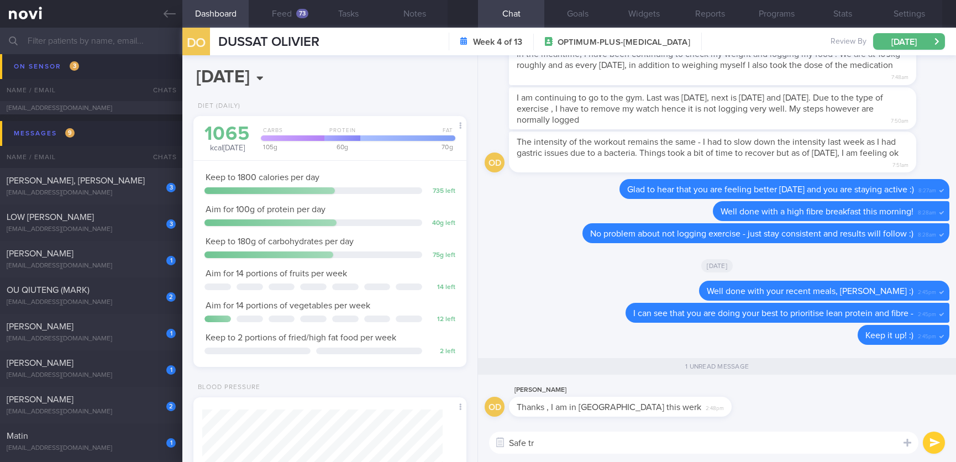
scroll to position [122, 244]
type textarea "Safe travels :)"
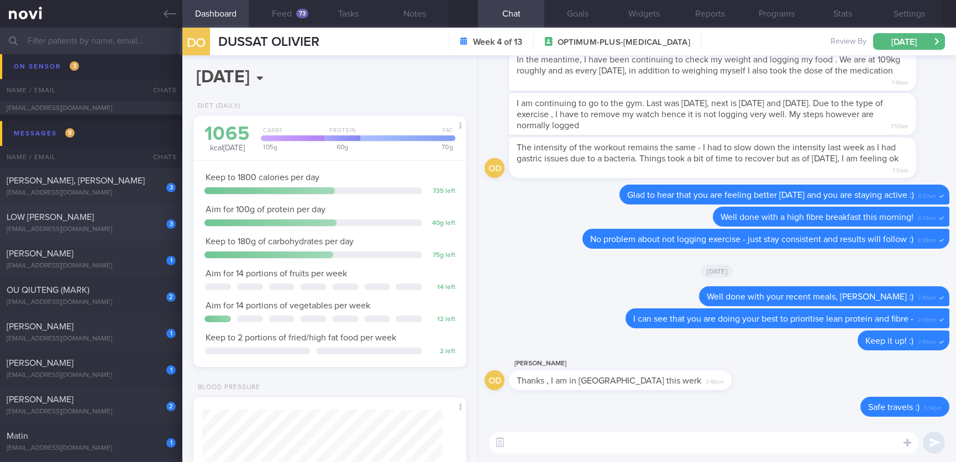
click at [121, 227] on div "kimsonglow@gmail.com" at bounding box center [91, 229] width 169 height 8
type input "Tracked. KS"
type textarea "NKDA NRIC: S7730354E Name: LOW KIM SONG Gender: Male DOB: 29 Oct 1977 Age: 47 y…"
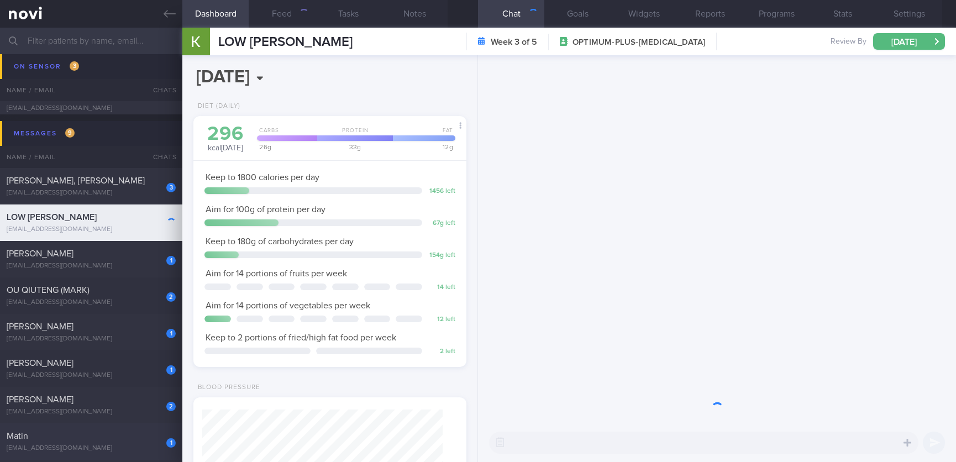
scroll to position [136, 240]
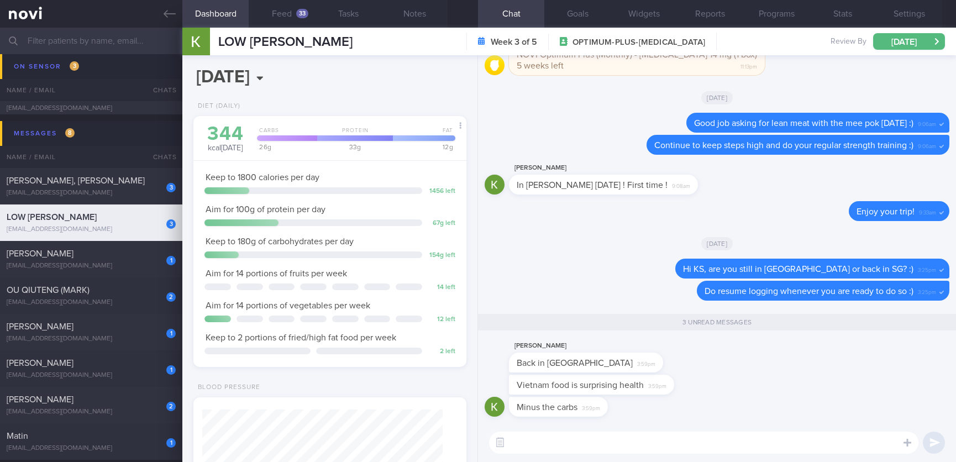
click at [580, 447] on textarea at bounding box center [703, 443] width 429 height 22
click at [585, 439] on textarea at bounding box center [703, 443] width 429 height 22
drag, startPoint x: 623, startPoint y: 379, endPoint x: 822, endPoint y: 359, distance: 199.9
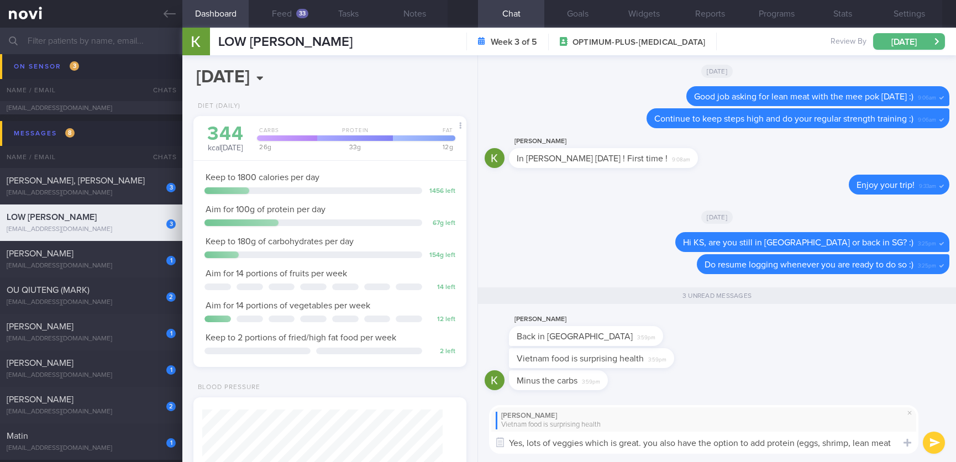
type textarea "Yes, lots of veggies which is great. you also have the option to add protein (e…"
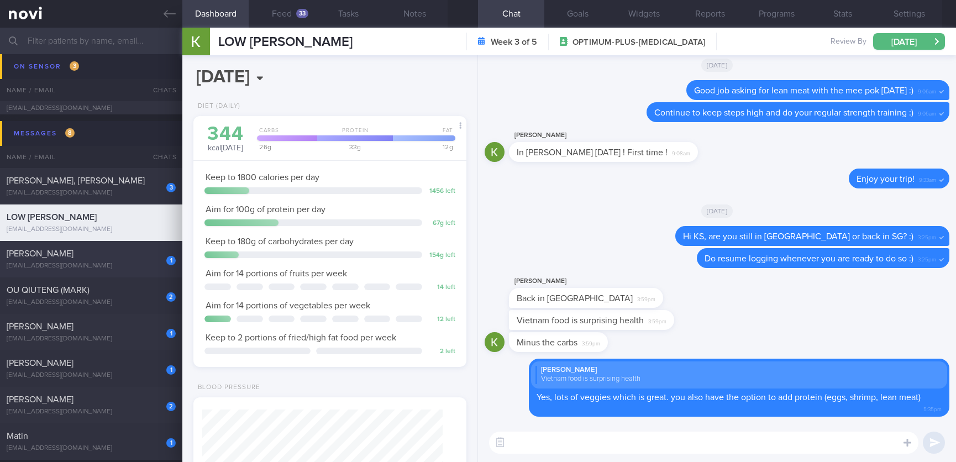
click at [141, 258] on div "Peta Bromley" at bounding box center [90, 253] width 166 height 11
type input "Tracked"
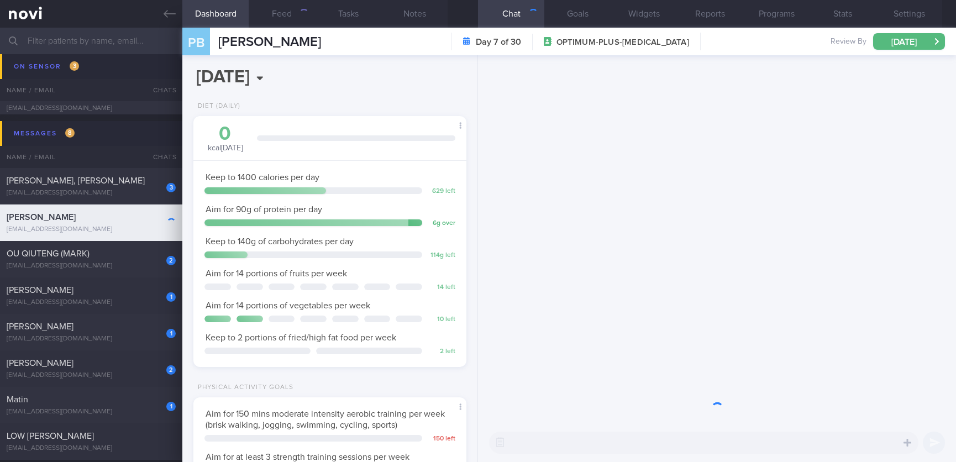
scroll to position [136, 240]
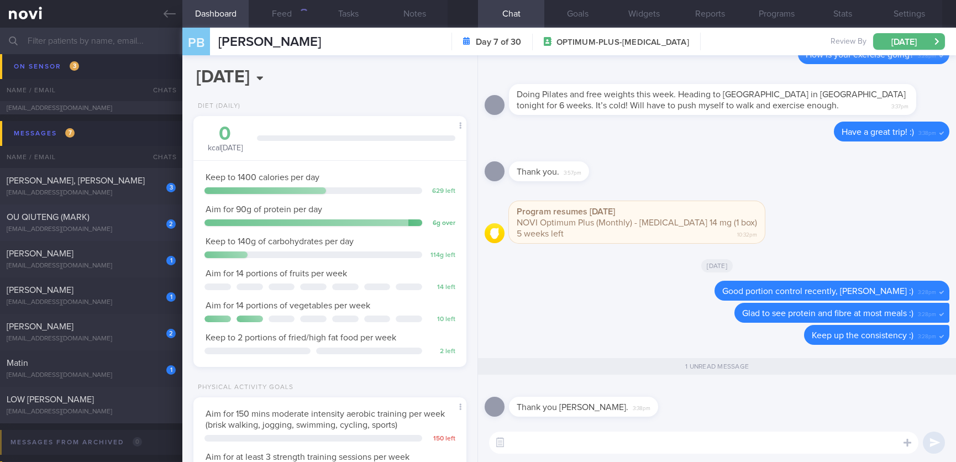
click at [115, 222] on div "OU QIUTENG (MARK)" at bounding box center [90, 217] width 166 height 11
type textarea "DM Hba1c 10% 1/9/25 HTN Low testosterone Metformin (Glucophage XR) 1000mg Rybel…"
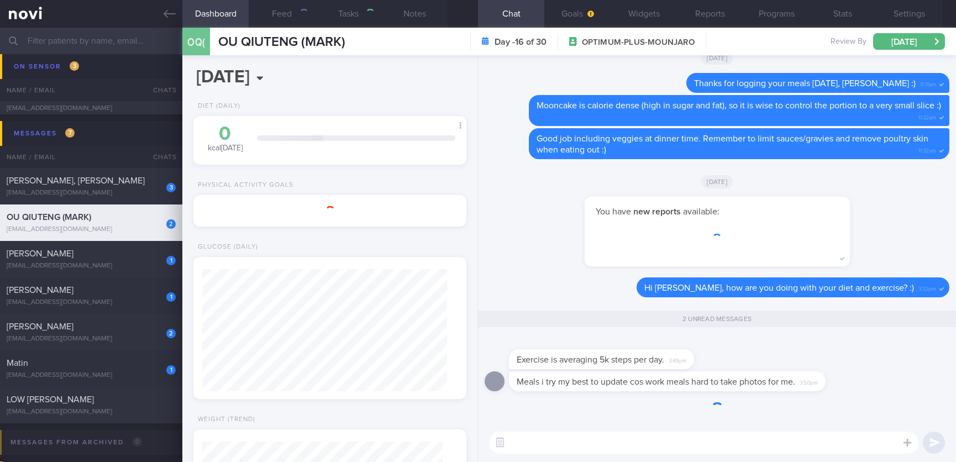
scroll to position [122, 244]
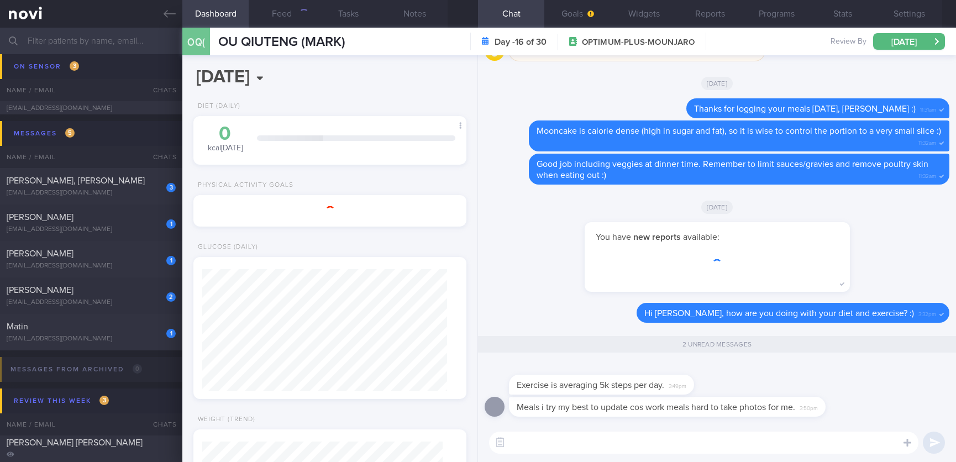
click at [639, 447] on textarea at bounding box center [703, 443] width 429 height 22
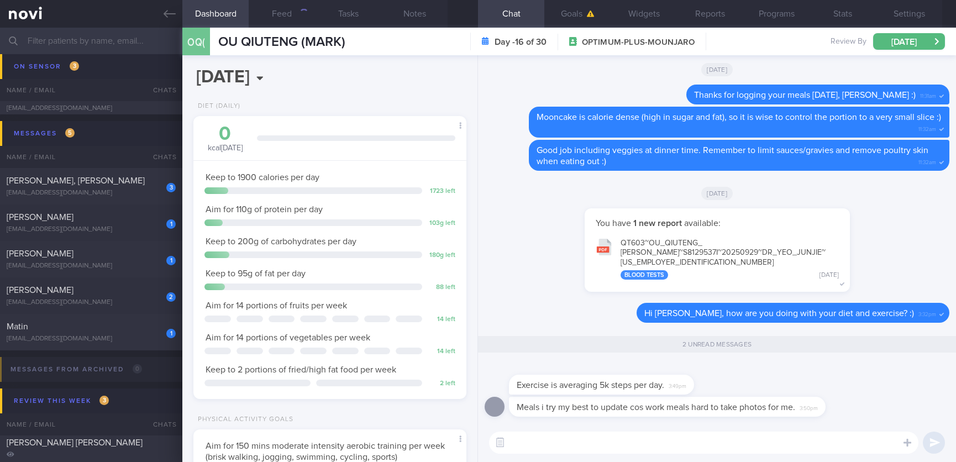
scroll to position [136, 240]
drag, startPoint x: 633, startPoint y: 375, endPoint x: 848, endPoint y: 375, distance: 214.4
click at [848, 375] on div "Exercise is averaging 5k steps per day. 3:49pm" at bounding box center [717, 378] width 465 height 35
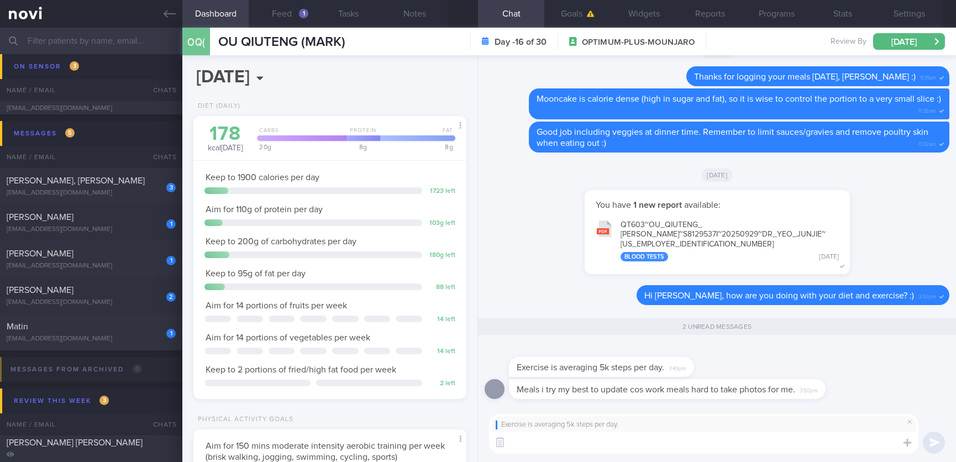
click at [718, 433] on textarea at bounding box center [703, 443] width 429 height 22
click at [696, 437] on textarea at bounding box center [703, 443] width 429 height 22
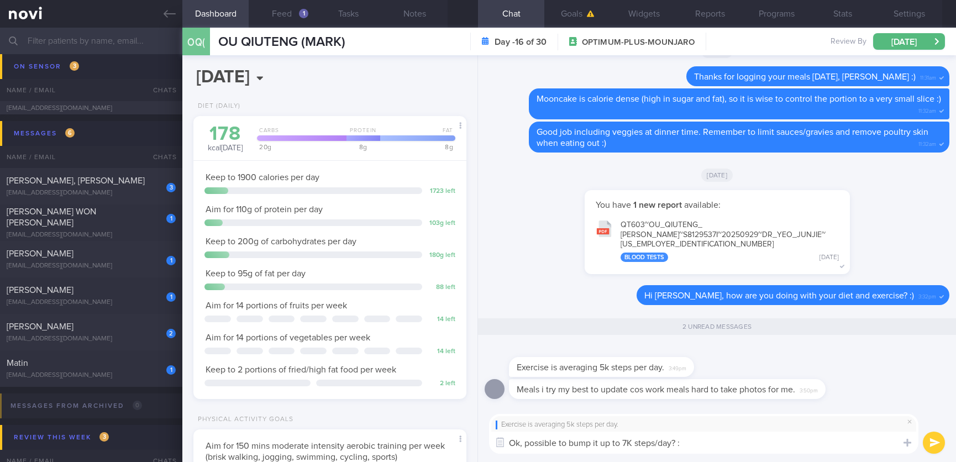
type textarea "Ok, possible to bump it up to 7K steps/day? :)"
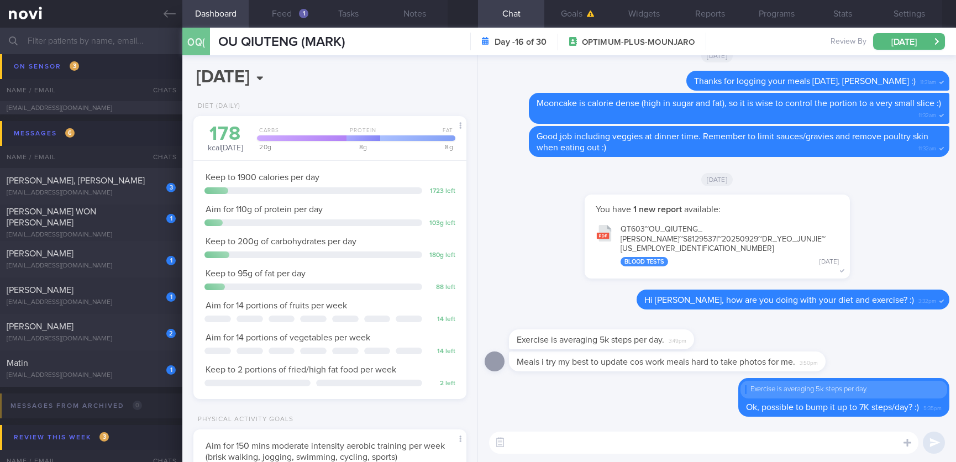
click at [663, 447] on textarea at bounding box center [703, 443] width 429 height 22
paste textarea "Carve out small pockets of time during your day for any sort of movement - “exe…"
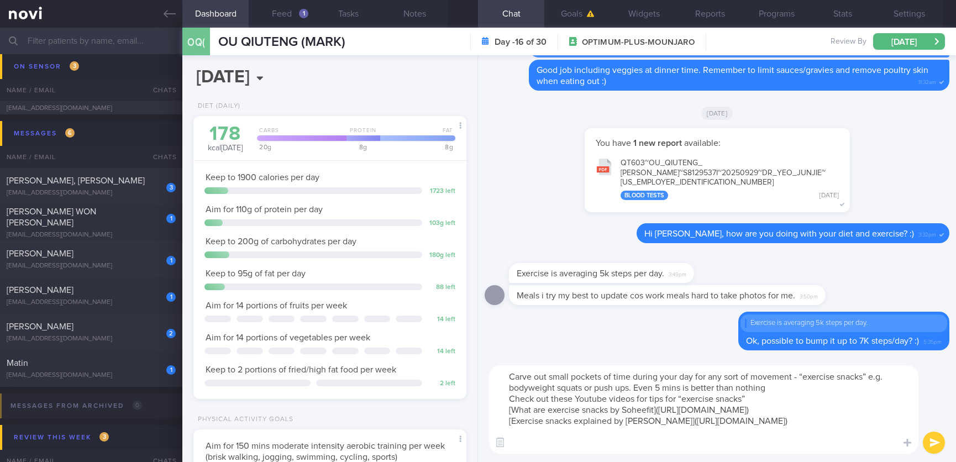
scroll to position [0, 0]
drag, startPoint x: 526, startPoint y: 377, endPoint x: 490, endPoint y: 376, distance: 35.9
click at [490, 376] on textarea "Carve out small pockets of time during your day for any sort of movement - “exe…" at bounding box center [703, 409] width 429 height 88
type textarea "You can also try to carve out small pockets of time during your day for any sor…"
click at [796, 432] on textarea "You can also try to carve out small pockets of time during your day for any sor…" at bounding box center [703, 409] width 429 height 88
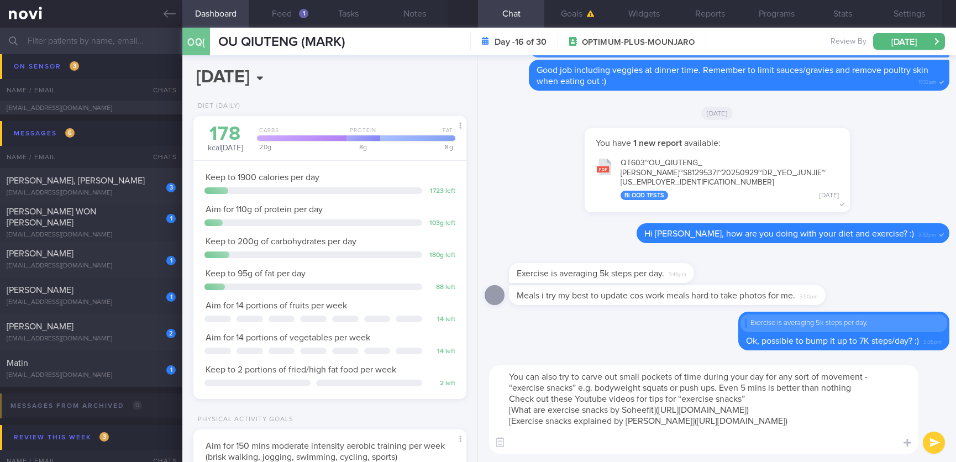
click at [695, 442] on textarea "You can also try to carve out small pockets of time during your day for any sor…" at bounding box center [703, 409] width 429 height 88
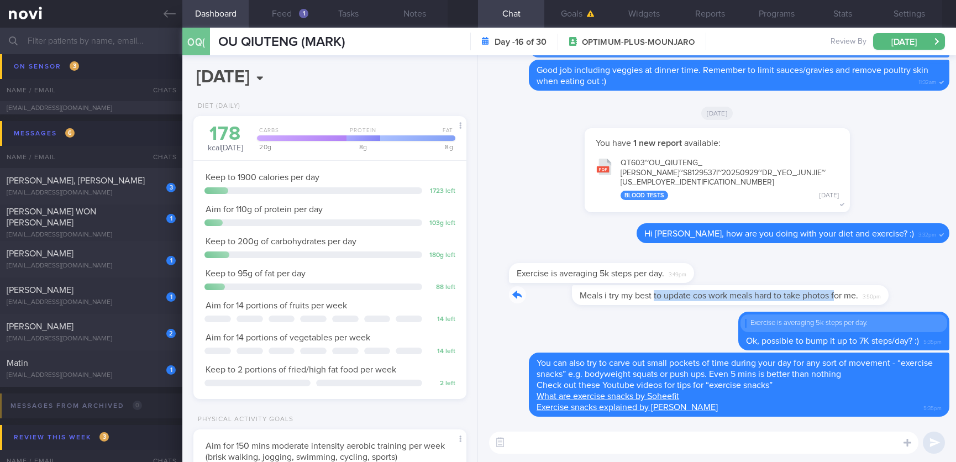
drag, startPoint x: 591, startPoint y: 302, endPoint x: 774, endPoint y: 292, distance: 183.1
click at [774, 292] on div "Meals i try my best to update cos work meals hard to take photos for me. 3:50pm" at bounding box center [684, 295] width 350 height 20
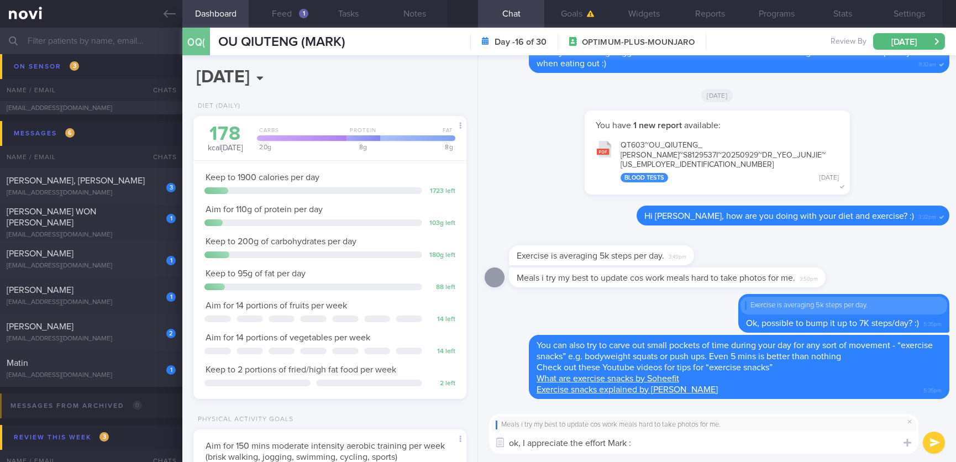
type textarea "ok, I appreciate the effort Mark :)"
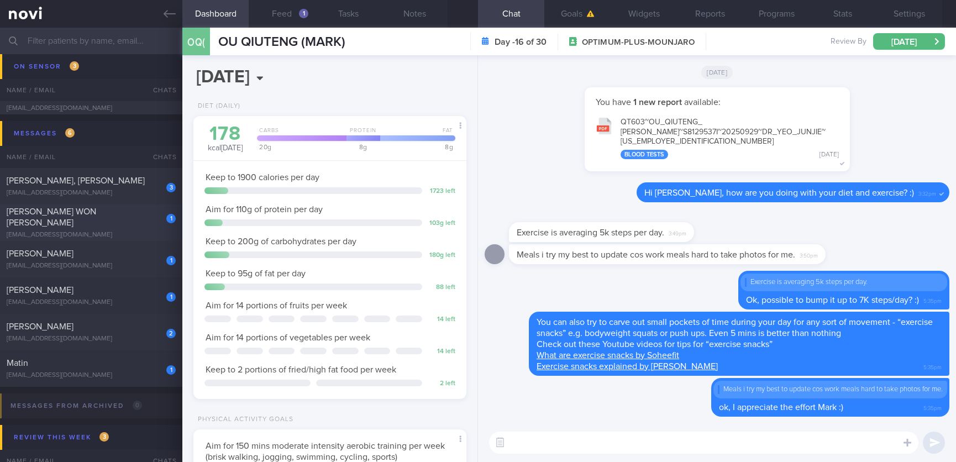
click at [122, 216] on div "JUSTYNE WON YAN NI" at bounding box center [90, 217] width 166 height 22
type input "tracked. Diet restrictions: nil fish/seafood (dislikes fish, seafood allergy)"
type textarea "Ms JUSTYNE WON YAN NI S9544683C 07 August 2025 7 Dec 1995 justyne1995@gmail.com…"
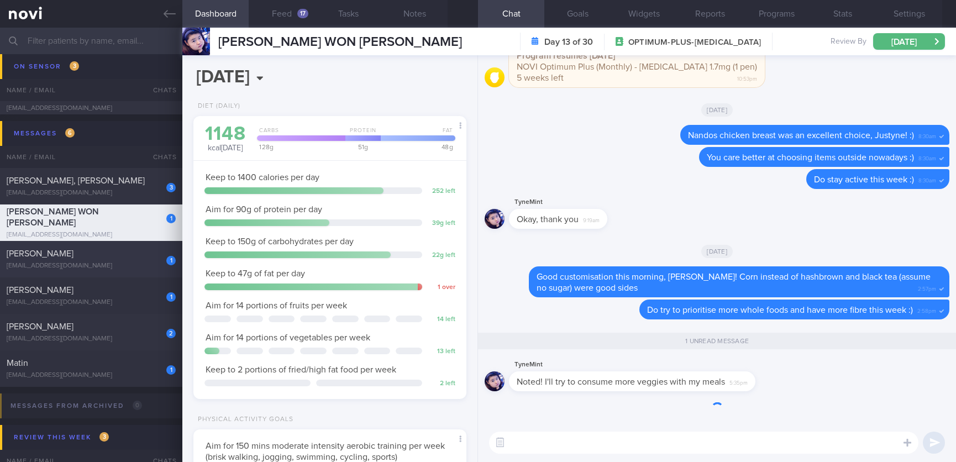
scroll to position [1, 0]
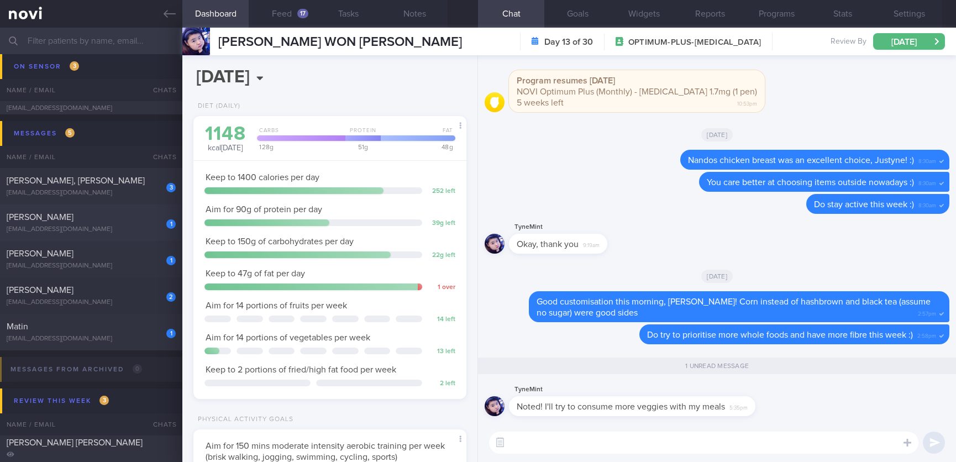
click at [136, 225] on div "[EMAIL_ADDRESS][DOMAIN_NAME]" at bounding box center [91, 229] width 169 height 8
type input "tracked"
type textarea "47F Fatty liver HLD HTN Mounjaro nil other meds Google breakfast and lunch buff…"
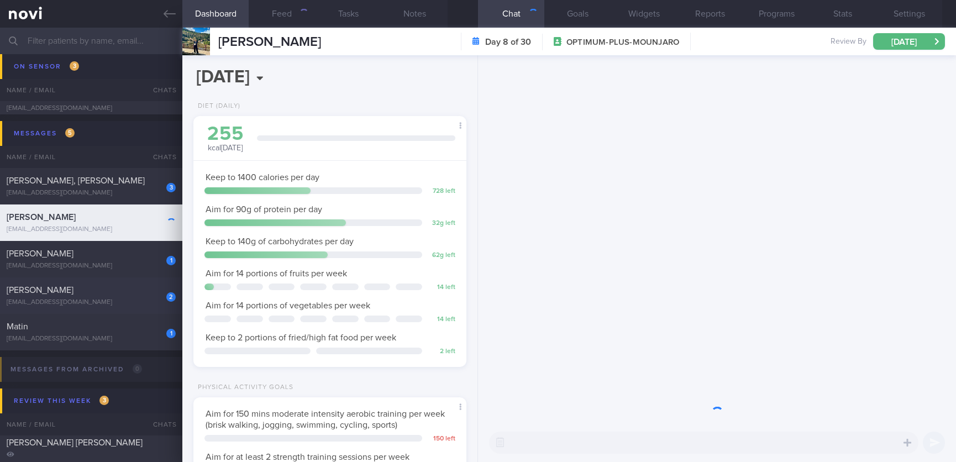
scroll to position [136, 240]
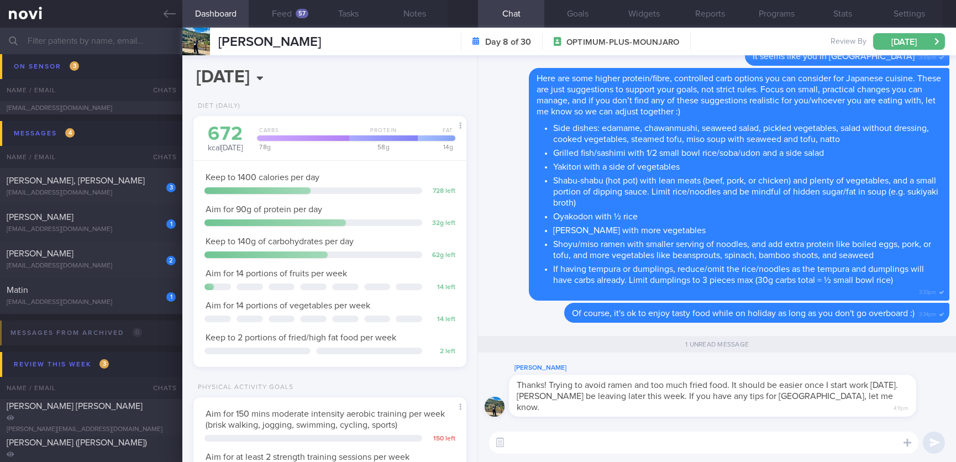
click at [685, 432] on textarea at bounding box center [703, 443] width 429 height 22
click at [673, 434] on textarea at bounding box center [703, 443] width 429 height 22
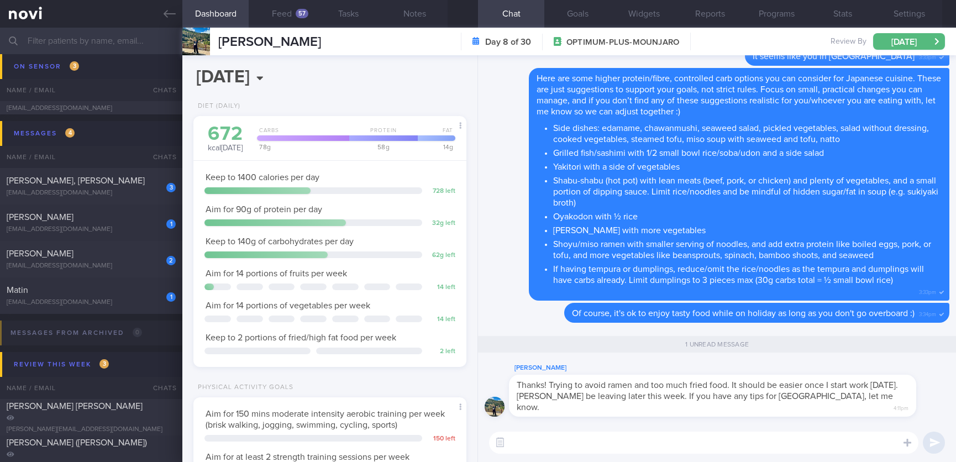
click at [600, 444] on textarea at bounding box center [703, 443] width 429 height 22
type textarea "Ok, safe travels :)"
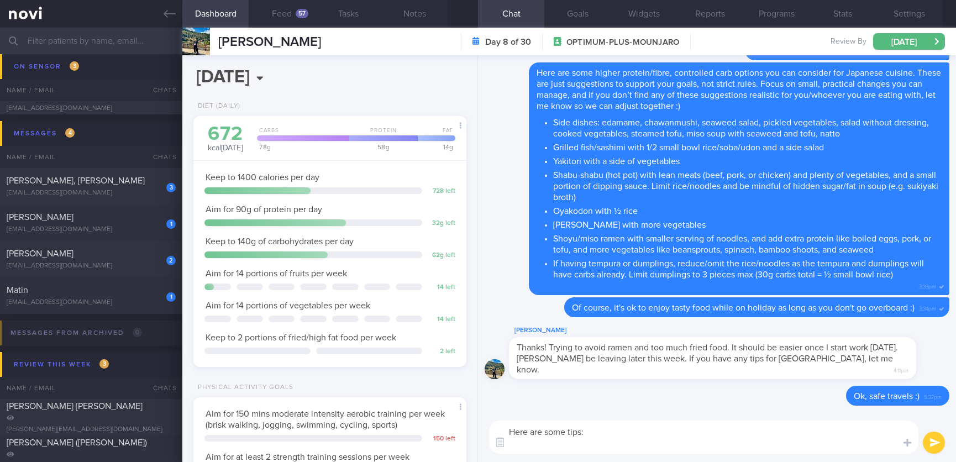
scroll to position [0, 0]
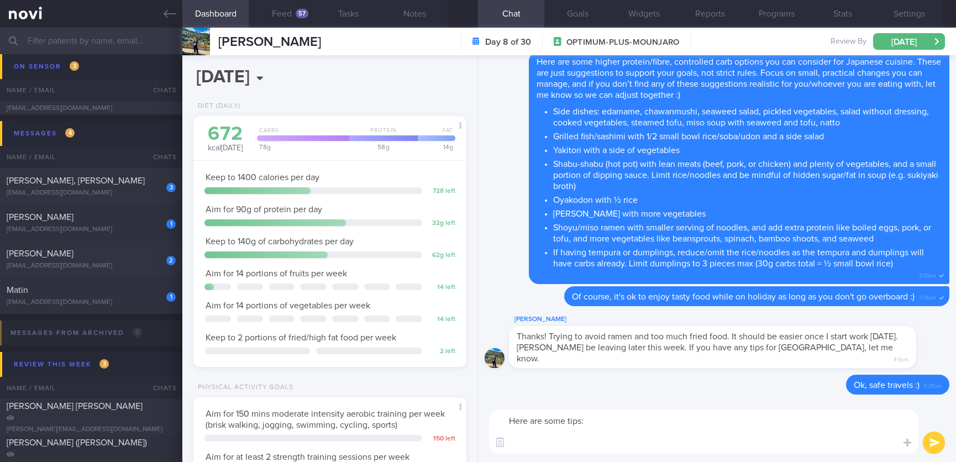
paste textarea "Choose clear noodle soup dishes or plain rice instead of thick soups, gravy-lad…"
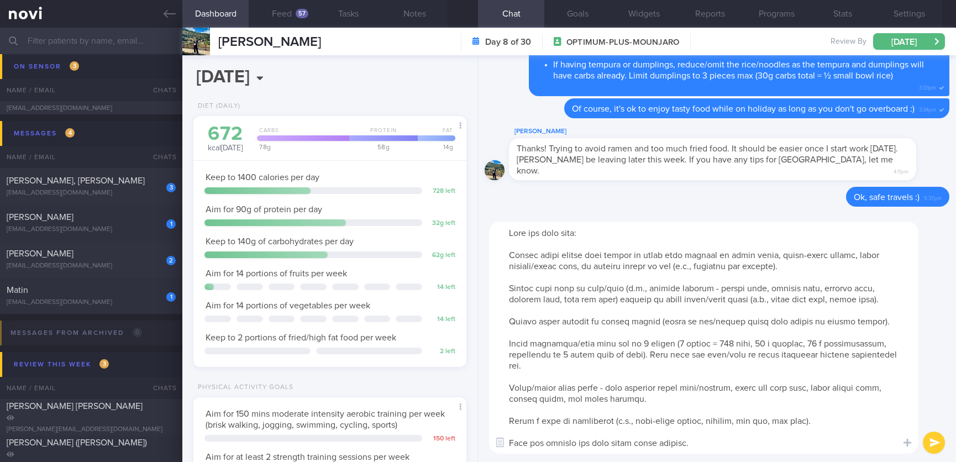
click at [594, 236] on textarea at bounding box center [703, 338] width 429 height 232
click at [508, 254] on textarea at bounding box center [703, 338] width 429 height 232
click at [518, 276] on textarea at bounding box center [703, 338] width 429 height 232
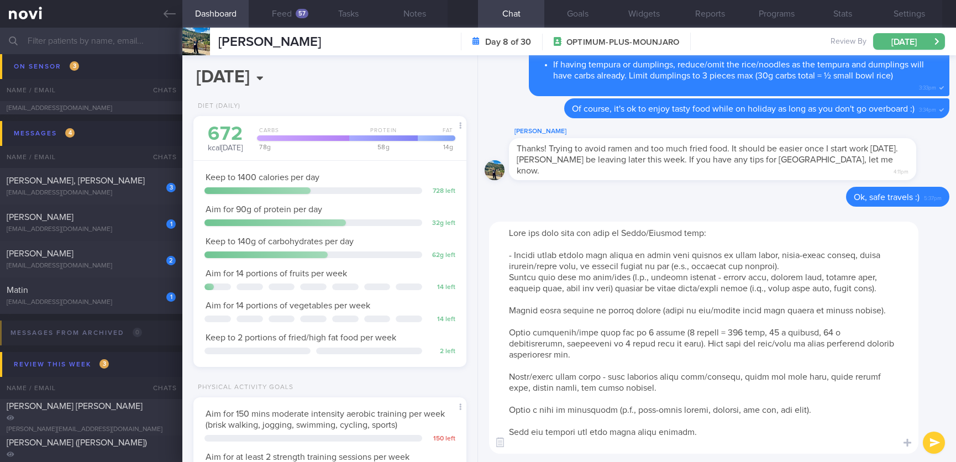
click at [512, 283] on textarea at bounding box center [703, 338] width 429 height 232
click at [512, 276] on textarea at bounding box center [703, 338] width 429 height 232
click at [508, 291] on textarea at bounding box center [703, 338] width 429 height 232
click at [524, 296] on textarea at bounding box center [703, 338] width 429 height 232
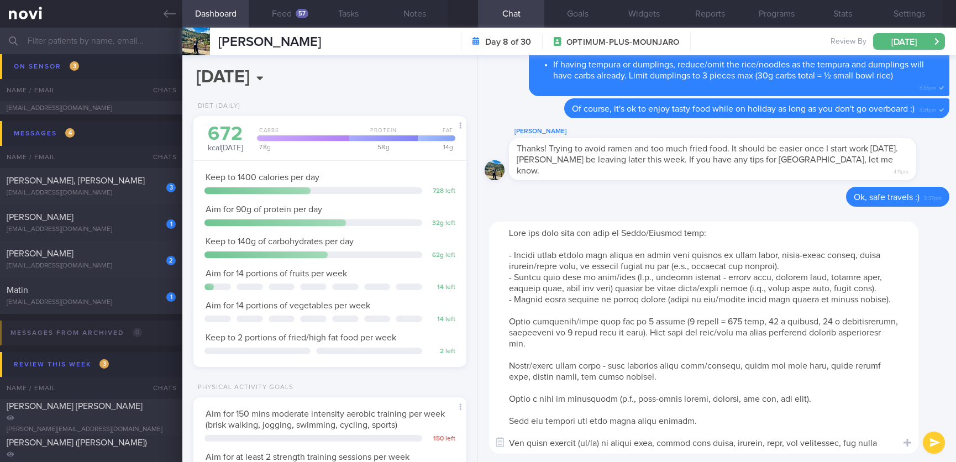
click at [507, 319] on textarea at bounding box center [703, 338] width 429 height 232
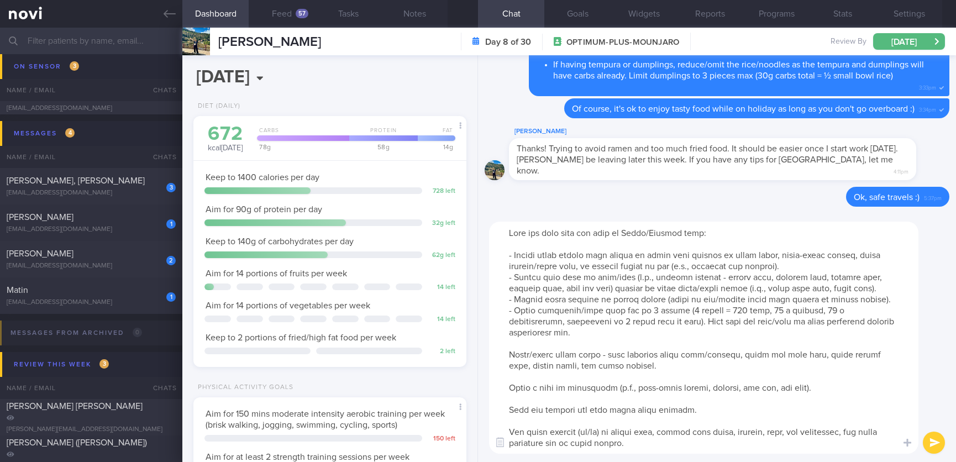
click at [651, 321] on textarea at bounding box center [703, 338] width 429 height 232
click at [648, 333] on textarea at bounding box center [703, 338] width 429 height 232
click at [511, 351] on textarea at bounding box center [703, 338] width 429 height 232
click at [513, 343] on textarea at bounding box center [703, 338] width 429 height 232
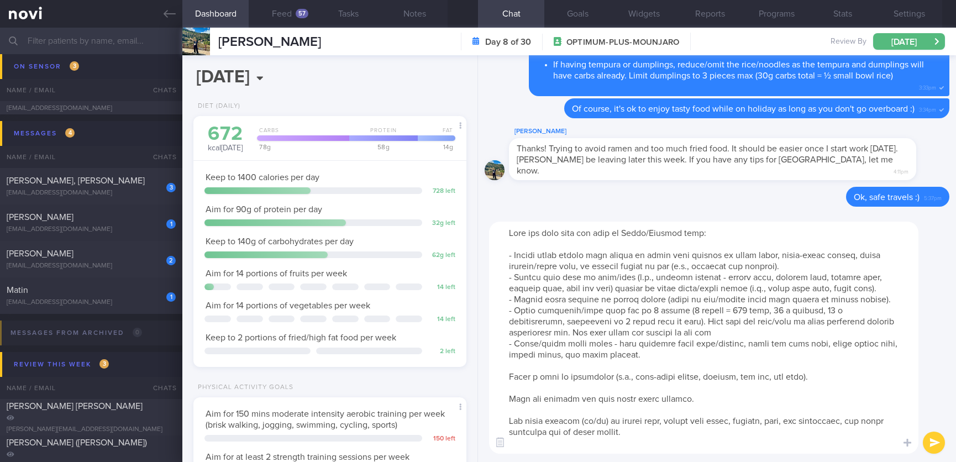
click at [602, 333] on textarea at bounding box center [703, 338] width 429 height 232
click at [575, 367] on textarea at bounding box center [703, 338] width 429 height 232
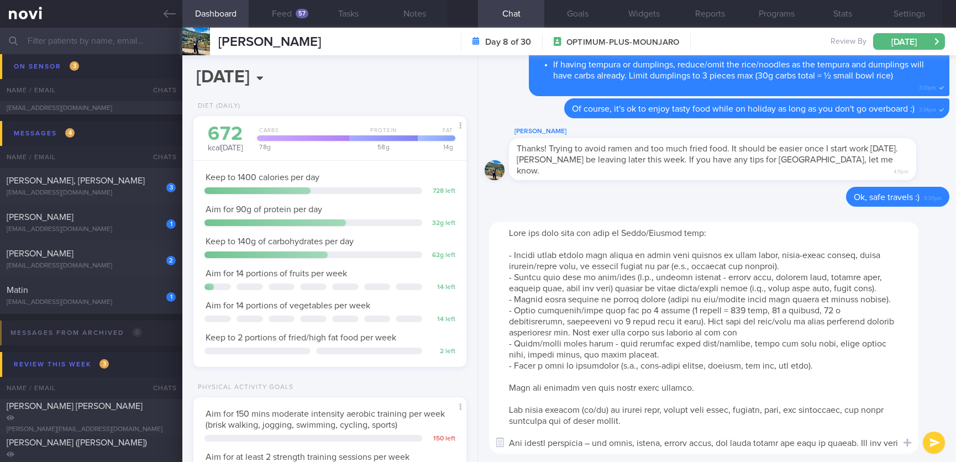
click at [598, 381] on textarea at bounding box center [703, 338] width 429 height 232
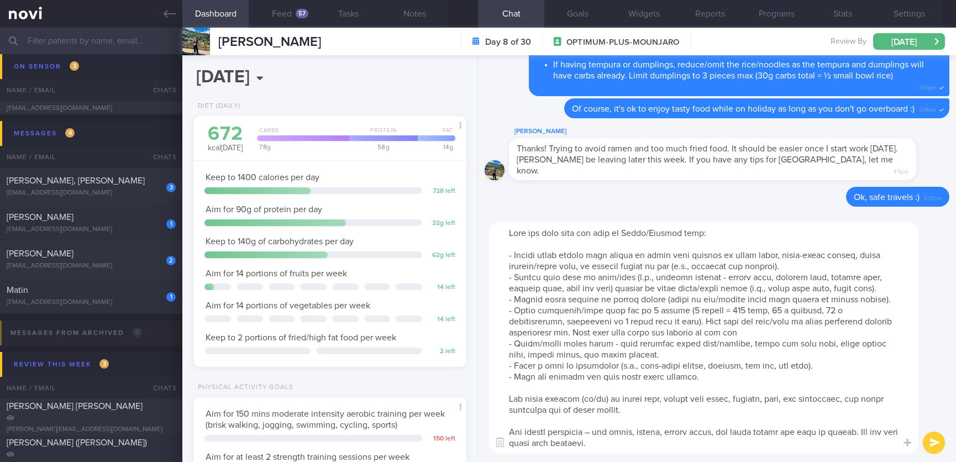
click at [589, 388] on textarea at bounding box center [703, 338] width 429 height 232
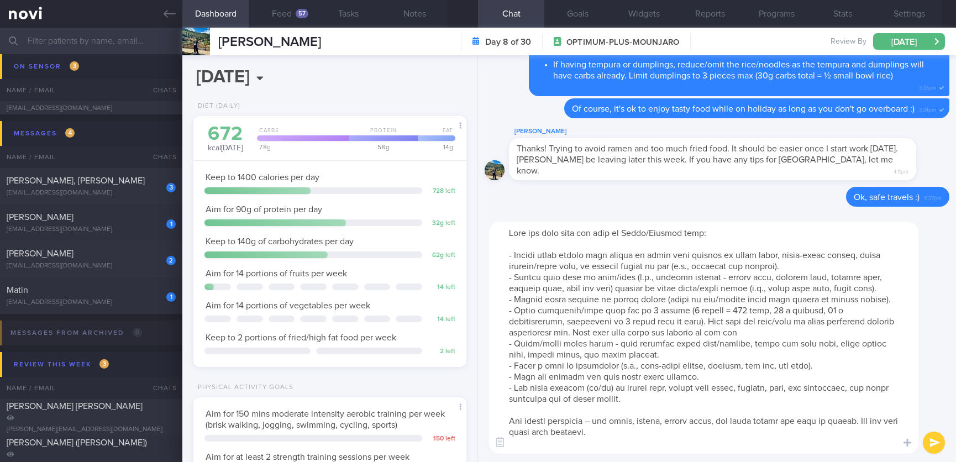
click at [591, 402] on textarea at bounding box center [703, 338] width 429 height 232
click at [588, 414] on textarea at bounding box center [703, 338] width 429 height 232
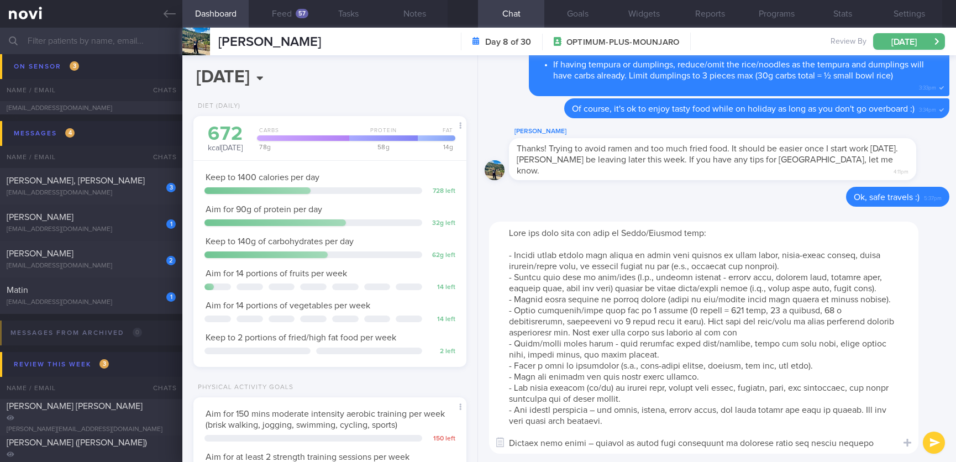
click at [592, 431] on textarea at bounding box center [703, 338] width 429 height 232
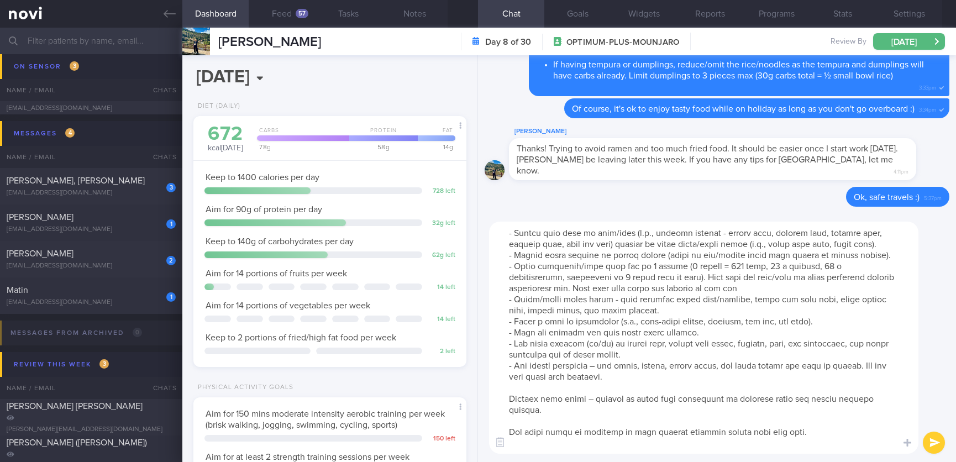
drag, startPoint x: 685, startPoint y: 390, endPoint x: 839, endPoint y: 419, distance: 157.5
click at [839, 419] on textarea at bounding box center [703, 338] width 429 height 232
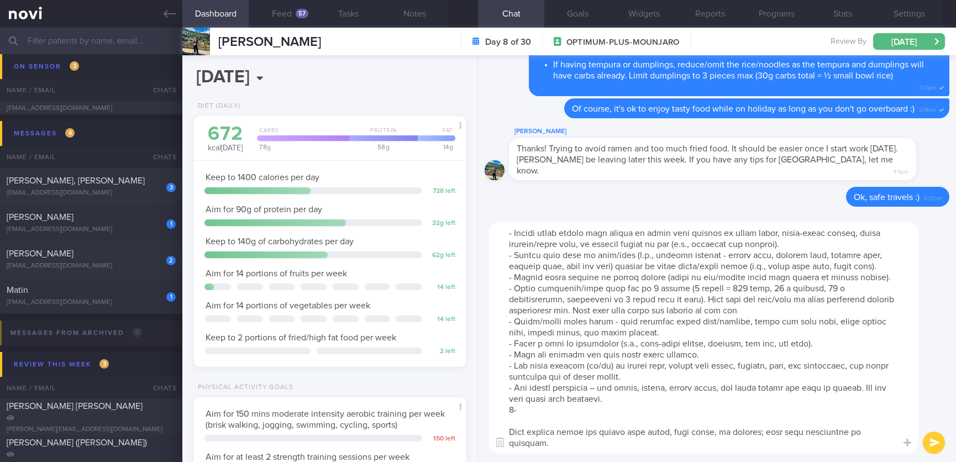
scroll to position [11, 0]
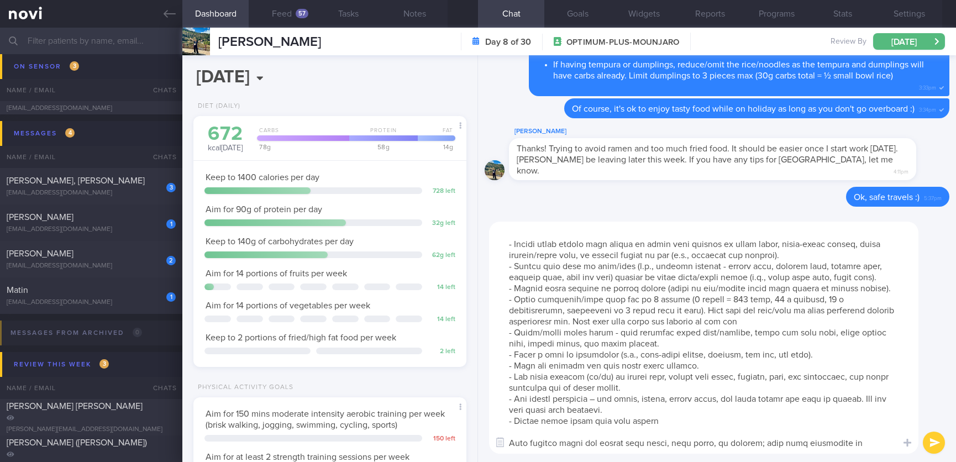
click at [703, 434] on textarea at bounding box center [703, 338] width 429 height 232
drag, startPoint x: 703, startPoint y: 434, endPoint x: 903, endPoint y: 463, distance: 202.6
click at [903, 462] on html "You are offline! Some functionality will be unavailable Patients New Users Coac…" at bounding box center [478, 231] width 956 height 462
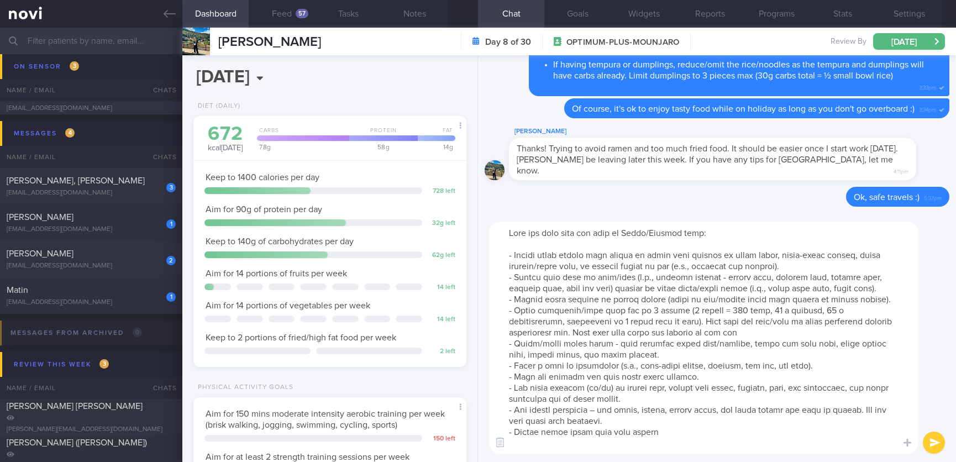
scroll to position [0, 0]
click at [734, 231] on textarea at bounding box center [703, 338] width 429 height 232
type textarea "Here are some tips for food in China/Chinese food :) - Choose clear noodle soup…"
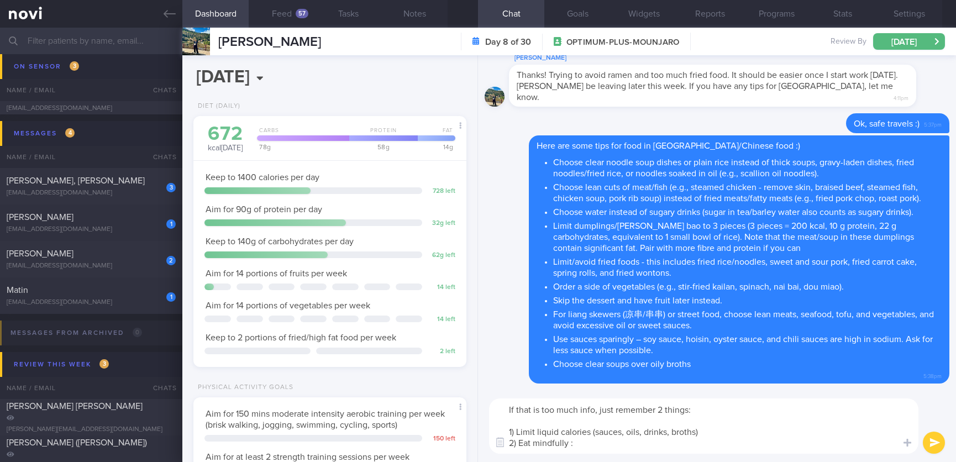
type textarea "If that is too much info, just remember 2 things: 1) Limit liquid calories (sau…"
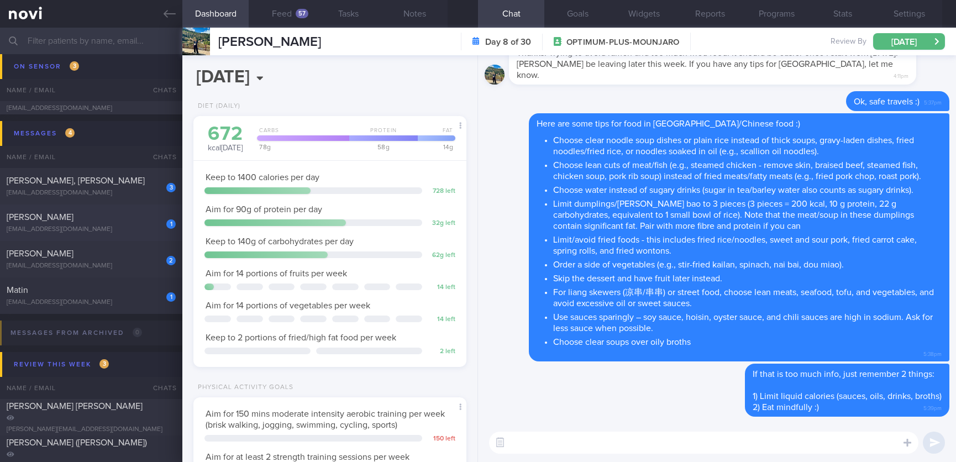
click at [159, 218] on div "1" at bounding box center [163, 220] width 24 height 17
type textarea "Insulin resistance Dyslipidemia (Suboptimal Tg and HDL) Hyperuricemia sedentary…"
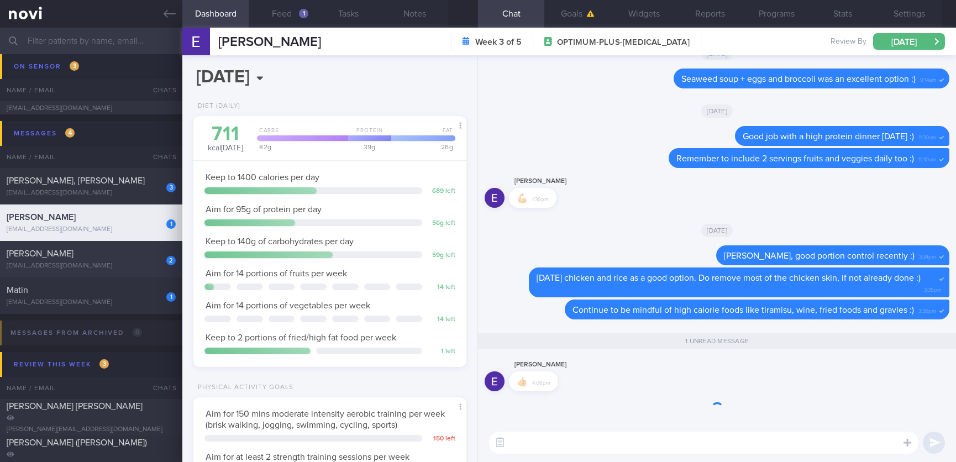
scroll to position [1, 0]
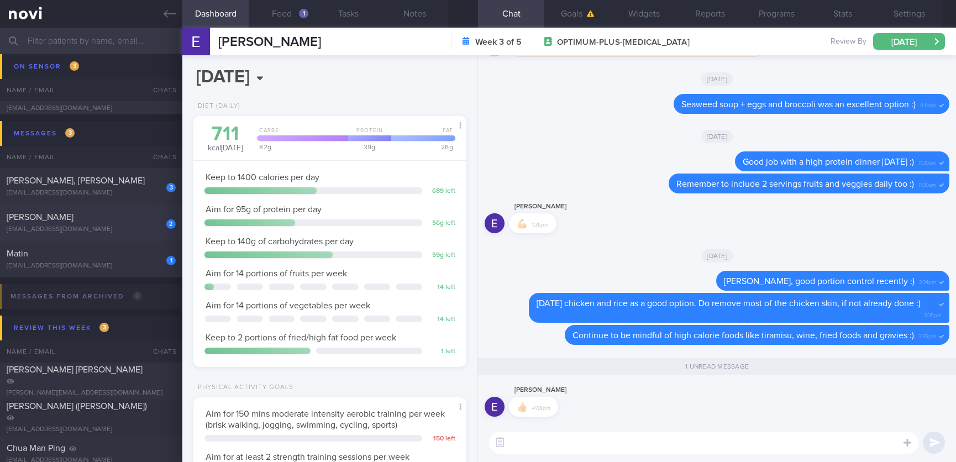
click at [110, 223] on div "2 Li Hao Won lihaowon@gmail.com" at bounding box center [91, 223] width 182 height 22
type input "tracked. DM HLD HTN CKD high uric acid. Buzud"
type textarea "Seen by Dr Kyle today Rybelsus 3.5mg for 10 days, then 7mg Telmisartan 40mg Occ…"
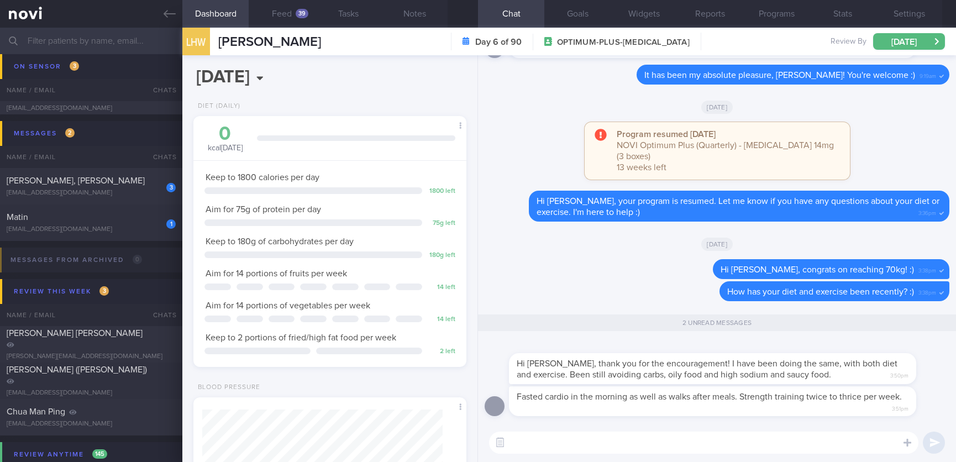
scroll to position [122, 244]
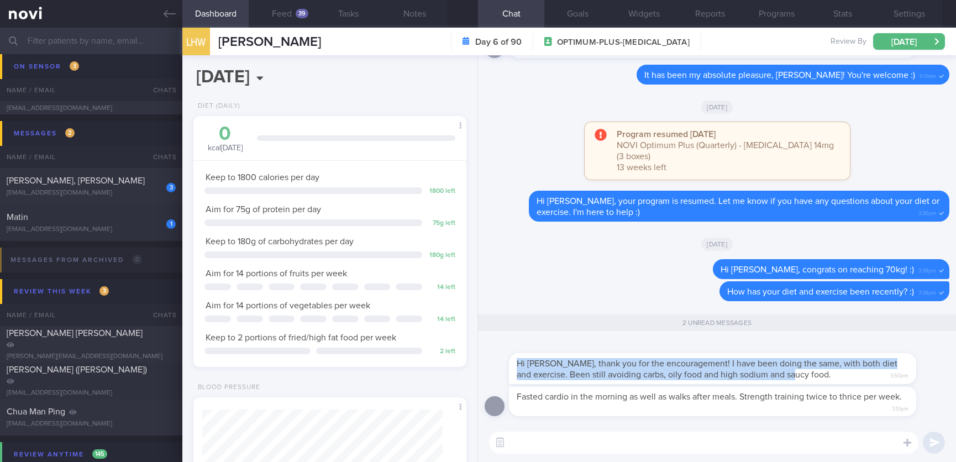
drag, startPoint x: 839, startPoint y: 377, endPoint x: 938, endPoint y: 360, distance: 100.4
click at [938, 360] on div "Fasted cardio in the morning as well as walks after meals. Strength training tw…" at bounding box center [717, 239] width 478 height 368
click at [912, 366] on div "Hi Joel, thank you for the encouragement! I have been doing the same, with both…" at bounding box center [729, 362] width 440 height 44
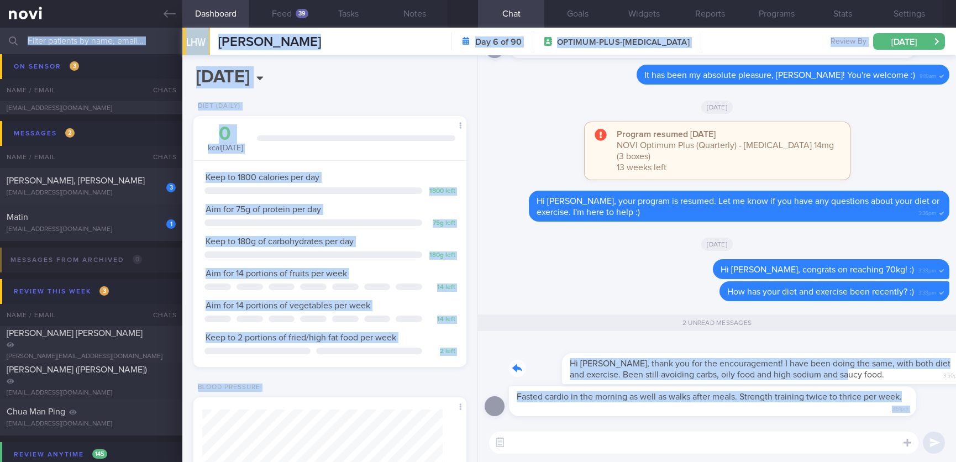
drag, startPoint x: 841, startPoint y: 377, endPoint x: 973, endPoint y: 359, distance: 133.3
click at [955, 359] on html "You are offline! Some functionality will be unavailable Patients New Users Coac…" at bounding box center [478, 231] width 956 height 462
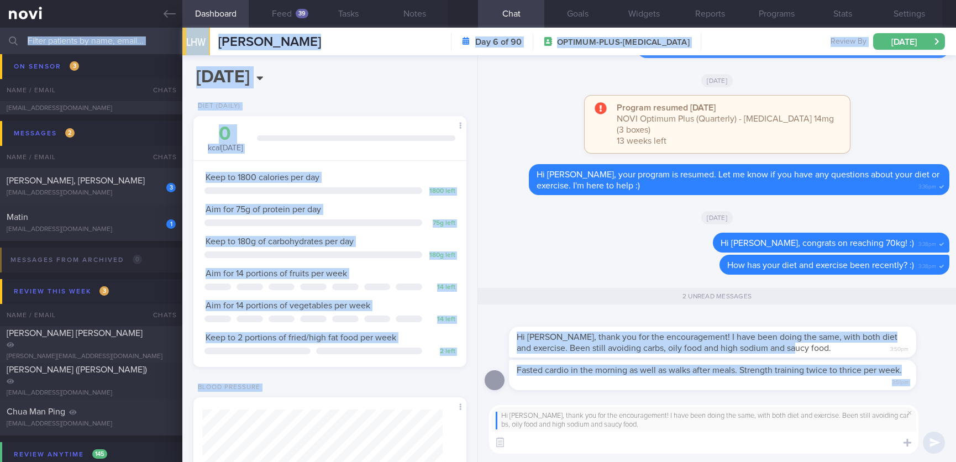
scroll to position [0, 0]
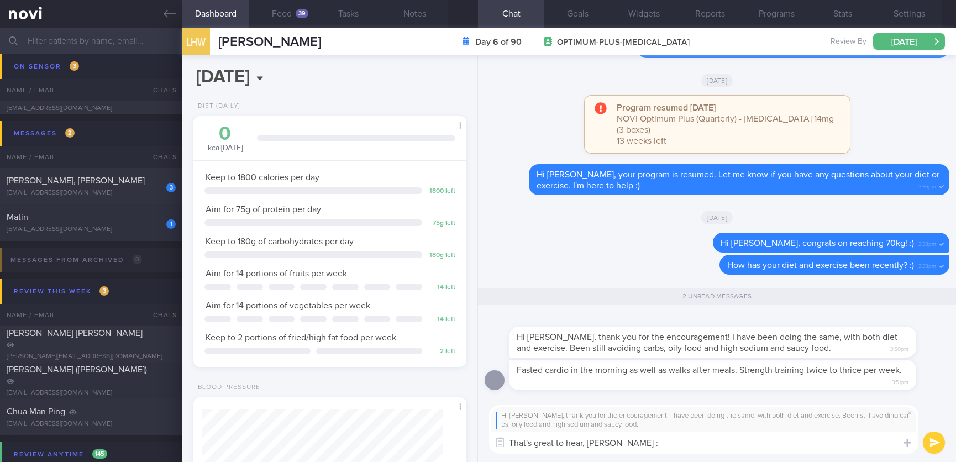
type textarea "That's great to hear, Li Hao :)"
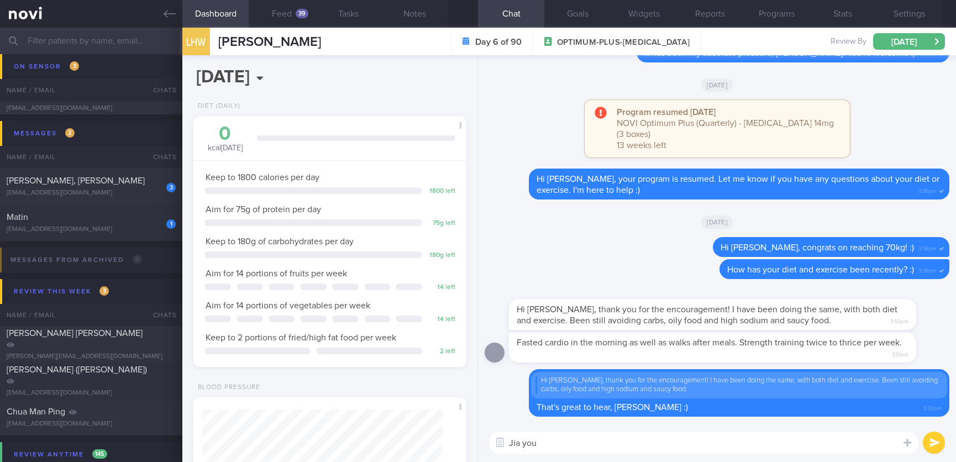
type textarea "Jia you!"
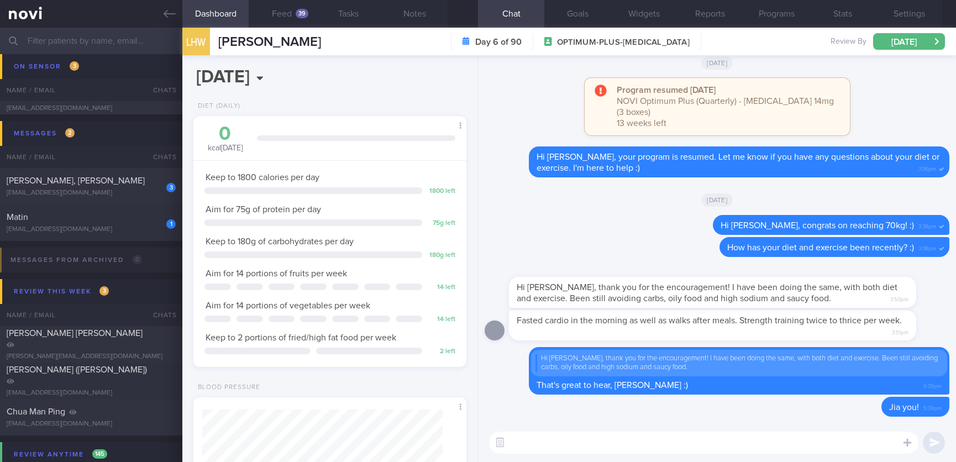
click at [166, 236] on div "1 Matin matinlee3zero@gmail.com Today OPTIMUM-PLUS-WEGOVY Tracked. Matin. eGFR …" at bounding box center [478, 222] width 956 height 36
type input "Tracked. Matin. eGFR 66 (jan25), history of high creatinine"
type textarea "35 year old Gentleman Meds: Losartan 50mg OM Bisoprolol 2.5mg OM Rosuvastatin (…"
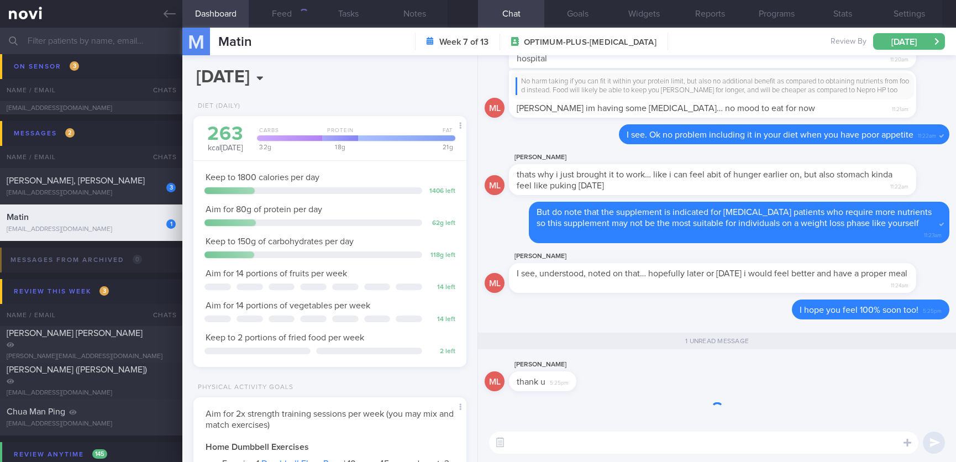
scroll to position [122, 244]
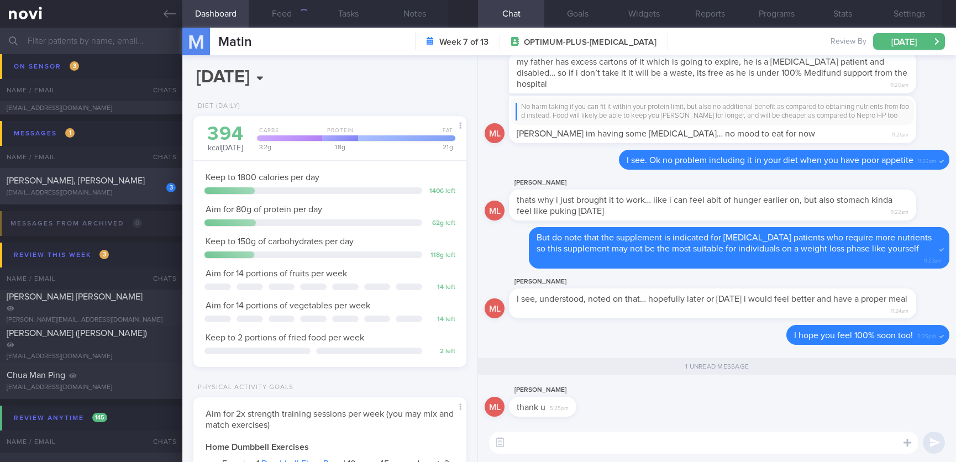
click at [145, 189] on div "[EMAIL_ADDRESS][DOMAIN_NAME]" at bounding box center [91, 193] width 169 height 8
type input "TLC - not receptive to feedback. tracked. Tailbone injury [DATE], [MEDICAL_DATA…"
type textarea "NRIC: S8509021F Name: LAI YILING, KARIN Gender: Female DOB: 6 Apr 1985 Age: 40 …"
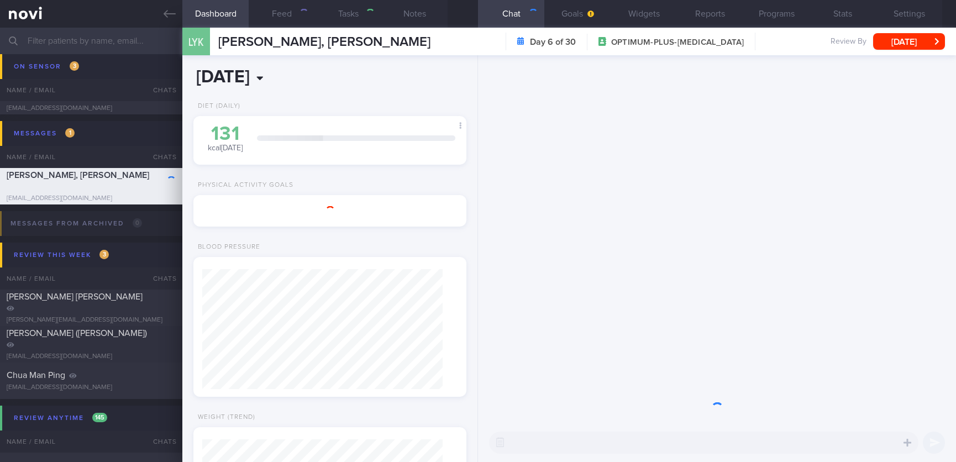
scroll to position [120, 240]
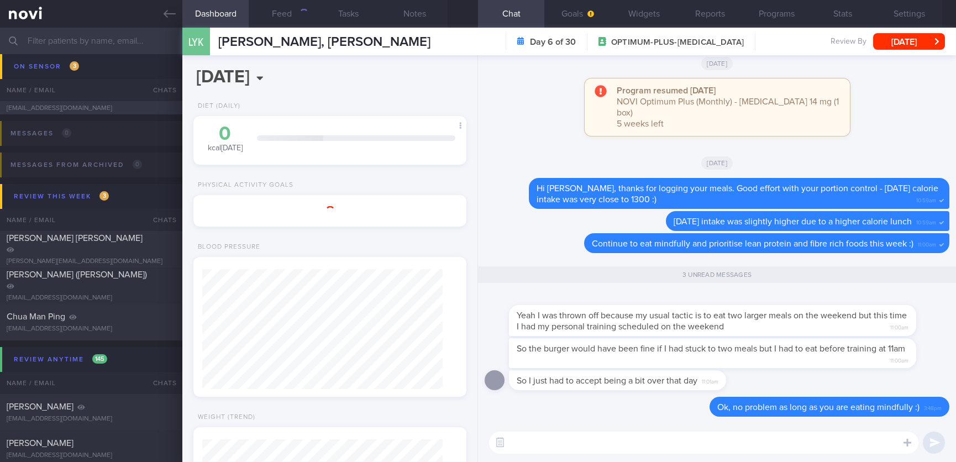
drag, startPoint x: 153, startPoint y: 20, endPoint x: 613, endPoint y: 93, distance: 466.1
click at [153, 20] on link at bounding box center [91, 14] width 182 height 28
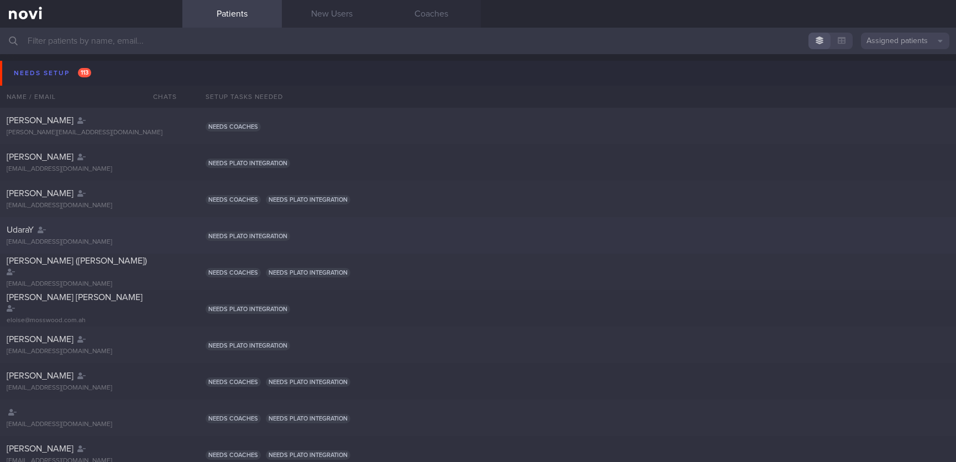
click at [438, 249] on div "UdaraY [EMAIL_ADDRESS][DOMAIN_NAME] Needs plato integration" at bounding box center [478, 235] width 956 height 36
select select "9"
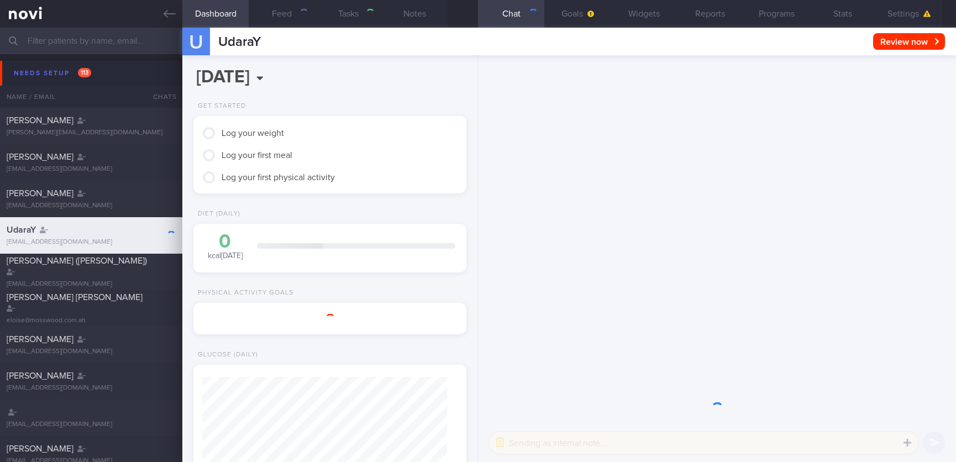
click at [314, 50] on div "U UdaraY Review now Set Next Review Date July August September October November…" at bounding box center [569, 42] width 774 height 28
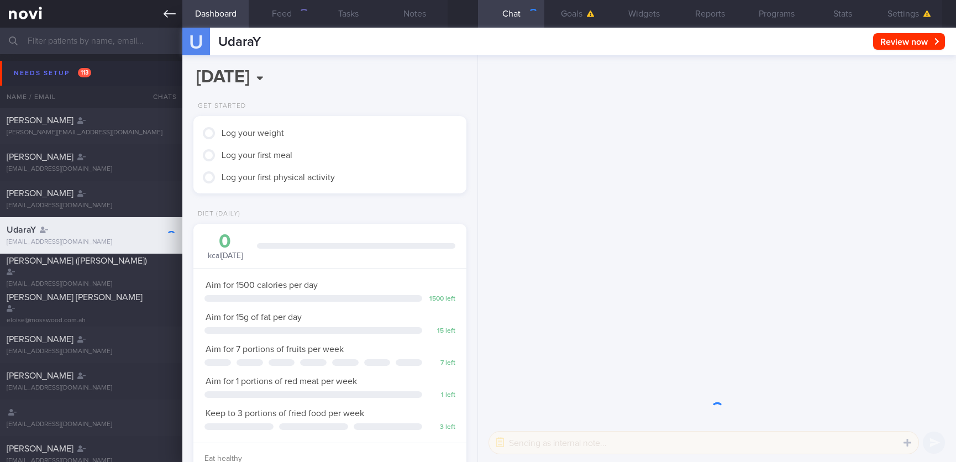
scroll to position [136, 240]
click at [161, 15] on link at bounding box center [91, 14] width 182 height 28
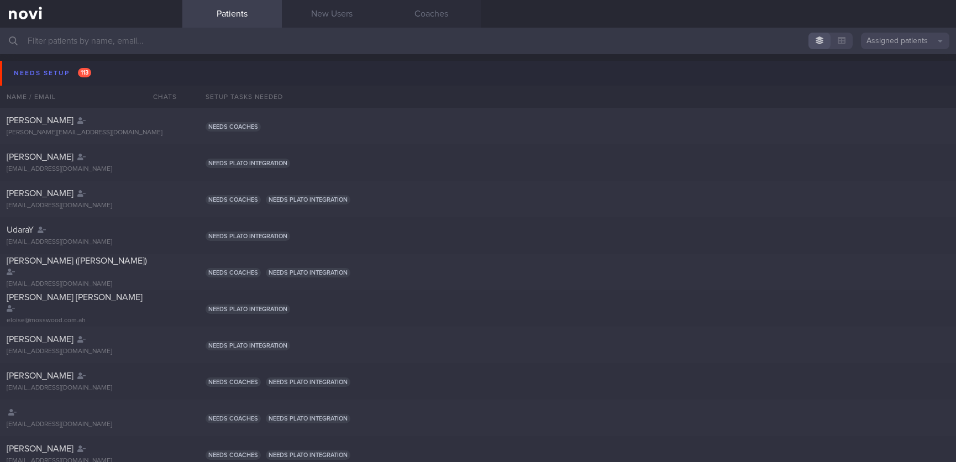
click at [314, 49] on input "text" at bounding box center [478, 41] width 956 height 27
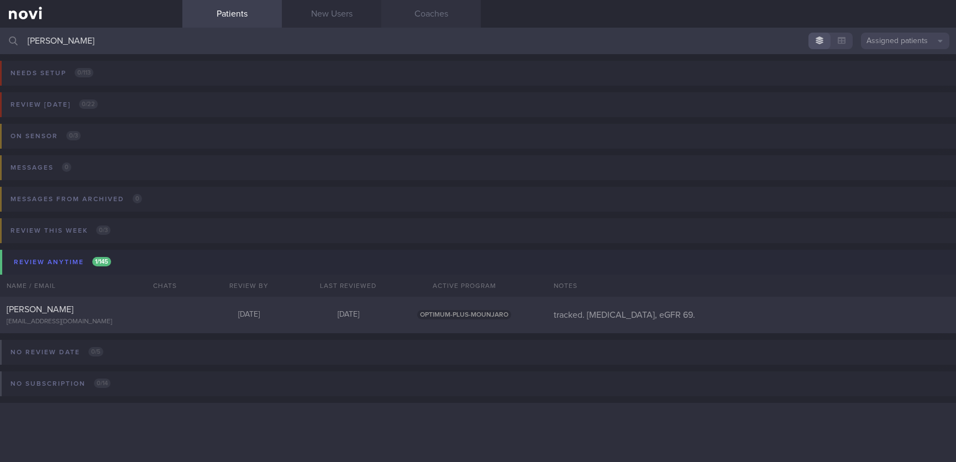
click at [432, 18] on link "Coaches" at bounding box center [430, 14] width 99 height 28
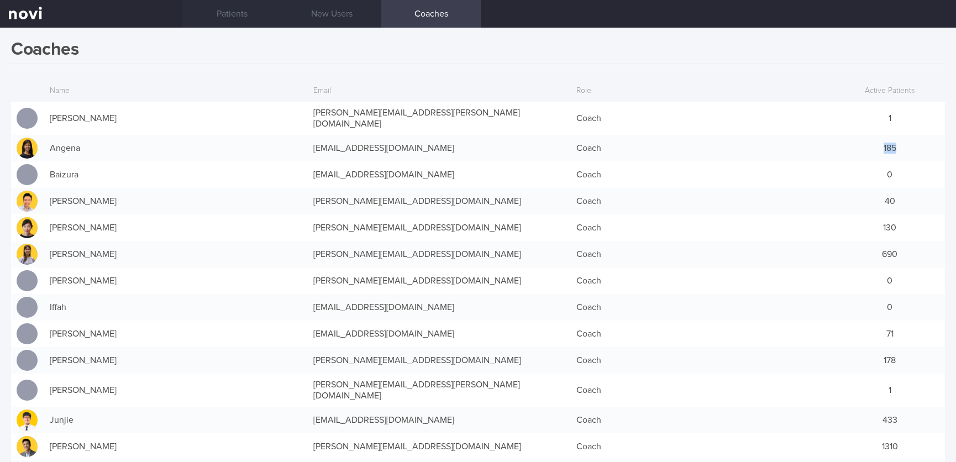
drag, startPoint x: 895, startPoint y: 143, endPoint x: 854, endPoint y: 145, distance: 41.0
click at [854, 145] on div "185" at bounding box center [889, 148] width 111 height 22
drag, startPoint x: 859, startPoint y: 225, endPoint x: 913, endPoint y: 224, distance: 54.7
click at [912, 222] on div "130" at bounding box center [889, 228] width 111 height 22
drag, startPoint x: 853, startPoint y: 253, endPoint x: 894, endPoint y: 243, distance: 42.6
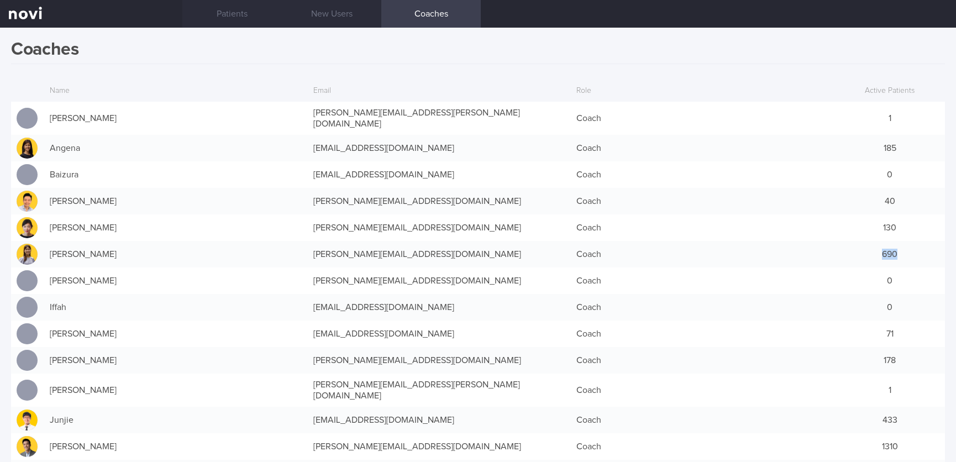
click at [894, 243] on div "690" at bounding box center [889, 254] width 111 height 22
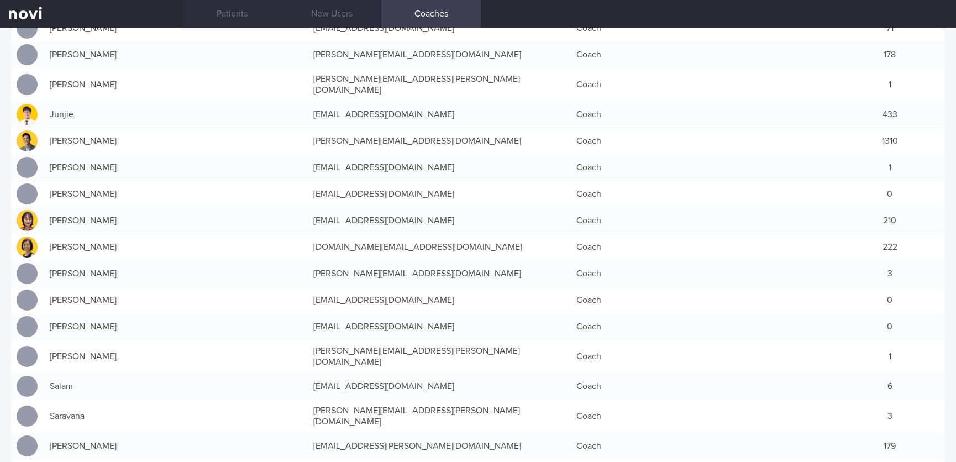
scroll to position [332, 0]
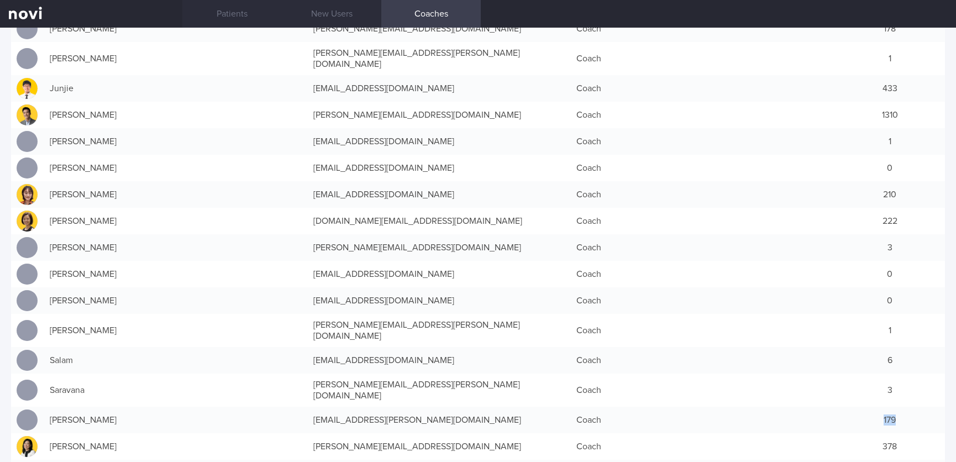
drag, startPoint x: 862, startPoint y: 390, endPoint x: 902, endPoint y: 384, distance: 40.8
click at [902, 409] on div "179" at bounding box center [889, 420] width 111 height 22
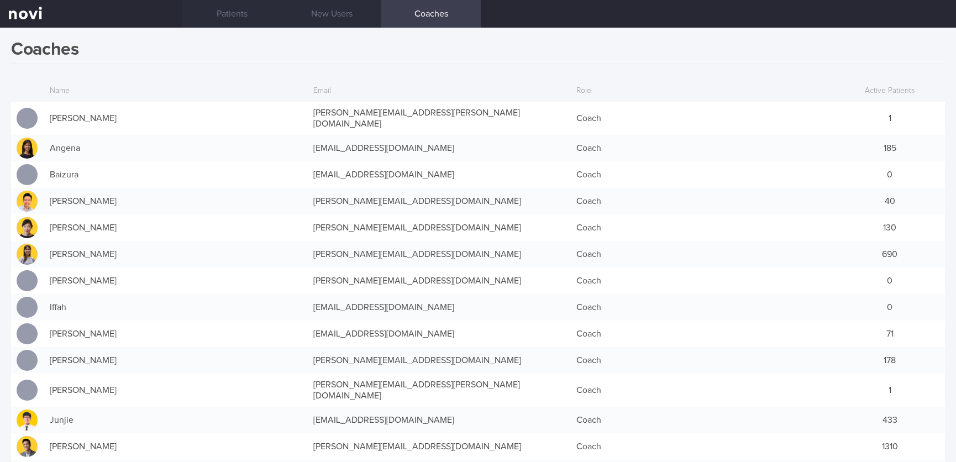
scroll to position [83, 0]
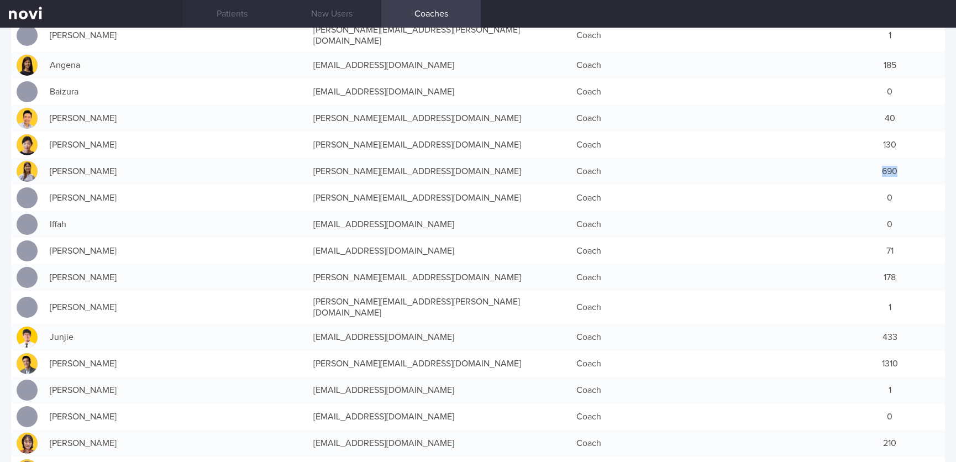
drag, startPoint x: 861, startPoint y: 166, endPoint x: 895, endPoint y: 164, distance: 33.2
click at [895, 164] on div "690" at bounding box center [889, 171] width 111 height 22
click at [219, 2] on link "Patients" at bounding box center [231, 14] width 99 height 28
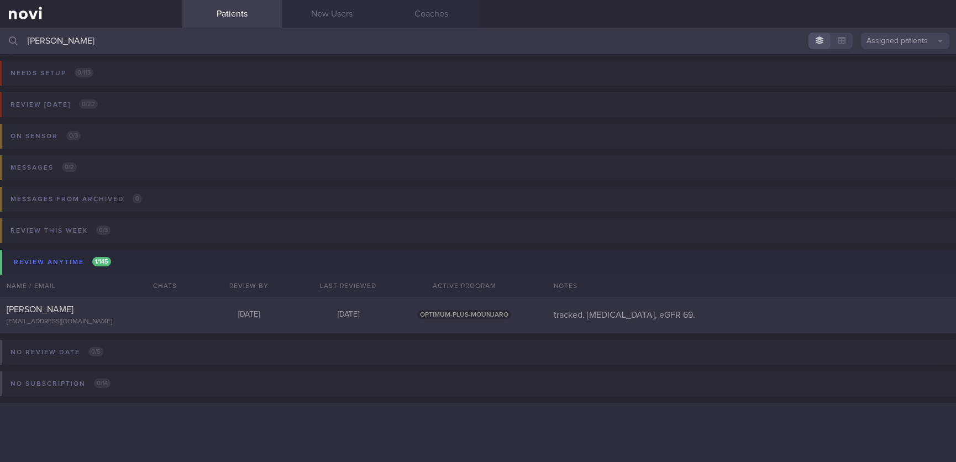
drag, startPoint x: 148, startPoint y: 49, endPoint x: 22, endPoint y: 48, distance: 126.5
click at [22, 48] on div "[PERSON_NAME] Assigned patients Assigned patients All active patients Archived …" at bounding box center [478, 41] width 956 height 27
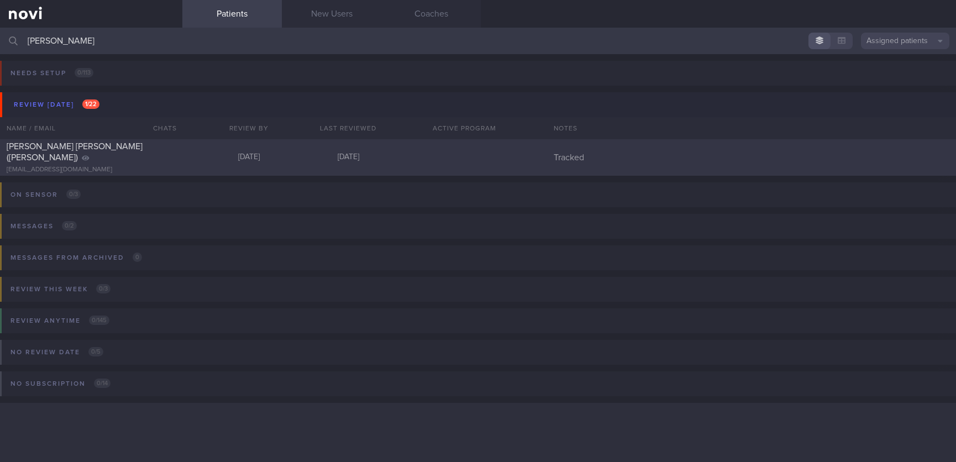
type input "[PERSON_NAME]"
click at [339, 164] on div "[PERSON_NAME] [PERSON_NAME] ([PERSON_NAME]) [EMAIL_ADDRESS][DOMAIN_NAME] [DATE]…" at bounding box center [478, 157] width 956 height 36
select select "9"
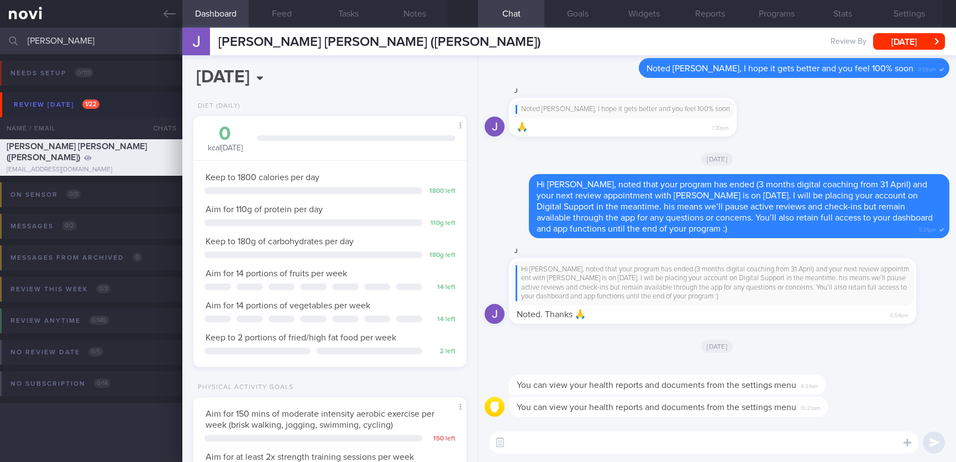
scroll to position [122, 244]
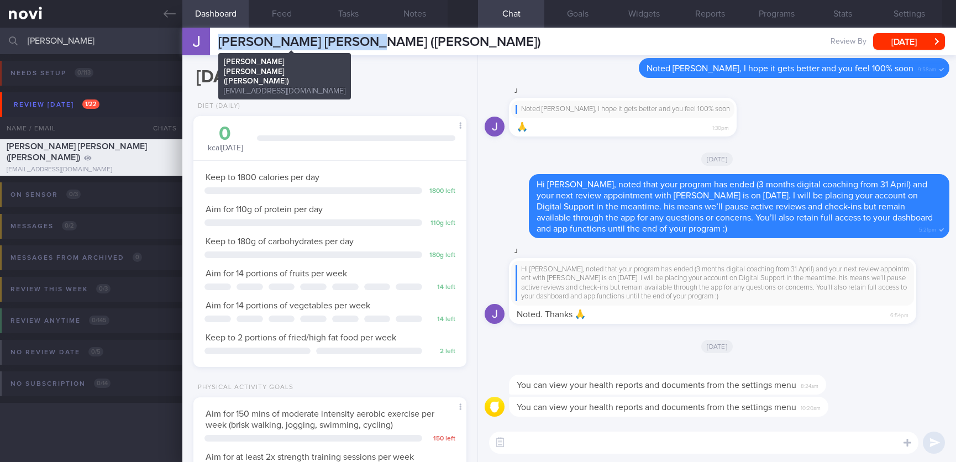
drag, startPoint x: 384, startPoint y: 33, endPoint x: 222, endPoint y: 48, distance: 163.1
click at [222, 48] on div "[PERSON_NAME] [PERSON_NAME] ([PERSON_NAME]) [PERSON_NAME] [PERSON_NAME] (Jack) …" at bounding box center [569, 42] width 774 height 28
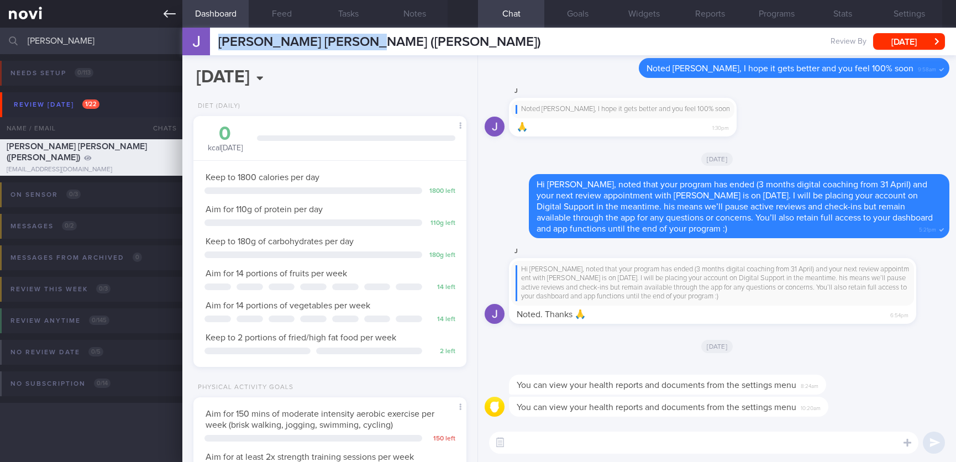
copy span "[PERSON_NAME] [PERSON_NAME] ([PERSON_NAME])"
click at [277, 12] on button "Feed" at bounding box center [282, 14] width 66 height 28
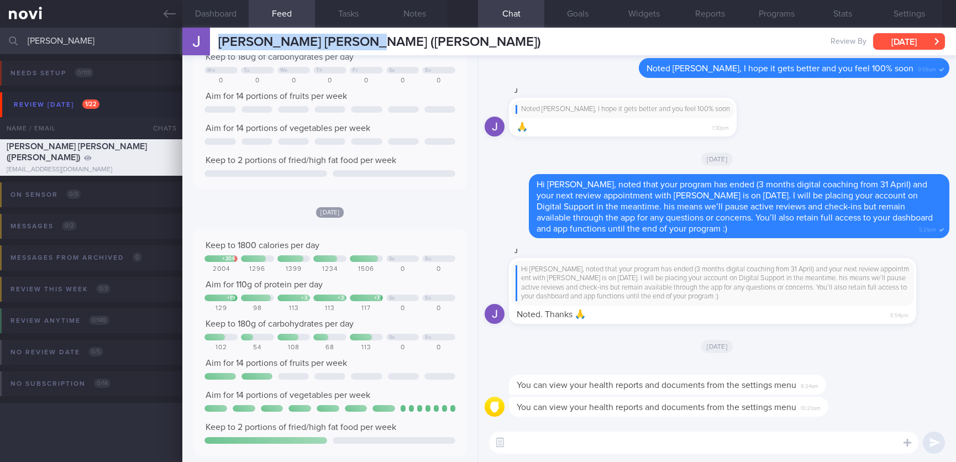
click at [913, 45] on button "[DATE]" at bounding box center [909, 41] width 72 height 17
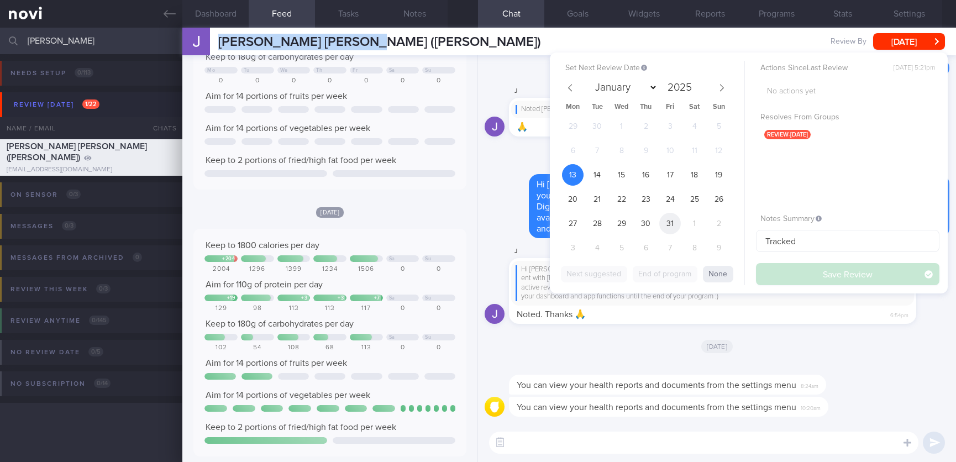
click at [675, 222] on span "31" at bounding box center [670, 224] width 22 height 22
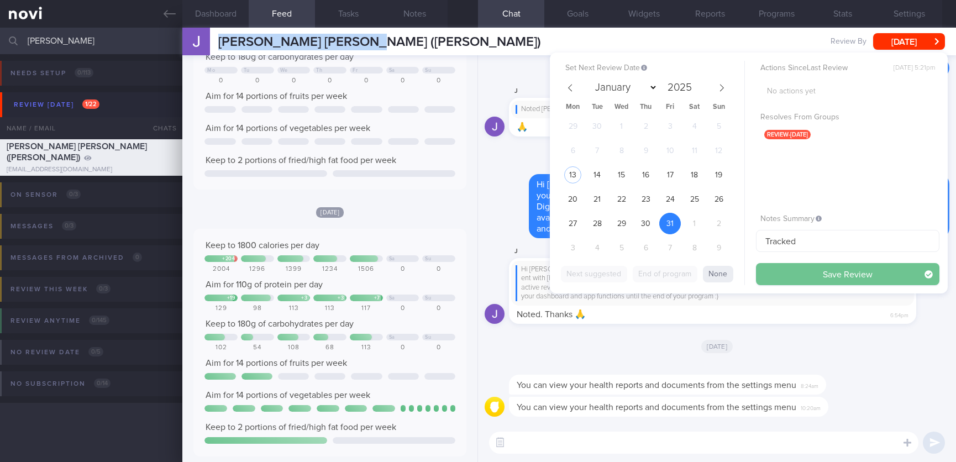
click at [811, 276] on button "Save Review" at bounding box center [847, 274] width 183 height 22
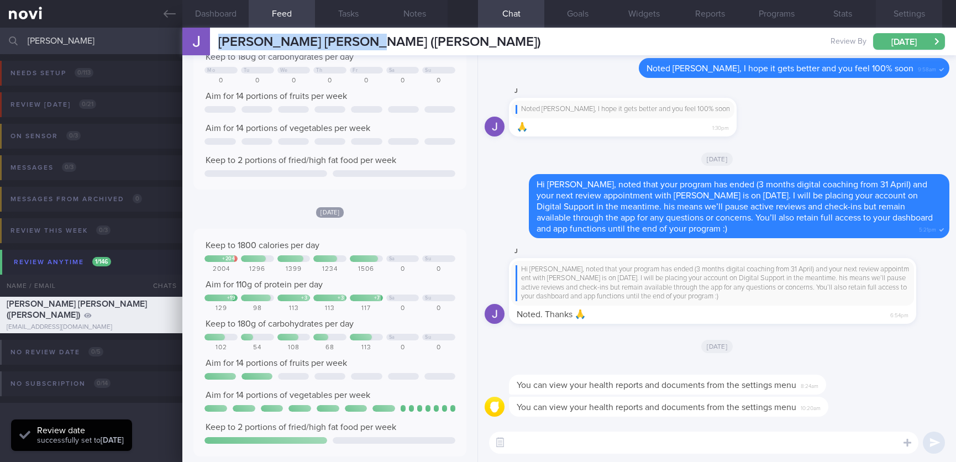
click at [910, 9] on button "Settings" at bounding box center [909, 14] width 66 height 28
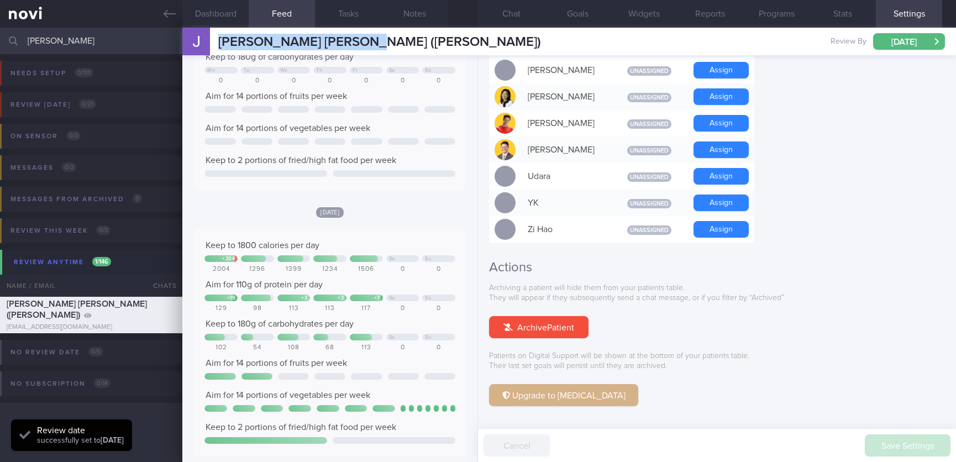
scroll to position [992, 0]
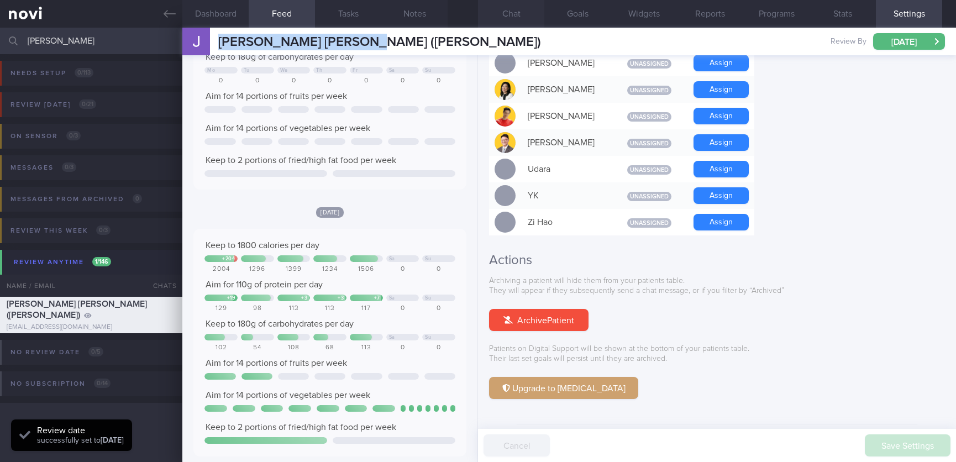
click at [517, 19] on button "Chat" at bounding box center [511, 14] width 66 height 28
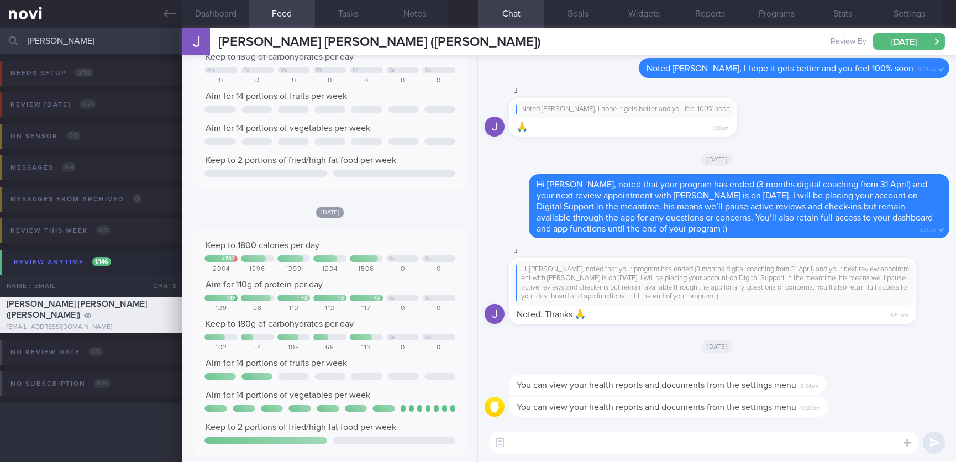
drag, startPoint x: 139, startPoint y: 44, endPoint x: -43, endPoint y: 44, distance: 182.4
click at [0, 44] on html "You are offline! Some functionality will be unavailable Patients New Users Coac…" at bounding box center [478, 231] width 956 height 462
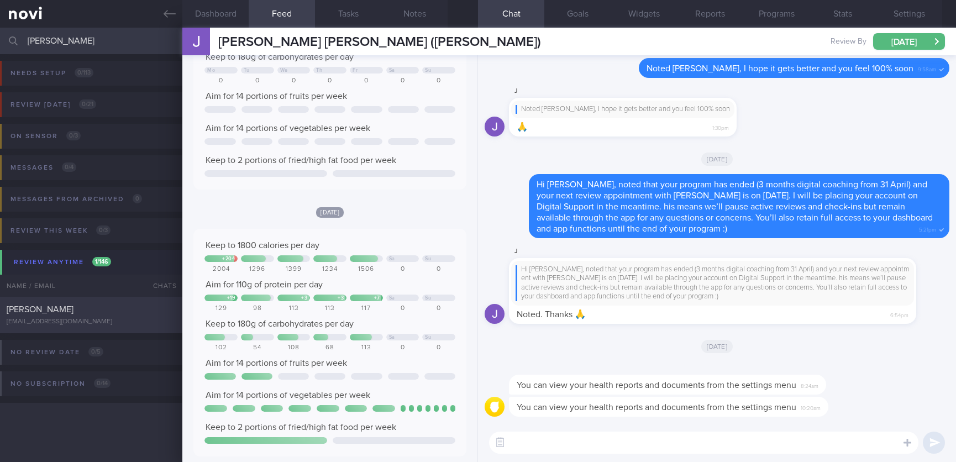
type input "[PERSON_NAME]"
click at [127, 306] on div "[PERSON_NAME]" at bounding box center [90, 309] width 166 height 11
type input "tracked"
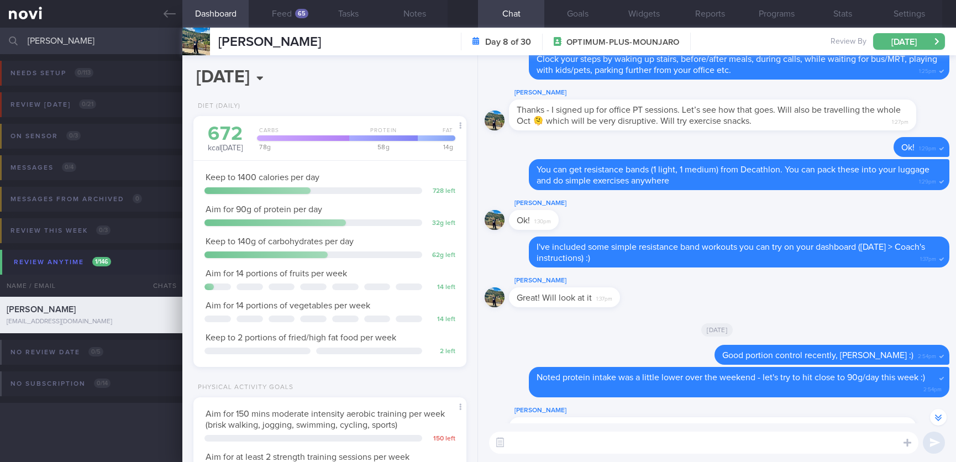
scroll to position [-2665, 0]
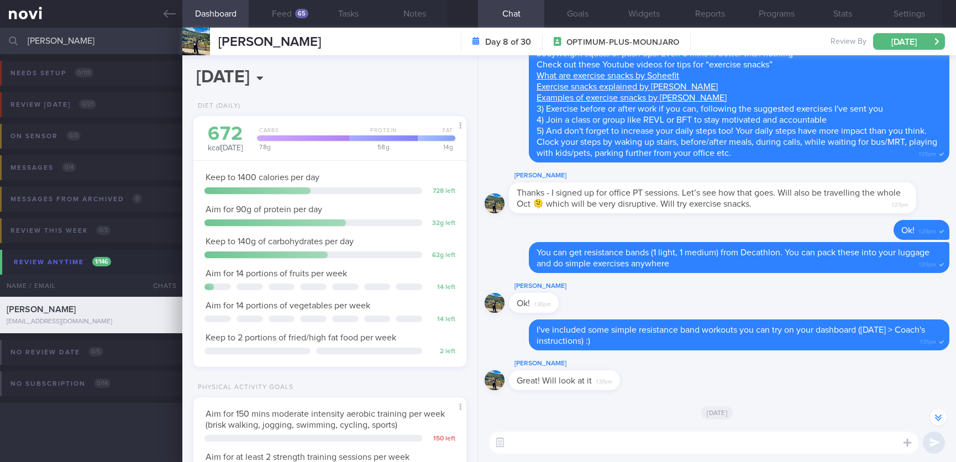
drag, startPoint x: 64, startPoint y: 36, endPoint x: 2, endPoint y: 33, distance: 62.5
click at [1, 36] on input "[PERSON_NAME]" at bounding box center [478, 41] width 956 height 27
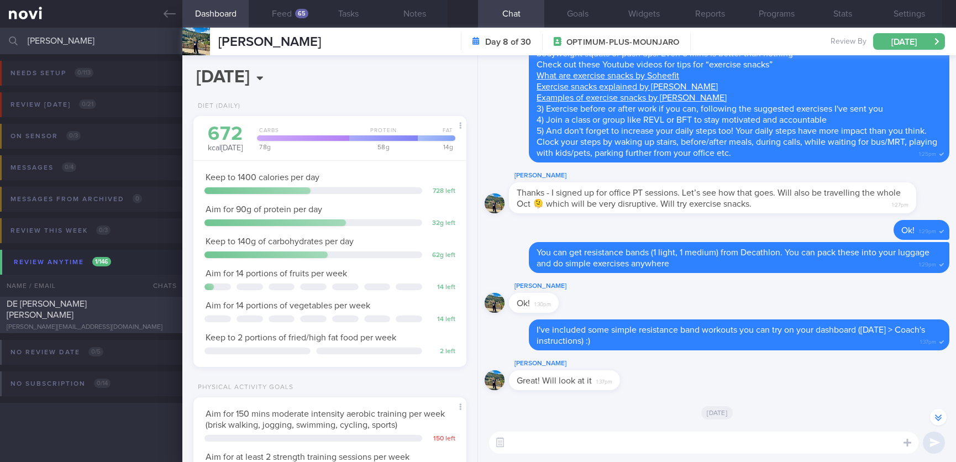
type input "[PERSON_NAME]"
click at [141, 323] on div "[PERSON_NAME][EMAIL_ADDRESS][DOMAIN_NAME]" at bounding box center [91, 327] width 169 height 8
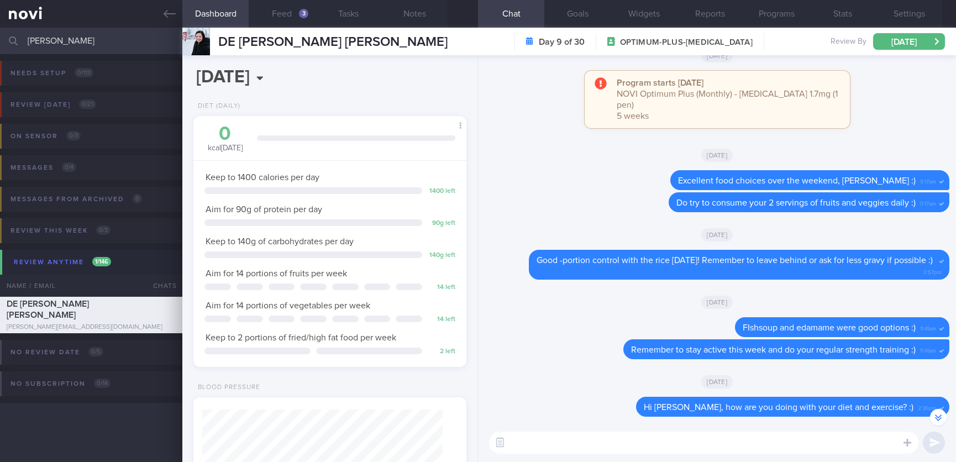
scroll to position [-332, 0]
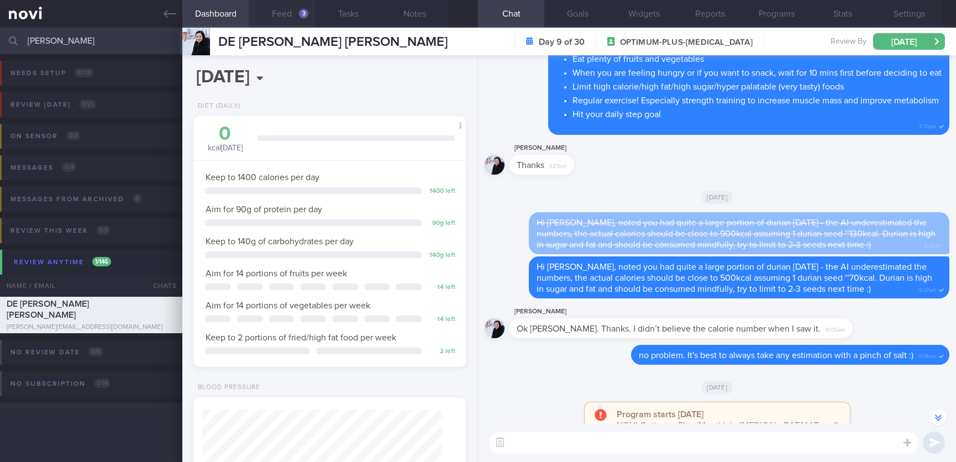
click at [290, 22] on button "Feed 3" at bounding box center [282, 14] width 66 height 28
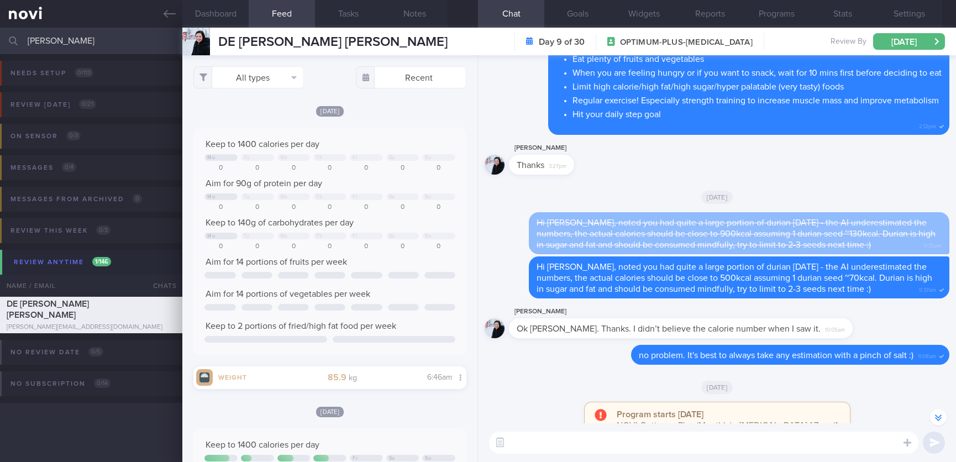
scroll to position [61, 245]
click at [280, 78] on button "All types" at bounding box center [248, 77] width 111 height 22
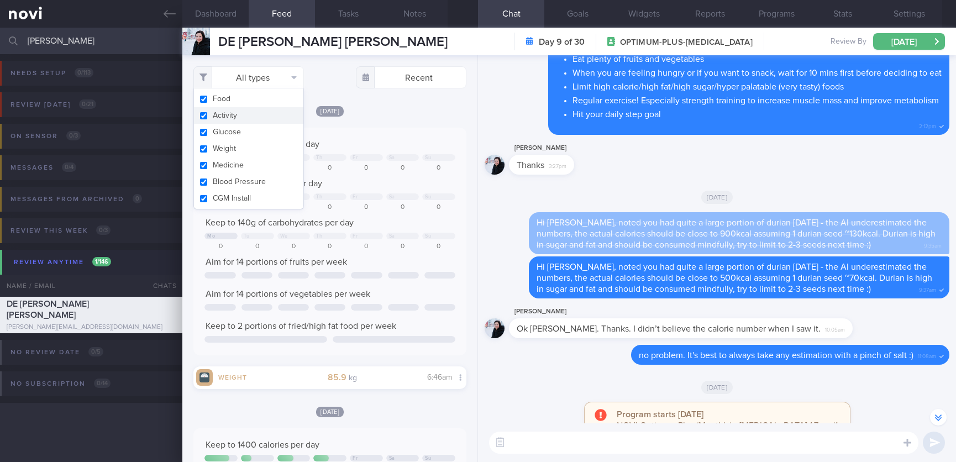
click at [240, 117] on button "Activity" at bounding box center [248, 115] width 109 height 17
checkbox input "false"
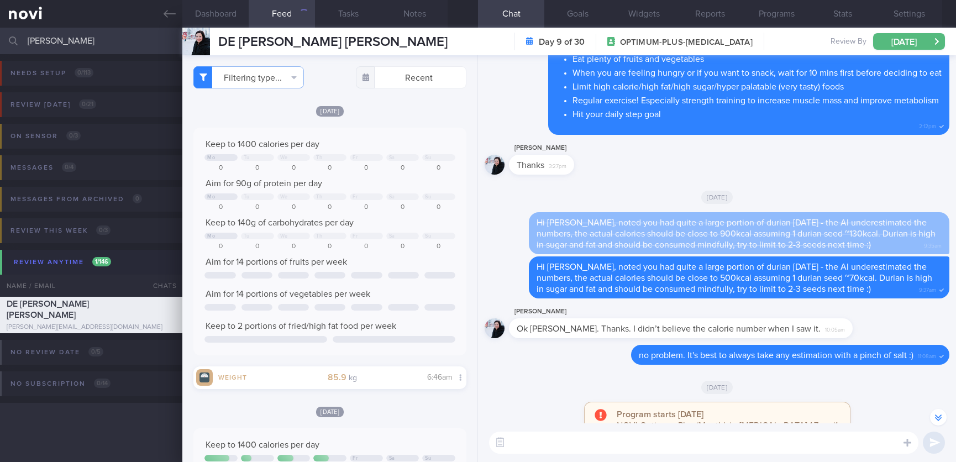
click at [395, 230] on div "Keep to 1400 calories per day Mo Tu We Th Fr Sa Su 0 0 0 0 0 0 0 Aim for 90g of…" at bounding box center [329, 242] width 251 height 206
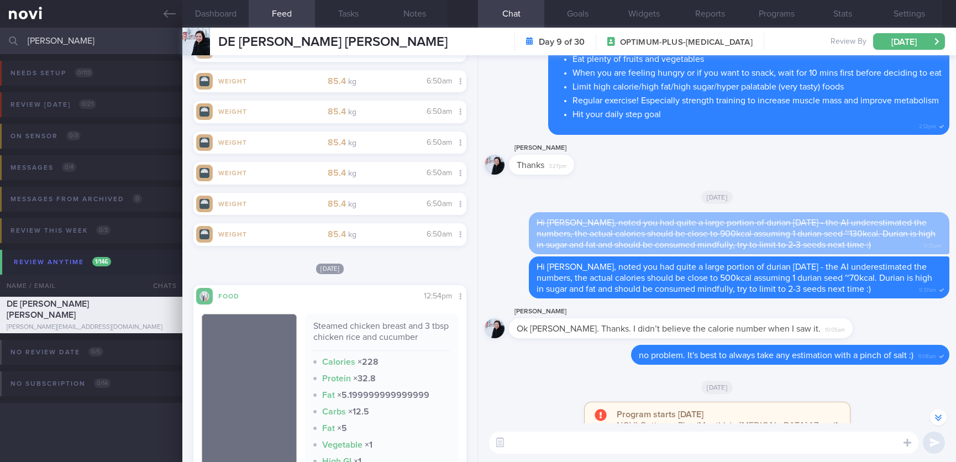
scroll to position [1575, 0]
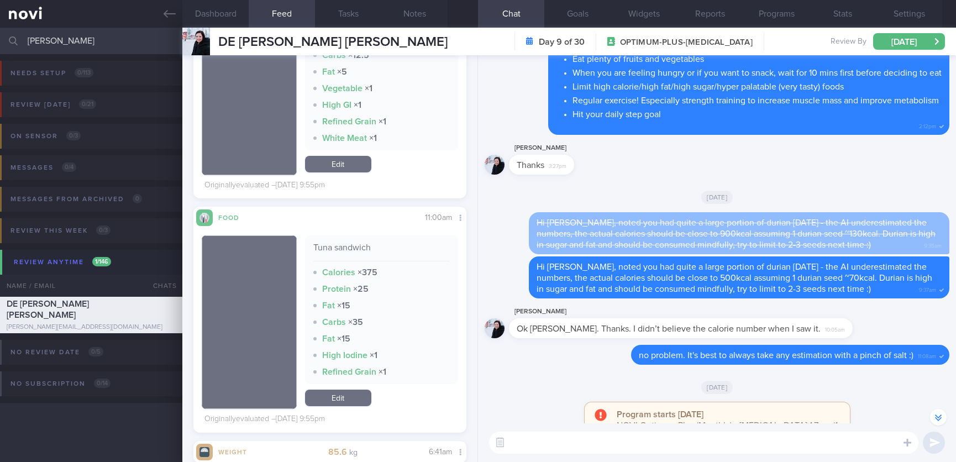
drag, startPoint x: 78, startPoint y: 38, endPoint x: -31, endPoint y: 38, distance: 109.4
click at [0, 38] on html "You are offline! Some functionality will be unavailable Patients New Users Coac…" at bounding box center [478, 231] width 956 height 462
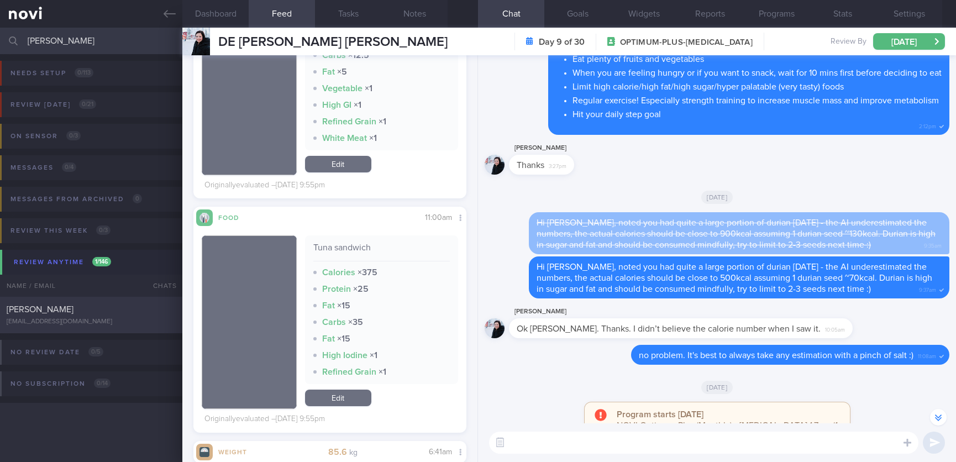
type input "[PERSON_NAME]"
click at [140, 330] on div "[PERSON_NAME] [EMAIL_ADDRESS][DOMAIN_NAME] [DATE] [DATE] OPTIMUM-PLUS-[MEDICAL_…" at bounding box center [478, 315] width 956 height 36
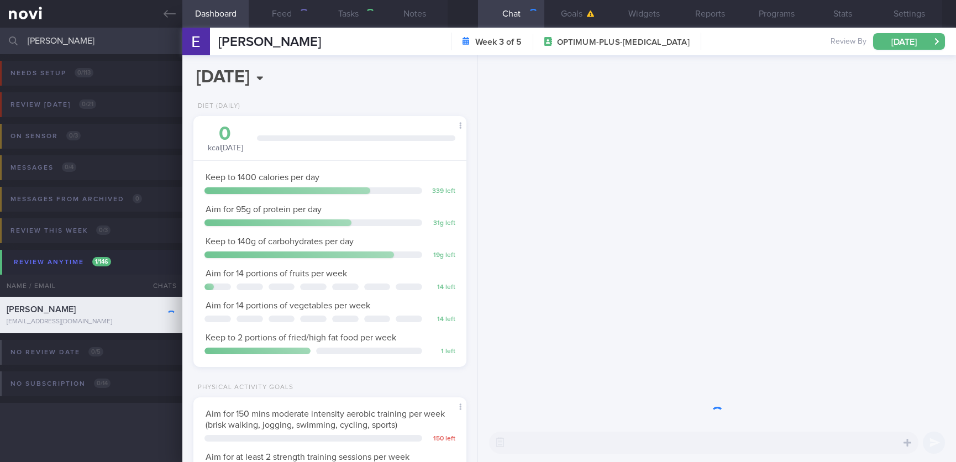
scroll to position [136, 240]
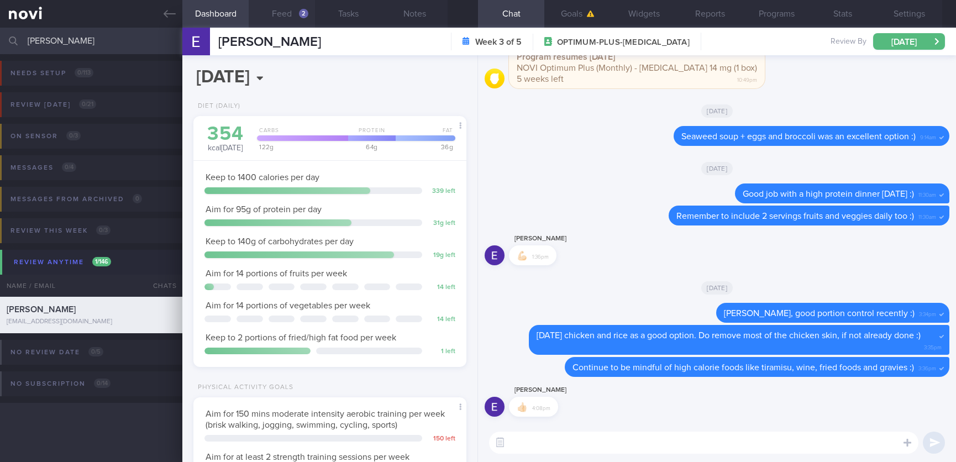
click at [290, 18] on button "Feed 2" at bounding box center [282, 14] width 66 height 28
select select "9"
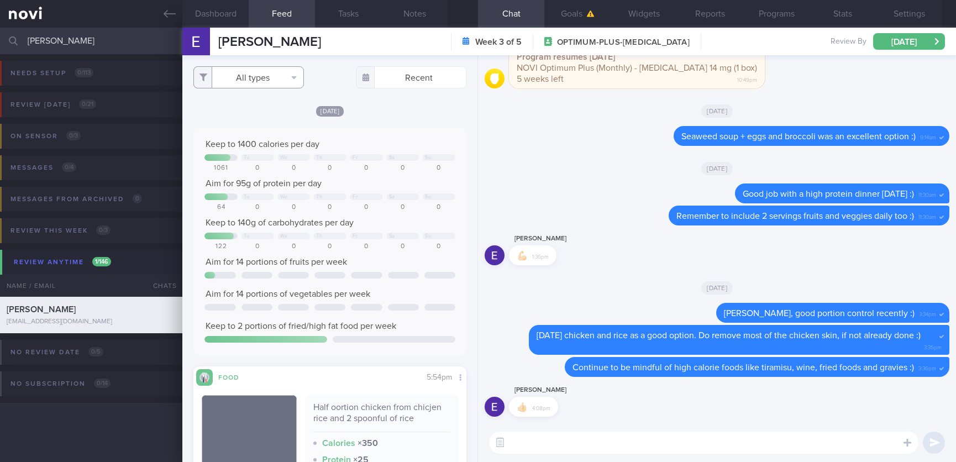
click at [284, 75] on button "All types" at bounding box center [248, 77] width 111 height 22
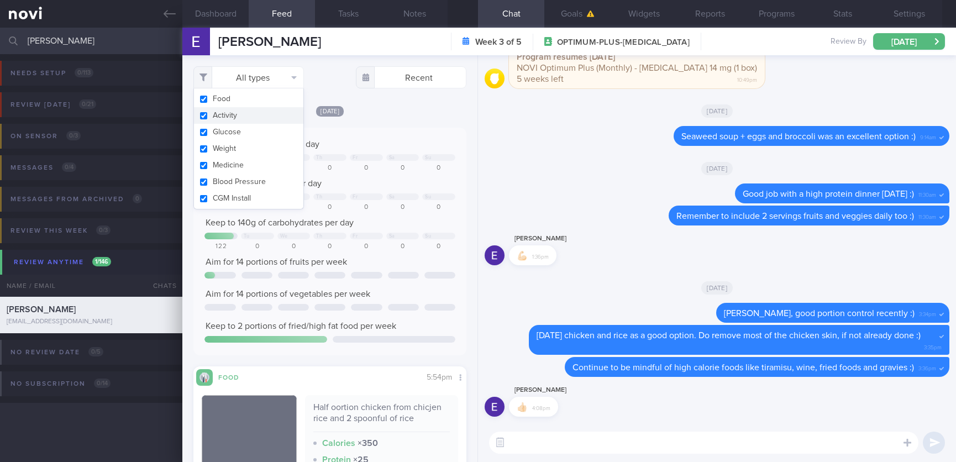
click at [256, 114] on button "Activity" at bounding box center [248, 115] width 109 height 17
checkbox input "false"
click at [396, 143] on div "Keep to 1400 calories per day" at bounding box center [329, 144] width 251 height 11
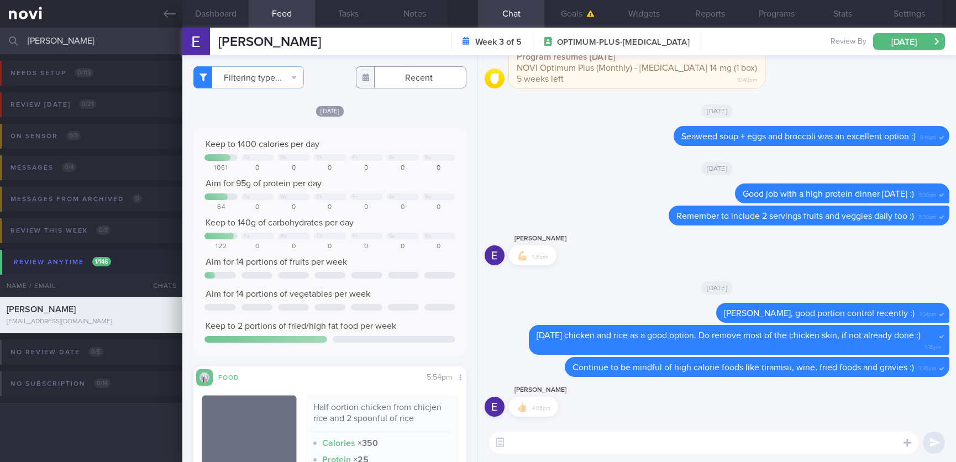
click at [398, 83] on body "You are offline! Some functionality will be unavailable Patients New Users Coac…" at bounding box center [478, 231] width 956 height 462
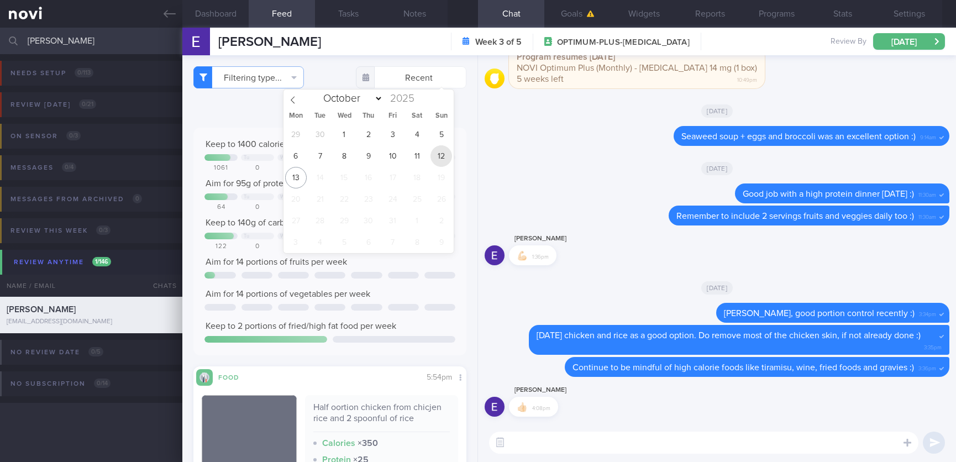
click at [442, 150] on span "12" at bounding box center [441, 156] width 22 height 22
type input "[DATE]"
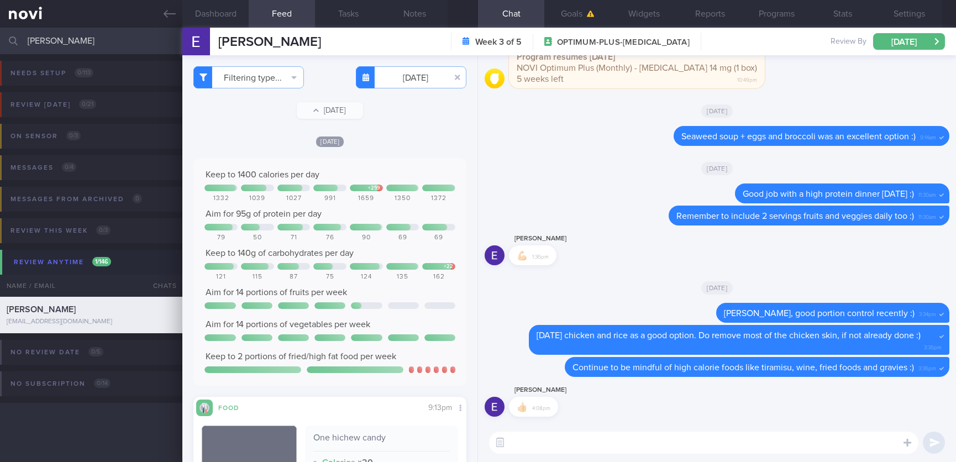
click at [438, 143] on div "[DATE]" at bounding box center [329, 141] width 273 height 12
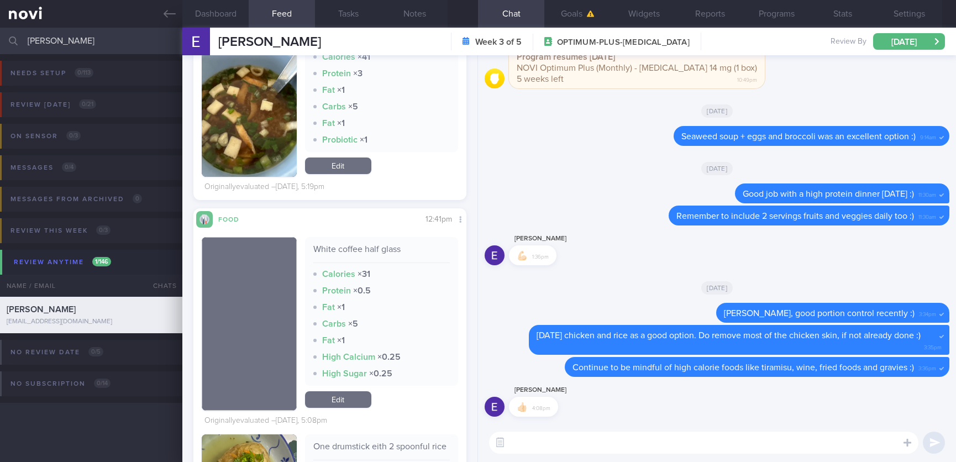
scroll to position [1492, 0]
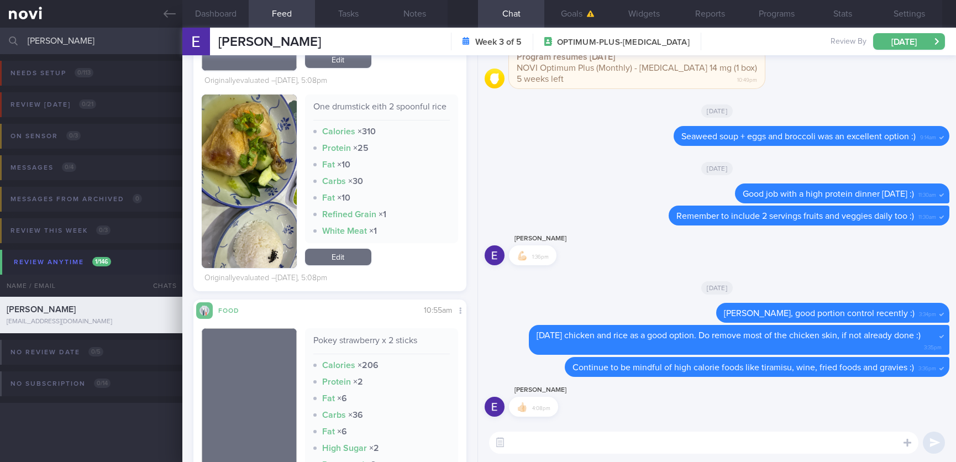
drag, startPoint x: 88, startPoint y: 30, endPoint x: -19, endPoint y: 31, distance: 106.7
click at [0, 31] on html "You are offline! Some functionality will be unavailable Patients New Users Coac…" at bounding box center [478, 231] width 956 height 462
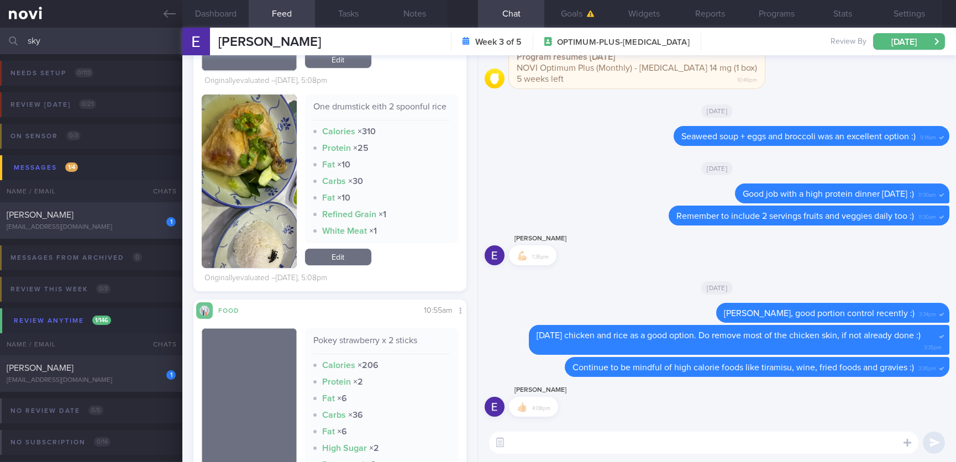
type input "sky"
click at [73, 218] on span "[PERSON_NAME]" at bounding box center [40, 215] width 67 height 9
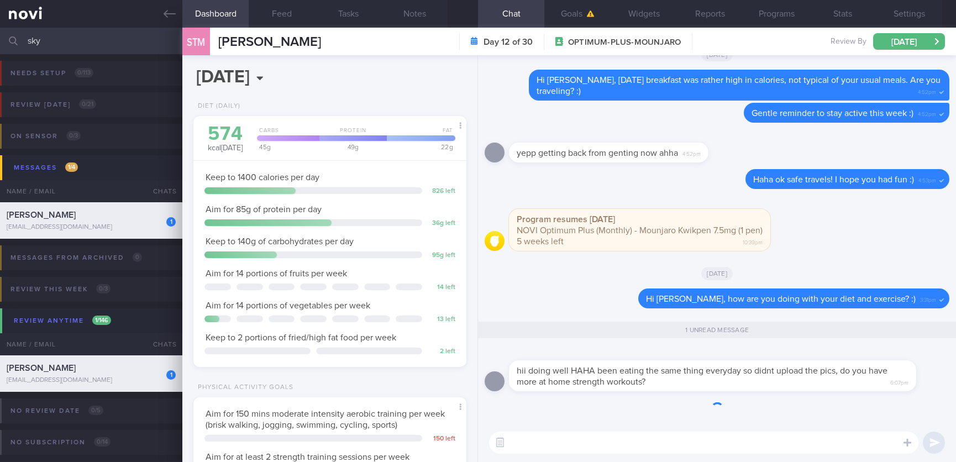
scroll to position [136, 240]
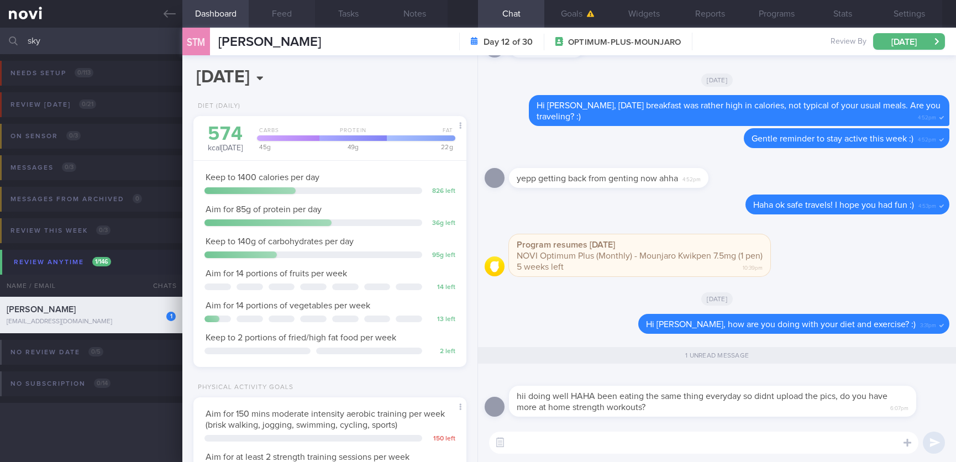
click at [296, 24] on button "Feed" at bounding box center [282, 14] width 66 height 28
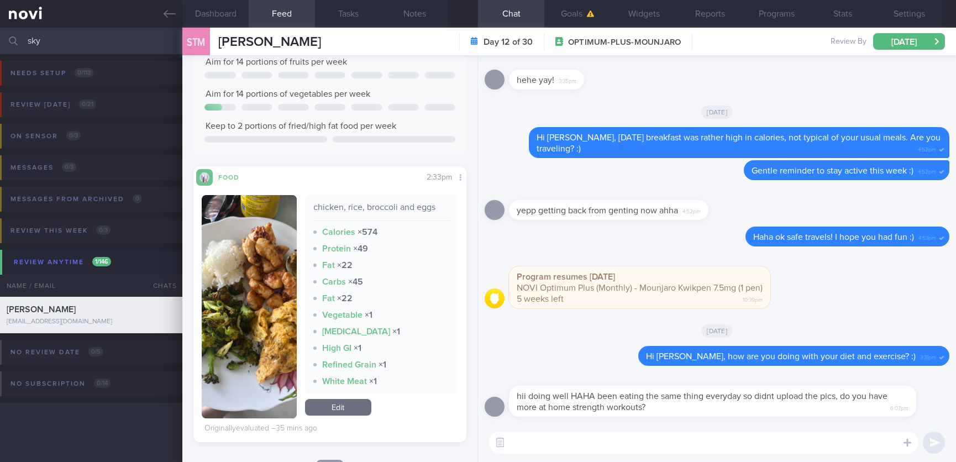
scroll to position [249, 0]
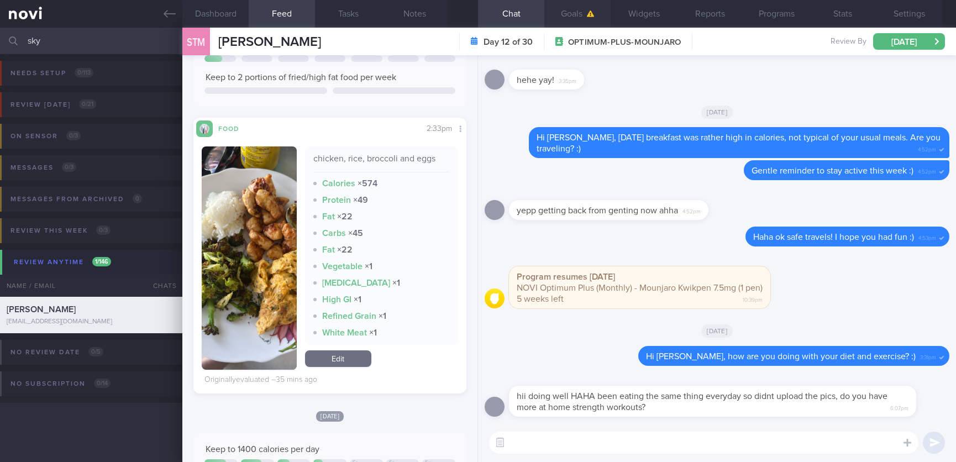
click at [580, 17] on button "Goals" at bounding box center [577, 14] width 66 height 28
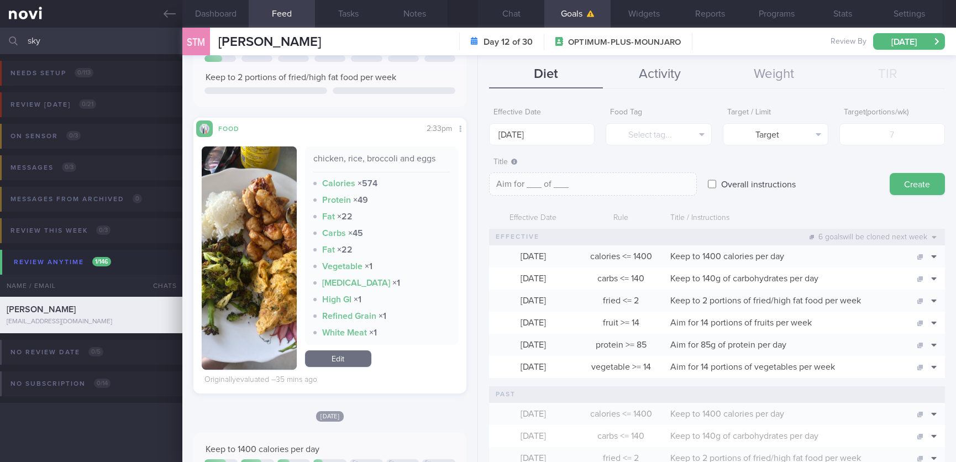
click at [680, 63] on button "Activity" at bounding box center [660, 75] width 114 height 28
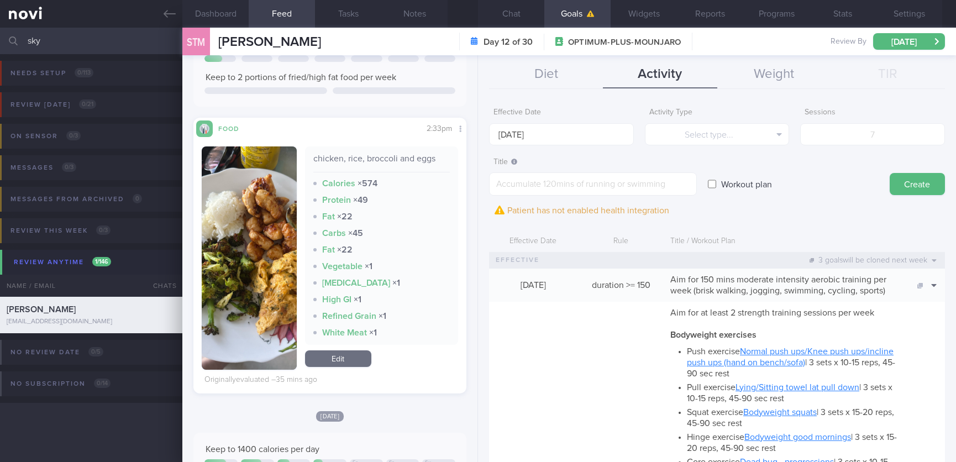
scroll to position [414, 0]
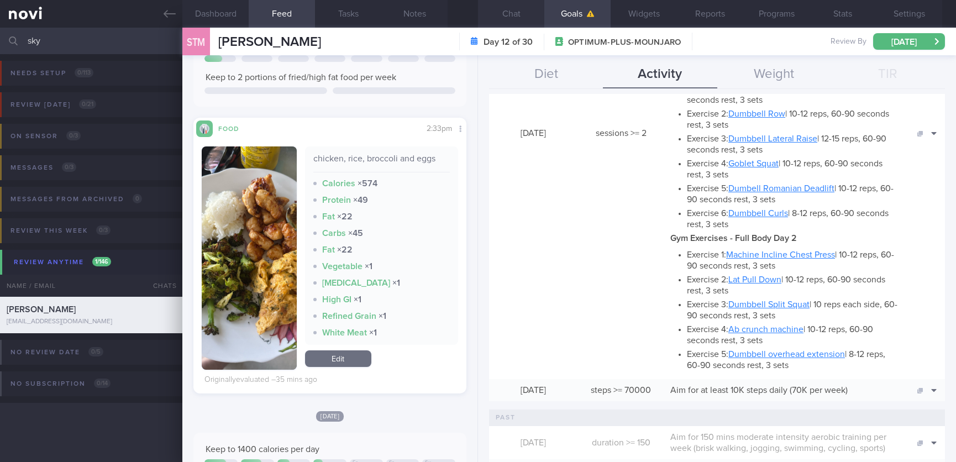
click at [514, 4] on button "Chat" at bounding box center [511, 14] width 66 height 28
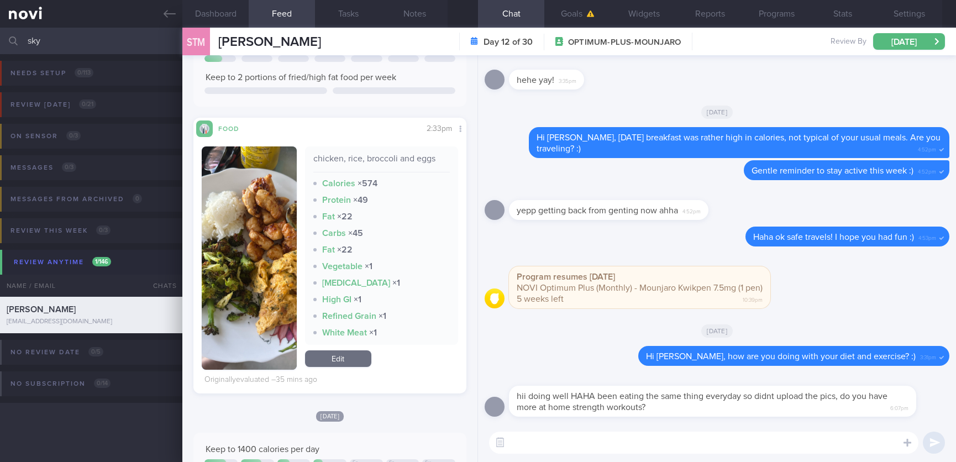
click at [582, 436] on textarea at bounding box center [703, 443] width 429 height 22
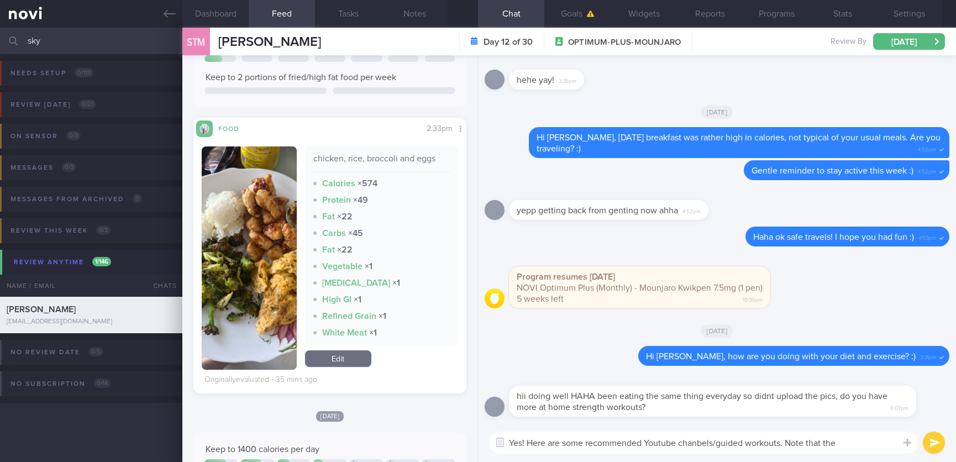
click at [702, 443] on textarea "Yes! Here are some recommended Youtube chanbels/guided workouts. Note that the" at bounding box center [703, 443] width 429 height 22
click at [834, 449] on textarea "Yes! Here are some recommended Youtube chanels/guided workouts. Note that the" at bounding box center [703, 443] width 429 height 22
click at [826, 448] on textarea "Yes! Here are some recommended Youtube chanels/guided workouts. Note that the" at bounding box center [703, 443] width 429 height 22
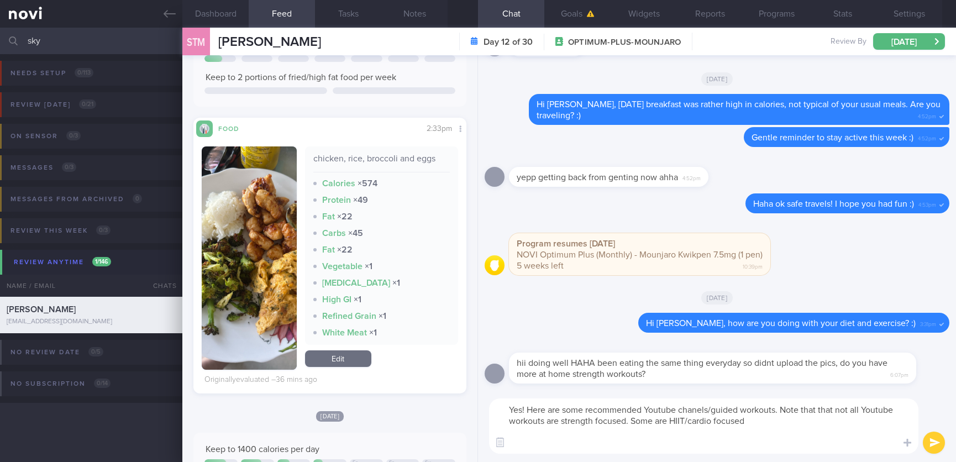
paste textarea "*Youtube Channels* - [Growingananas]([URL][DOMAIN_NAME]) - [Blogilates]([URL][D…"
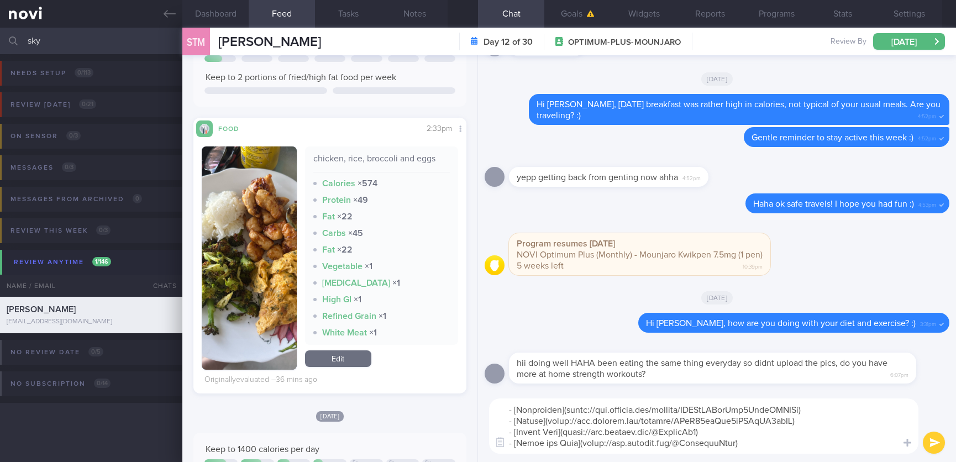
scroll to position [55, 0]
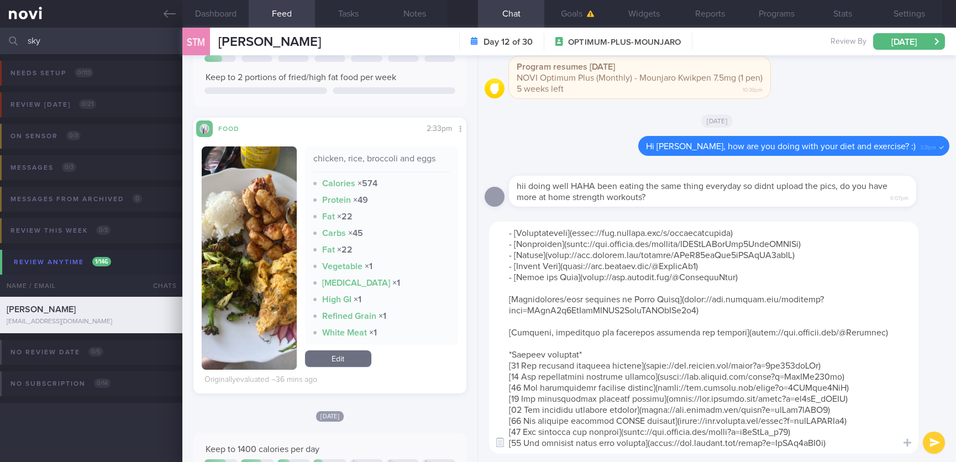
drag, startPoint x: 895, startPoint y: 320, endPoint x: 529, endPoint y: 278, distance: 368.2
click at [529, 278] on textarea at bounding box center [703, 338] width 429 height 232
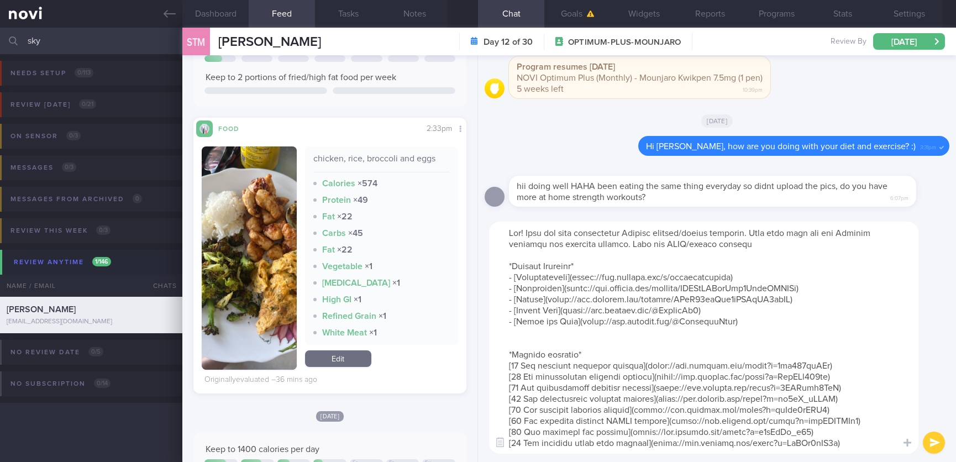
scroll to position [11, 0]
type textarea "Yes! Here are some recommended Youtube chanels/guided workouts. Note that that …"
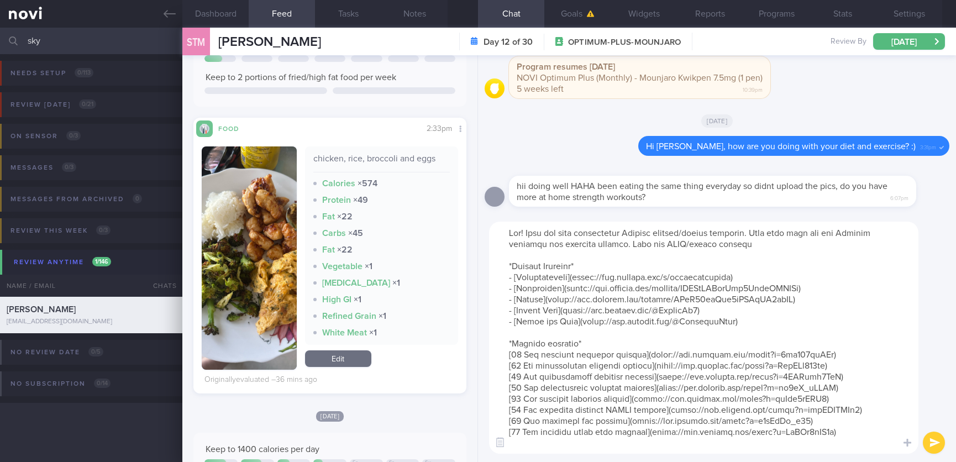
scroll to position [0, 0]
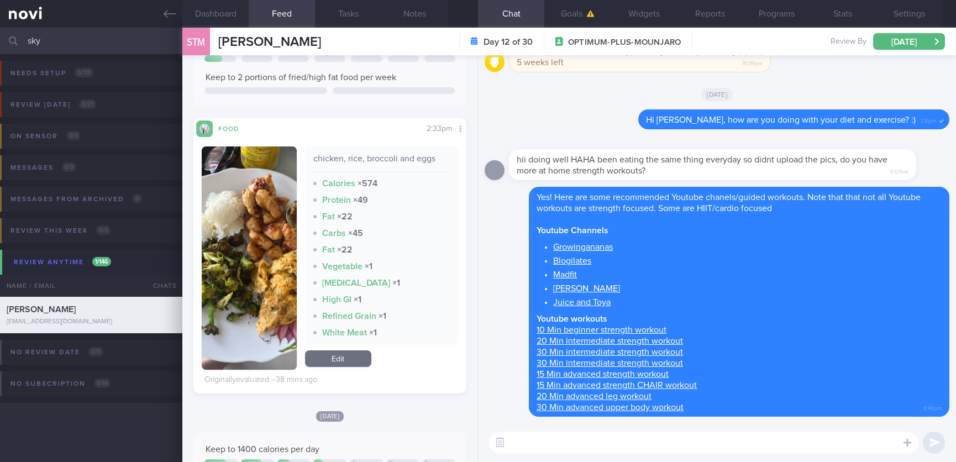
click at [59, 52] on input "sky" at bounding box center [478, 41] width 956 height 27
drag, startPoint x: 65, startPoint y: 44, endPoint x: -18, endPoint y: 43, distance: 82.3
click at [0, 43] on html "You are offline! Some functionality will be unavailable Patients New Users Coac…" at bounding box center [478, 231] width 956 height 462
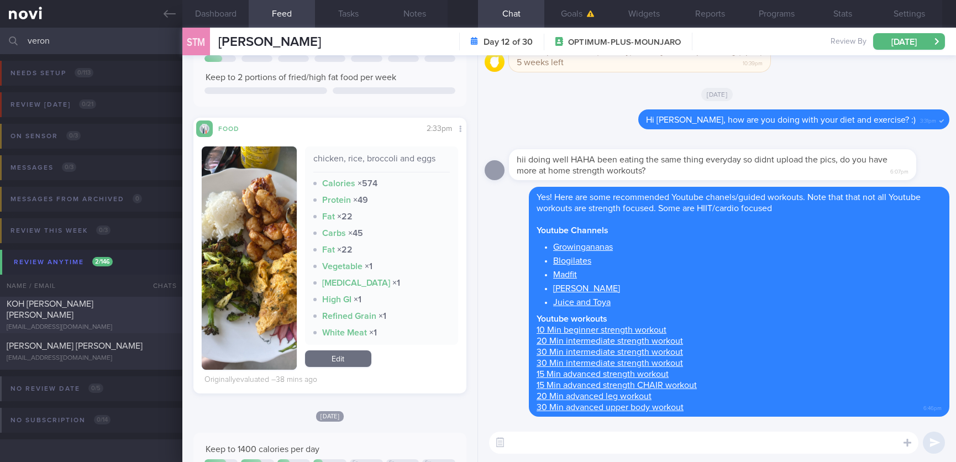
type input "veron"
click at [139, 323] on div "[EMAIL_ADDRESS][DOMAIN_NAME]" at bounding box center [91, 327] width 169 height 8
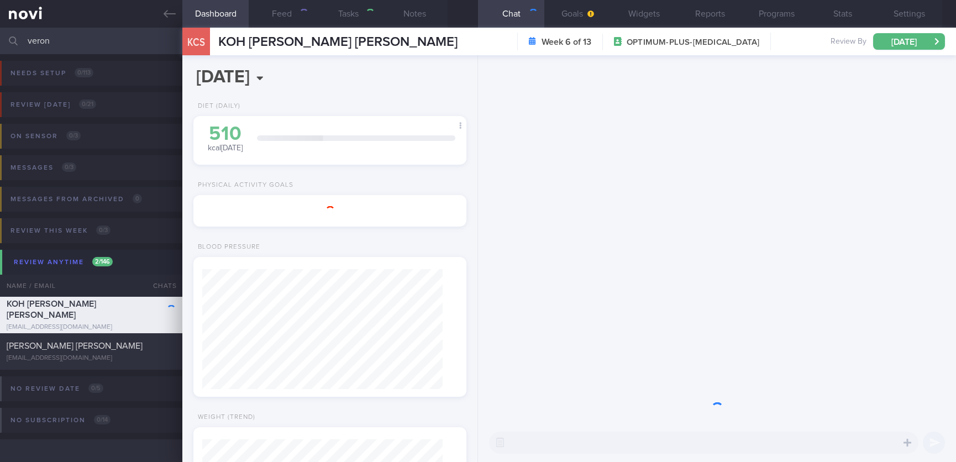
type input "Tracked. certain days vegetarian diet (not fixed). not compliant to exercise"
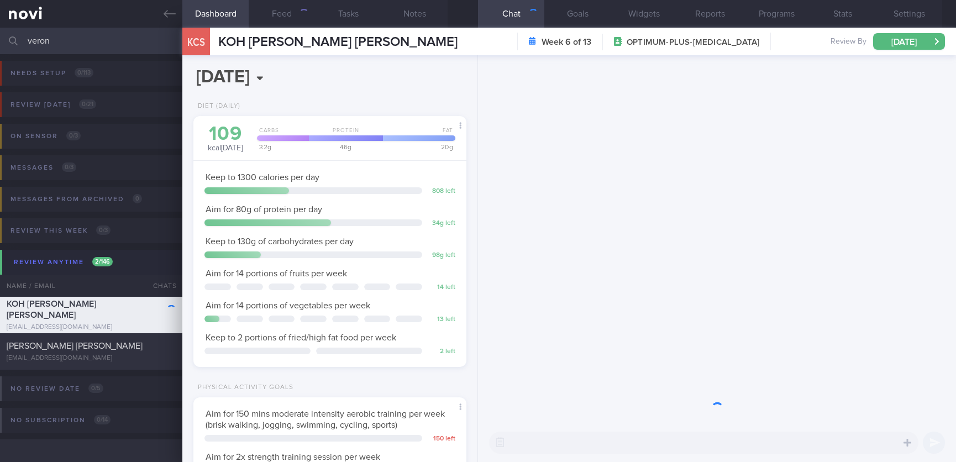
scroll to position [136, 240]
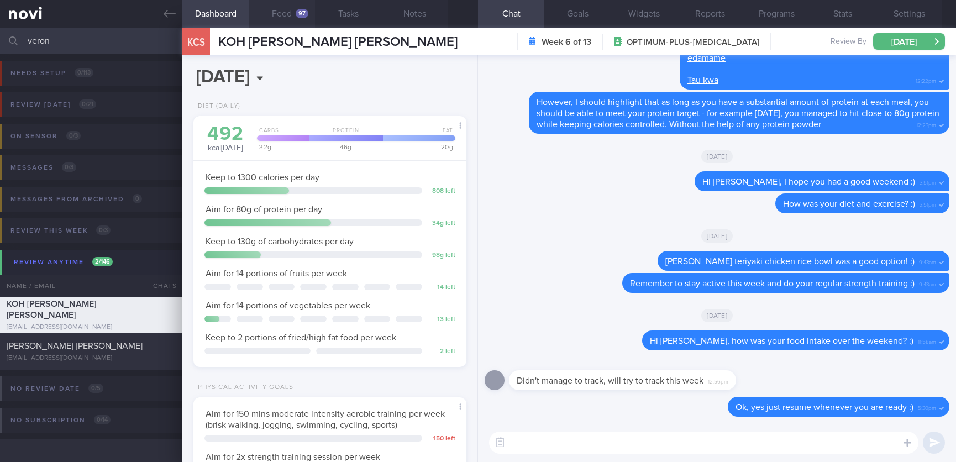
click at [280, 7] on button "Feed 97" at bounding box center [282, 14] width 66 height 28
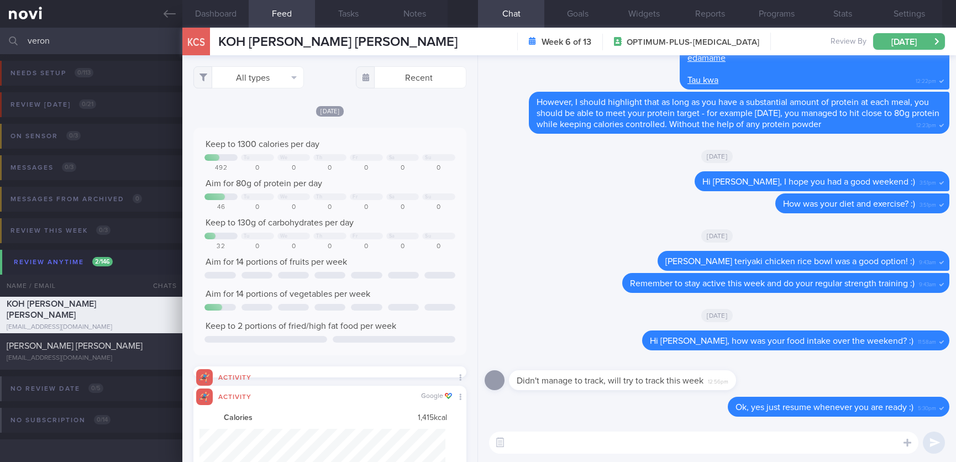
scroll to position [61, 245]
click at [278, 77] on button "All types" at bounding box center [248, 77] width 111 height 22
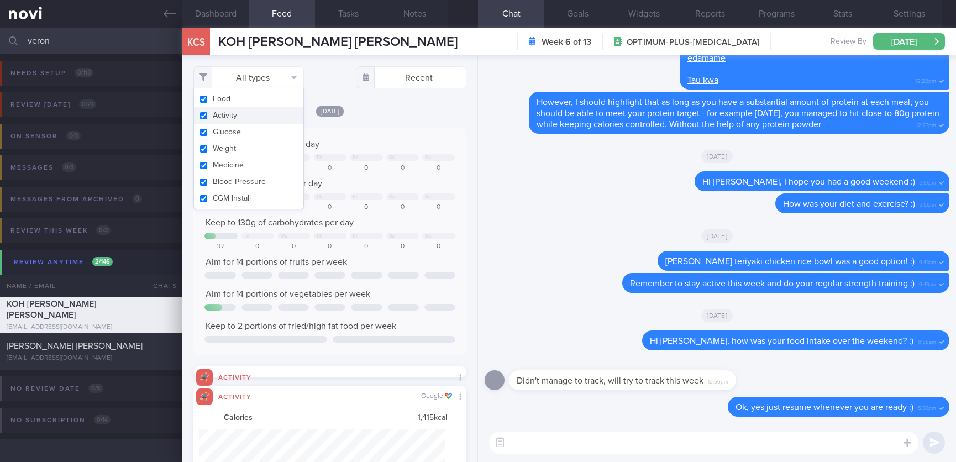
click at [245, 113] on button "Activity" at bounding box center [248, 115] width 109 height 17
checkbox input "false"
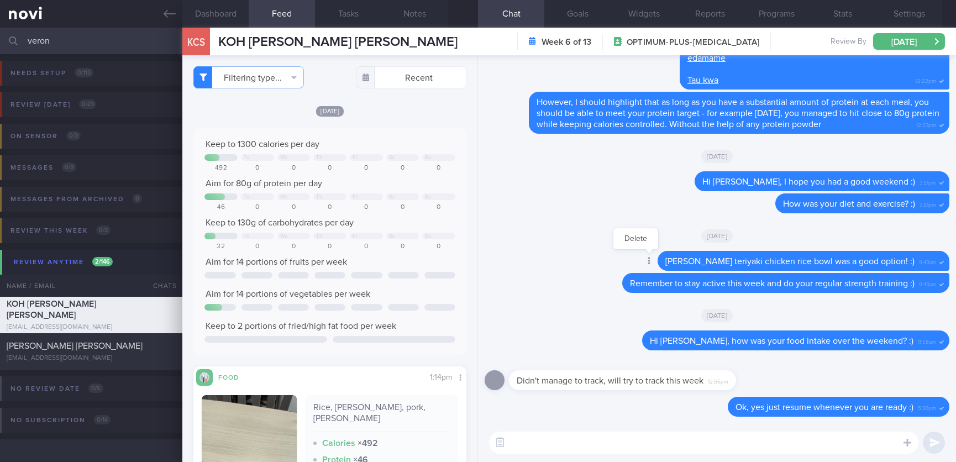
click at [658, 259] on div at bounding box center [648, 261] width 20 height 20
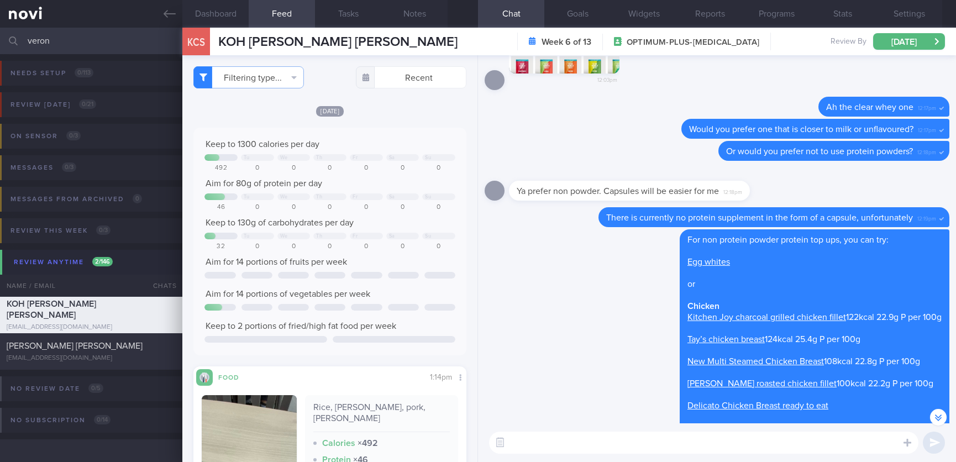
scroll to position [-248, 0]
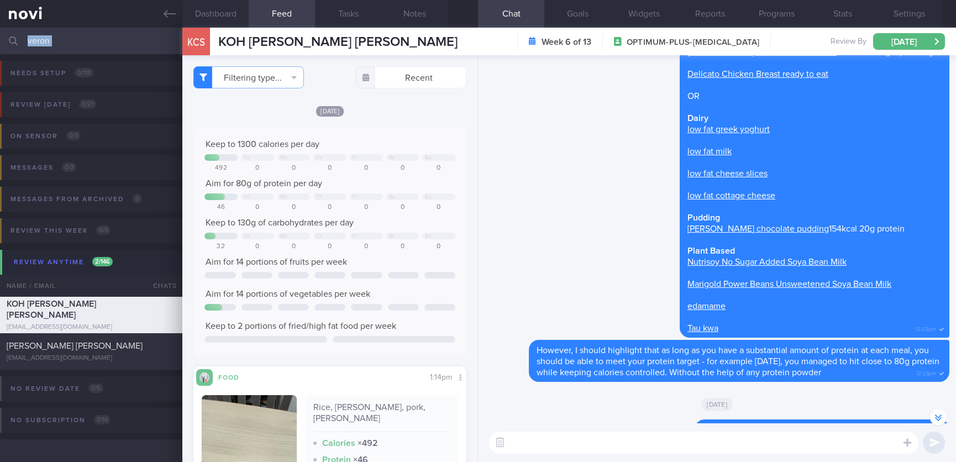
drag, startPoint x: 118, startPoint y: 56, endPoint x: -68, endPoint y: 54, distance: 186.2
click at [0, 54] on html "You are offline! Some functionality will be unavailable Patients New Users Coac…" at bounding box center [478, 231] width 956 height 462
click at [142, 36] on input "veron" at bounding box center [478, 41] width 956 height 27
drag, startPoint x: 105, startPoint y: 37, endPoint x: -40, endPoint y: 37, distance: 145.3
click at [0, 37] on html "You are offline! Some functionality will be unavailable Patients New Users Coac…" at bounding box center [478, 231] width 956 height 462
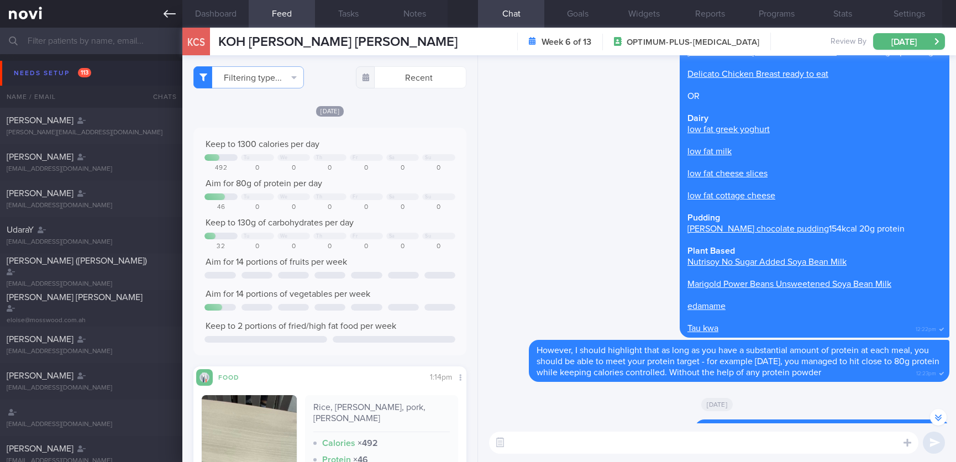
click at [171, 4] on link at bounding box center [91, 14] width 182 height 28
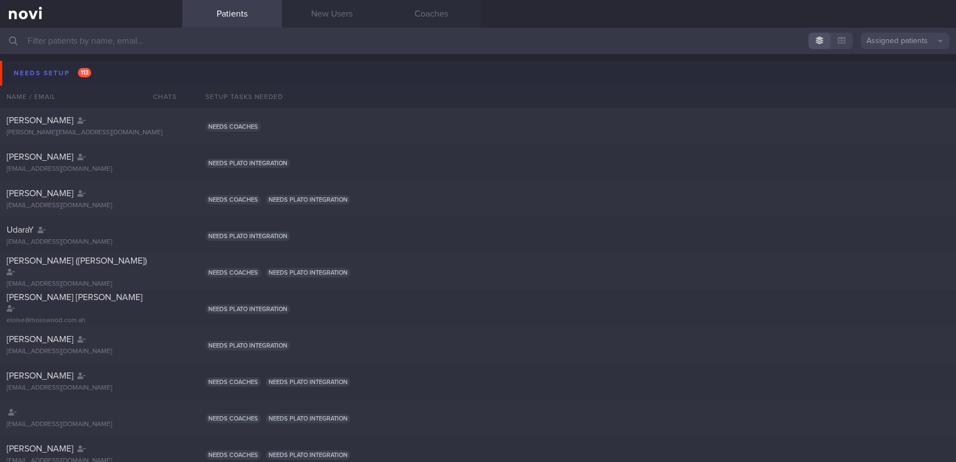
click at [80, 61] on button "Needs setup 113" at bounding box center [479, 73] width 959 height 25
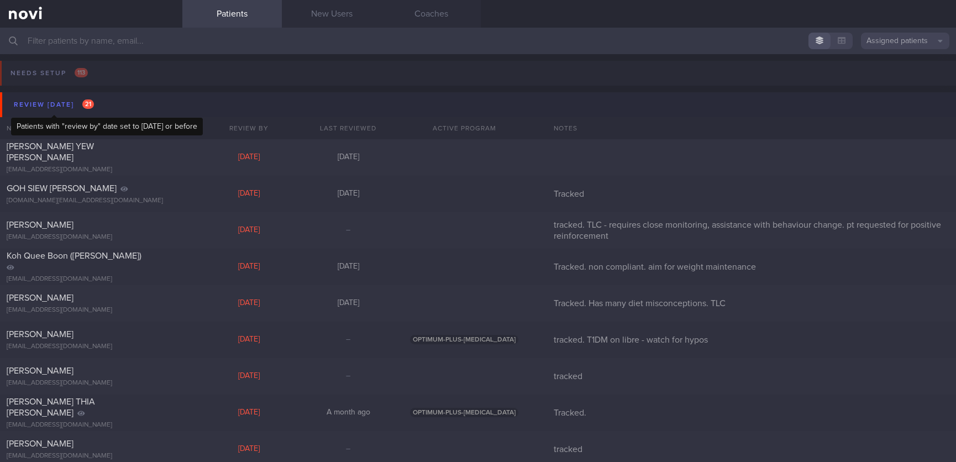
click at [78, 107] on div "Review [DATE] 21" at bounding box center [54, 104] width 86 height 15
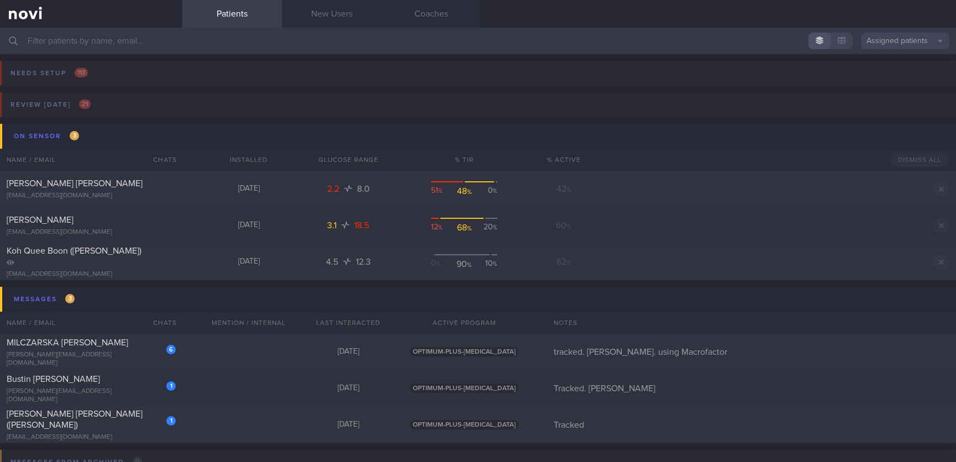
click at [97, 135] on button "On sensor 3" at bounding box center [479, 136] width 959 height 25
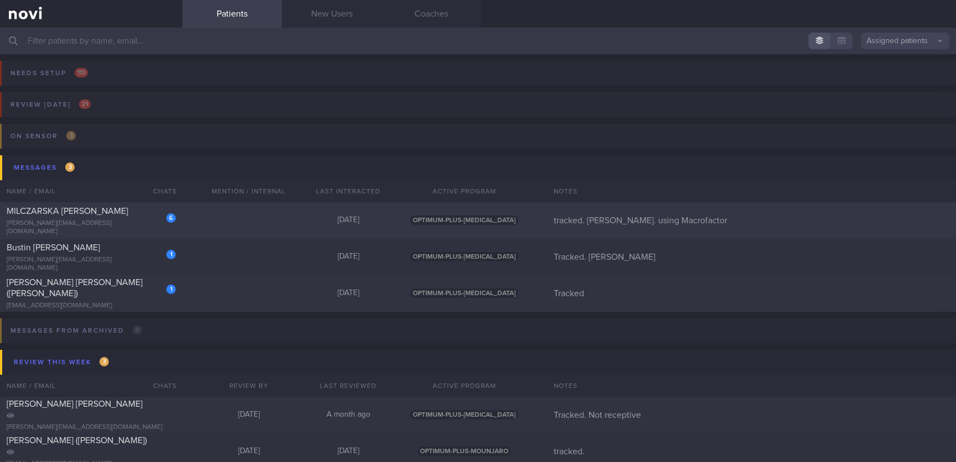
click at [265, 205] on div "6 MILCZARSKA [PERSON_NAME] [PERSON_NAME][EMAIL_ADDRESS][DOMAIN_NAME] [DATE] OPT…" at bounding box center [478, 220] width 956 height 36
select select "9"
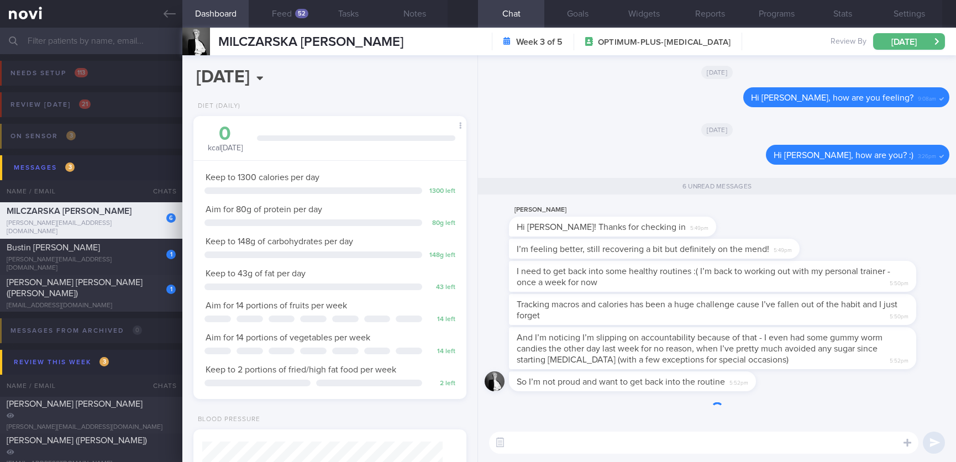
scroll to position [136, 240]
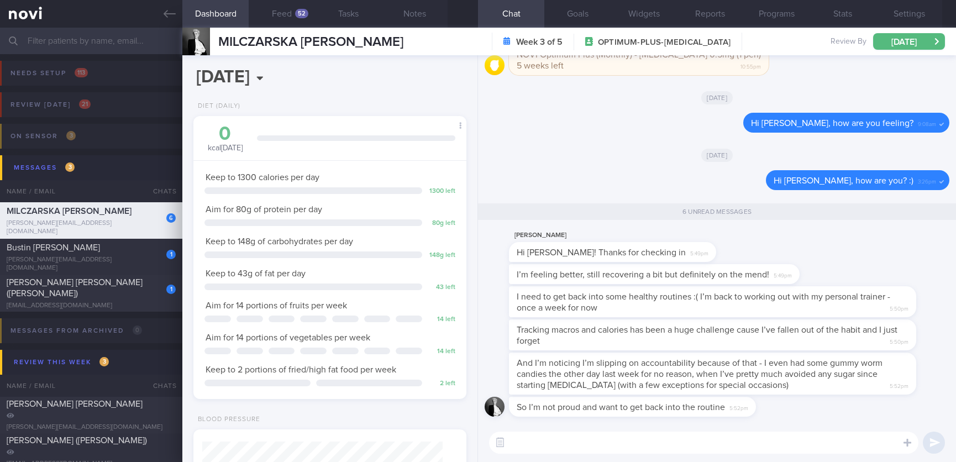
click at [696, 437] on textarea at bounding box center [703, 443] width 429 height 22
drag, startPoint x: 715, startPoint y: 304, endPoint x: 908, endPoint y: 306, distance: 192.9
click at [908, 306] on div "I need to get back into some healthy routines :( I’m back to working out with m…" at bounding box center [729, 301] width 440 height 31
drag, startPoint x: 685, startPoint y: 312, endPoint x: 808, endPoint y: 312, distance: 122.7
click at [808, 312] on div "I need to get back into some healthy routines :( I’m back to working out with m…" at bounding box center [729, 301] width 440 height 31
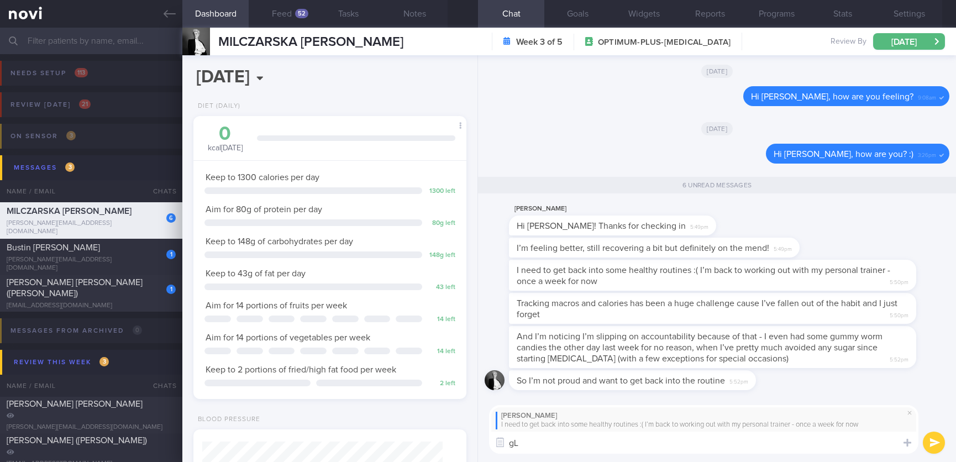
type textarea "g"
type textarea "Glad to hear that you are getting back to your habits slowly"
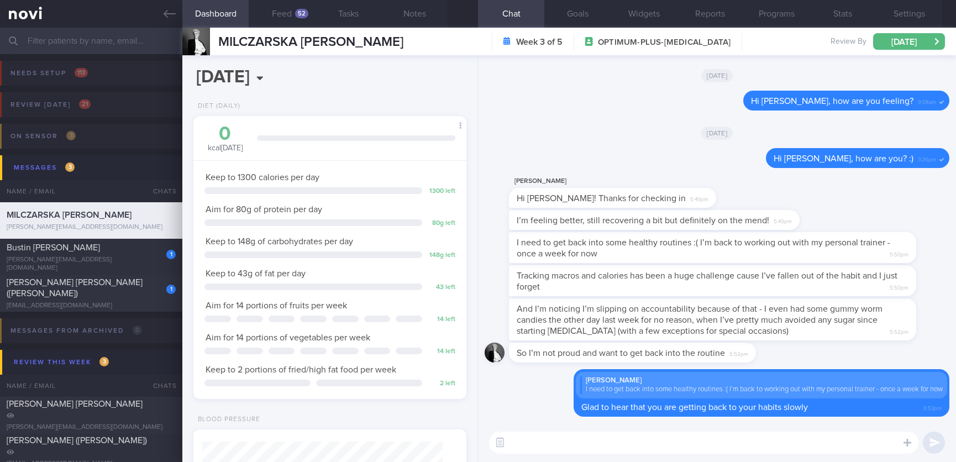
drag, startPoint x: 766, startPoint y: 333, endPoint x: 933, endPoint y: 339, distance: 166.4
click at [933, 339] on div "And I’m noticing I’m slipping on accountability because of that - I even had so…" at bounding box center [729, 319] width 440 height 42
drag, startPoint x: 837, startPoint y: 338, endPoint x: 813, endPoint y: 338, distance: 23.8
click at [835, 338] on div "And I’m noticing I’m slipping on accountability because of that - I even had so…" at bounding box center [712, 319] width 407 height 42
drag, startPoint x: 795, startPoint y: 337, endPoint x: 937, endPoint y: 337, distance: 141.5
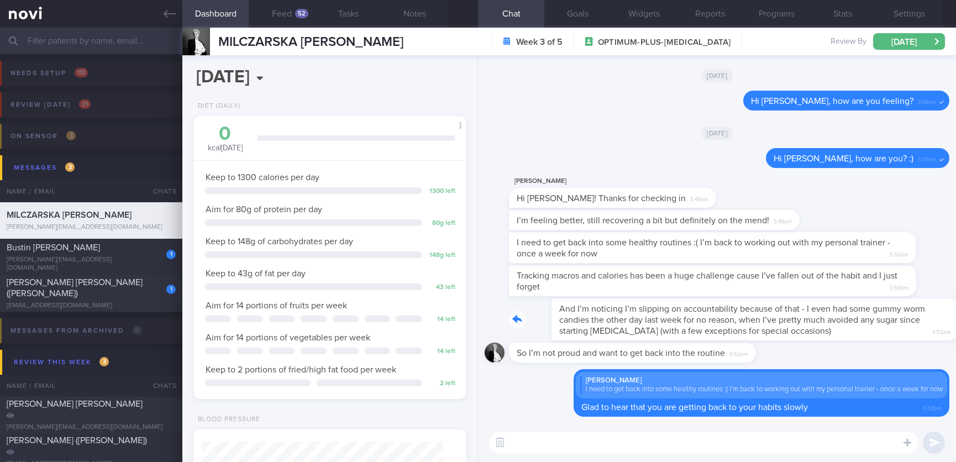
click at [934, 337] on div "And I’m noticing I’m slipping on accountability because of that - I even had so…" at bounding box center [729, 319] width 440 height 42
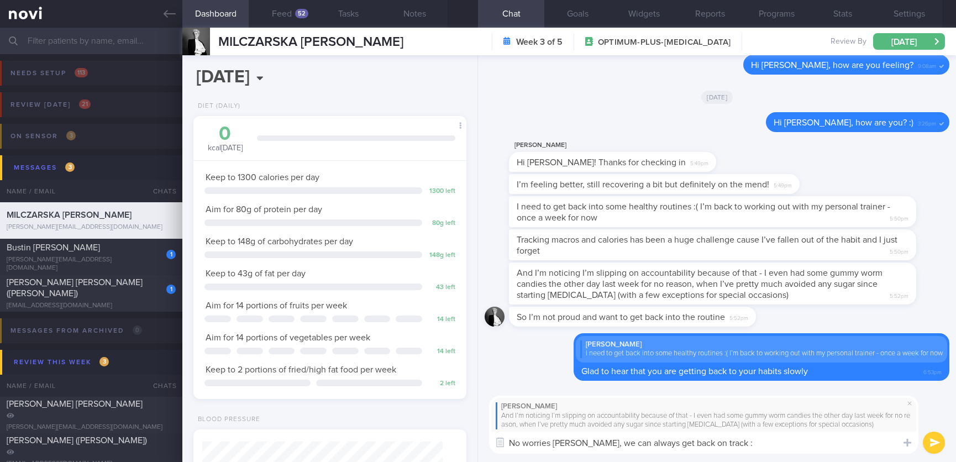
type textarea "No worries [PERSON_NAME], we can always get back on track :)"
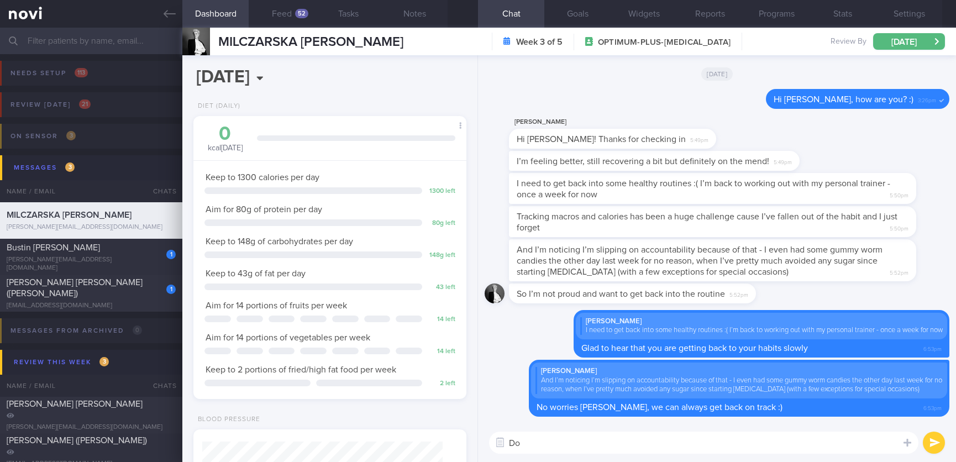
type textarea "D"
click at [696, 447] on textarea "Do send or upload your macrofactor app" at bounding box center [703, 443] width 429 height 22
type textarea "Do send or upload your macrofactor app daily summaries when you can :)"
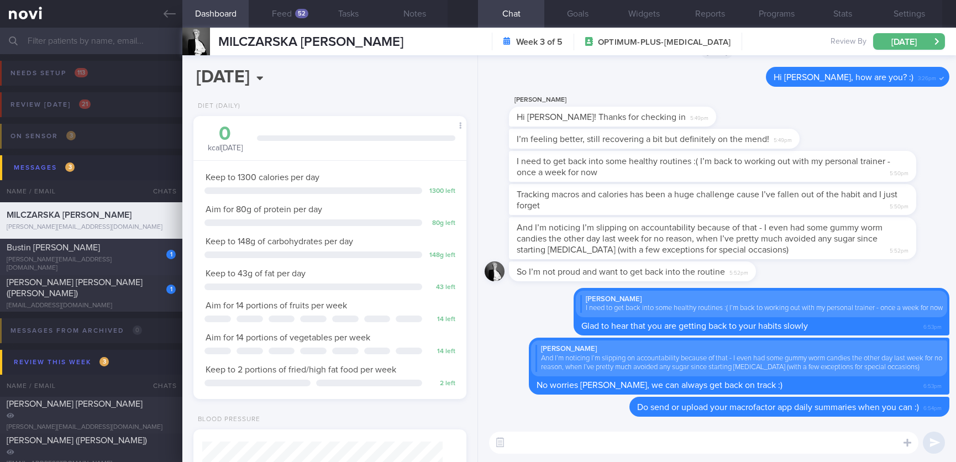
click at [110, 263] on div "[PERSON_NAME][EMAIL_ADDRESS][DOMAIN_NAME]" at bounding box center [91, 264] width 169 height 17
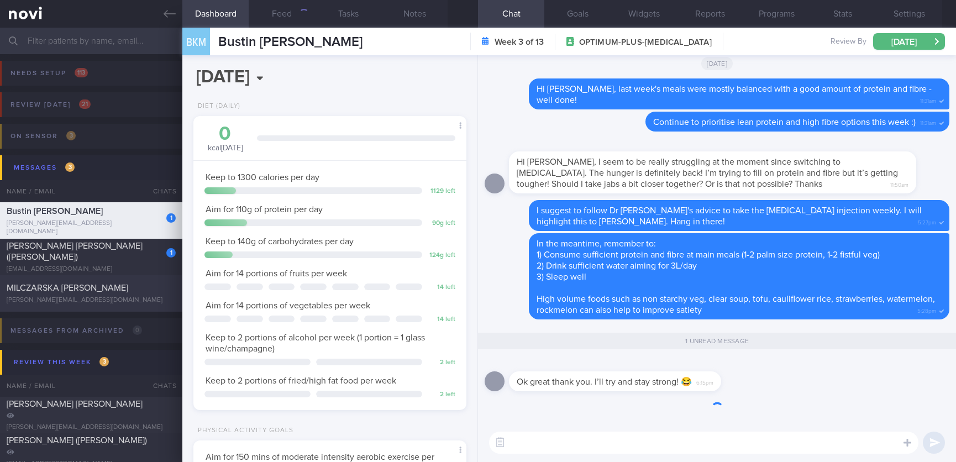
scroll to position [136, 240]
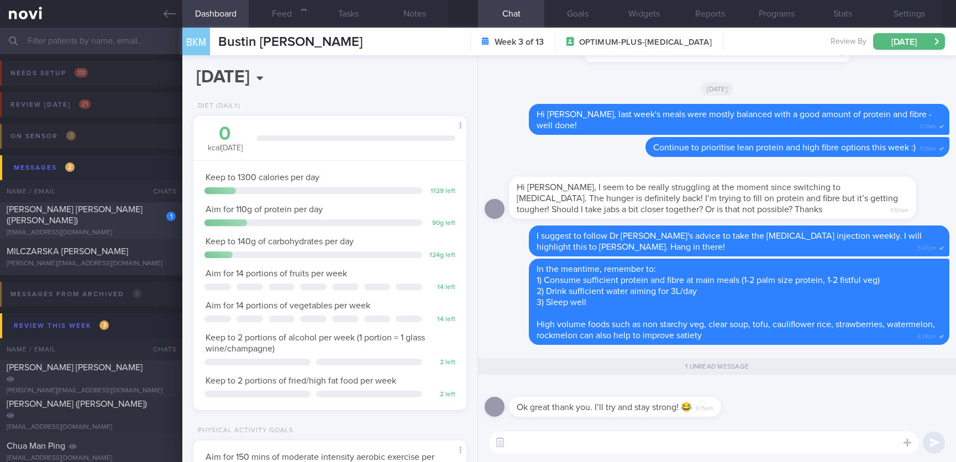
click at [136, 229] on div "[EMAIL_ADDRESS][DOMAIN_NAME]" at bounding box center [91, 233] width 169 height 8
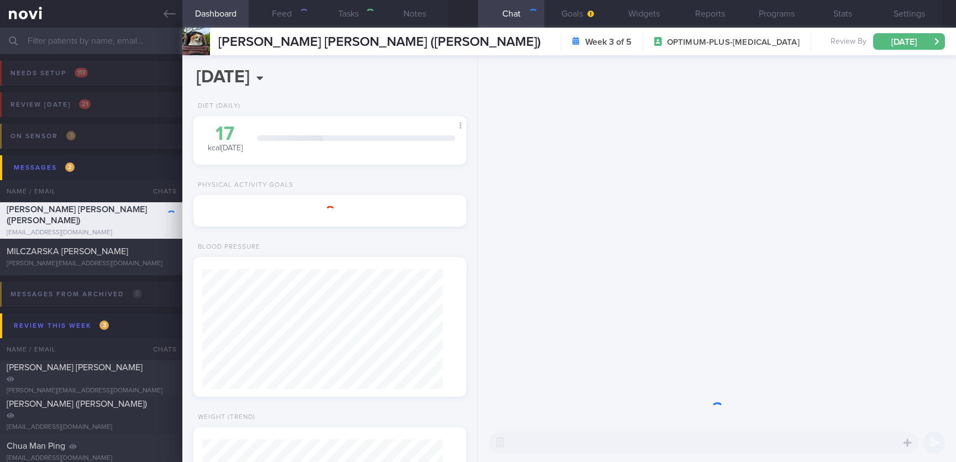
type input "Tracked"
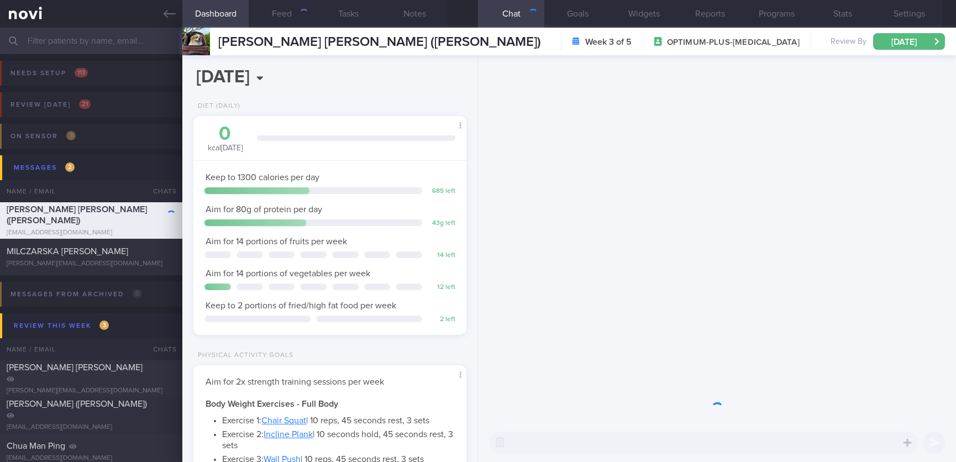
scroll to position [120, 240]
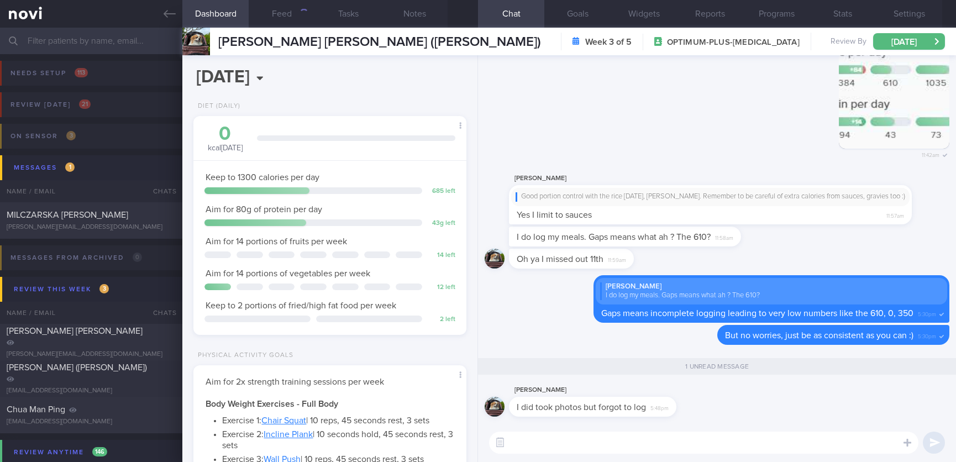
click at [645, 441] on textarea at bounding box center [703, 443] width 429 height 22
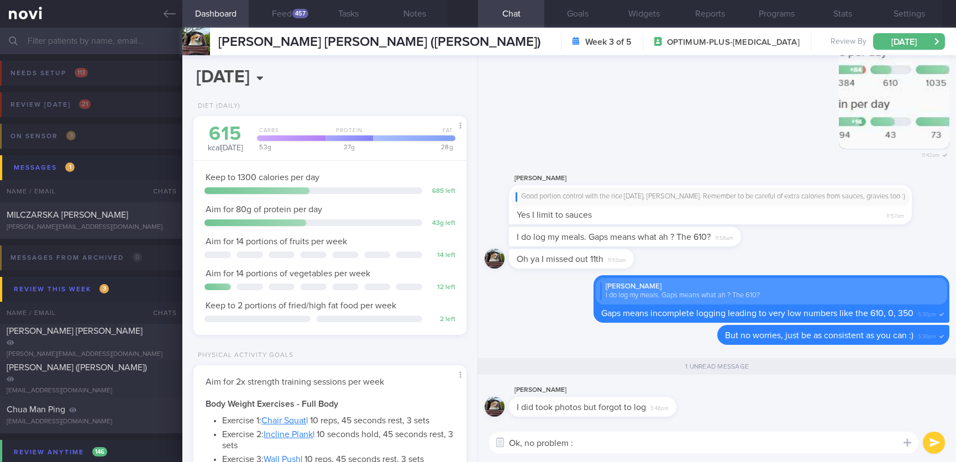
type textarea "Ok, no problem"
